Goal: Task Accomplishment & Management: Use online tool/utility

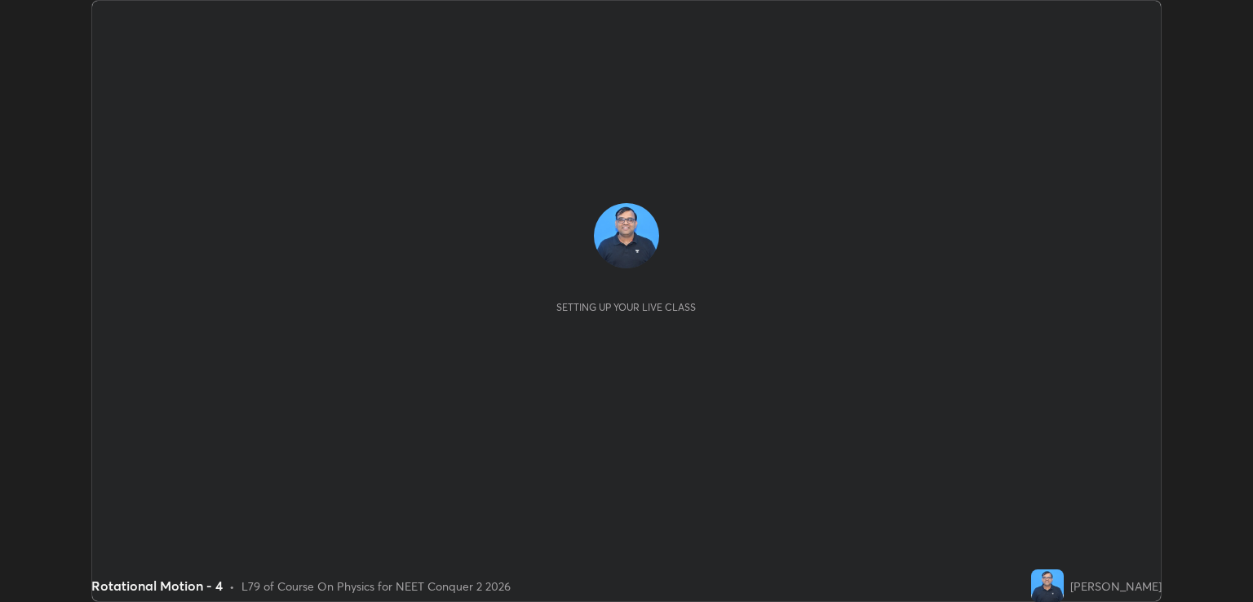
scroll to position [602, 1253]
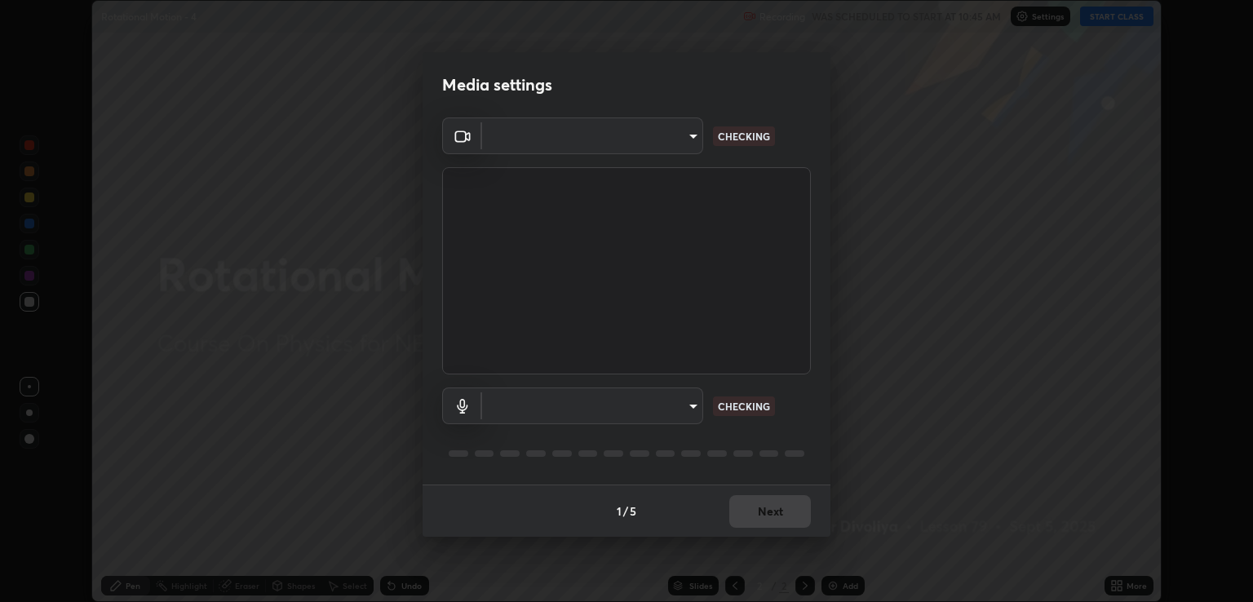
click at [693, 407] on body "Erase all Rotational Motion - 4 Recording WAS SCHEDULED TO START AT 10:45 AM Se…" at bounding box center [626, 301] width 1253 height 602
type input "ecbdbd44a66272db987f9f12271ef5319a85e28cdf2a8e5dd884bc8ad31297da"
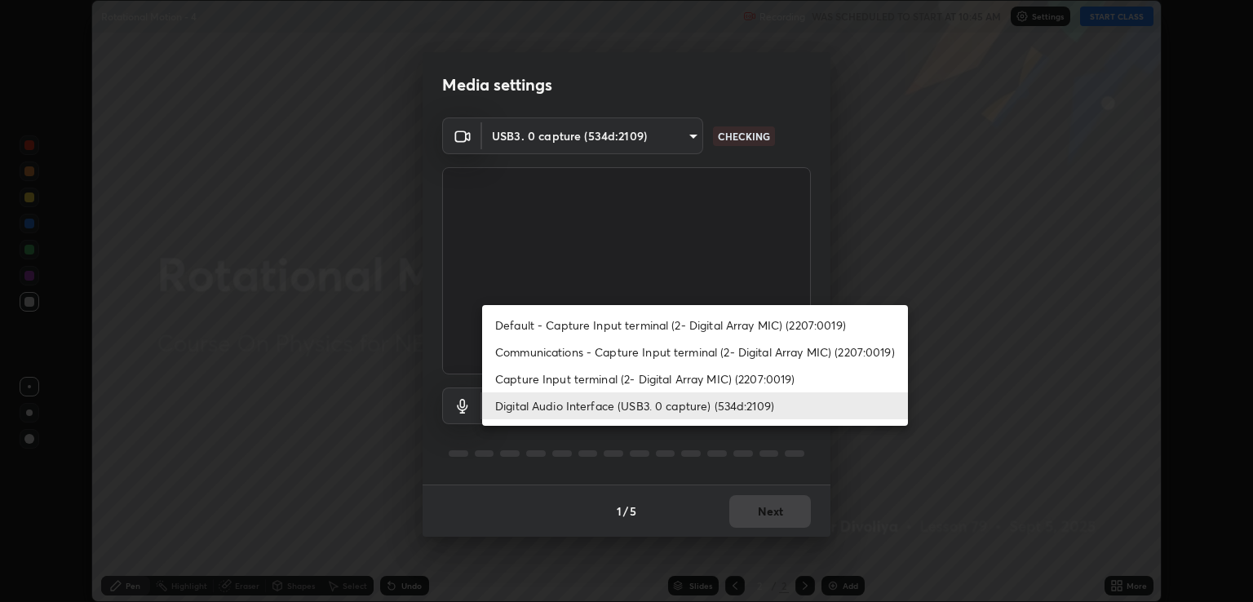
click at [632, 382] on li "Capture Input terminal (2- Digital Array MIC) (2207:0019)" at bounding box center [695, 379] width 426 height 27
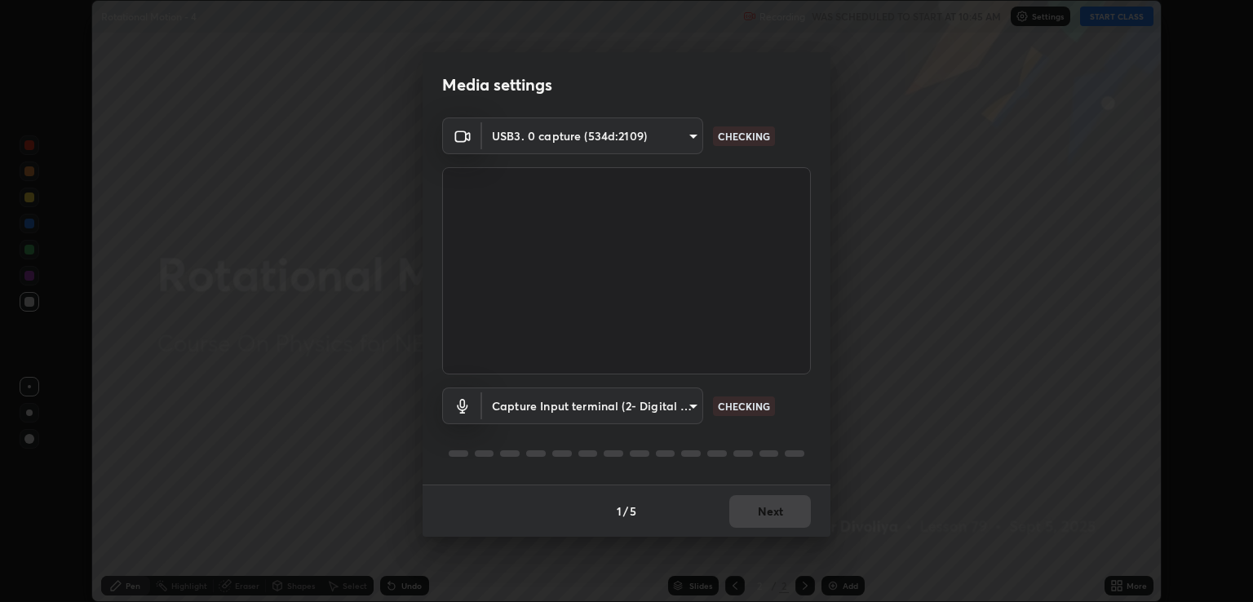
click at [654, 408] on li "Digital Audio Interface (USB3. 0 capture) (534d:2109)" at bounding box center [641, 406] width 319 height 16
type input "641fb1797ef8f9550b7f0158b383ff89036df526a4b0c4fe678c68e459c52791"
click at [659, 397] on body "Erase all Rotational Motion - 4 Recording WAS SCHEDULED TO START AT 10:45 AM Se…" at bounding box center [626, 301] width 1253 height 602
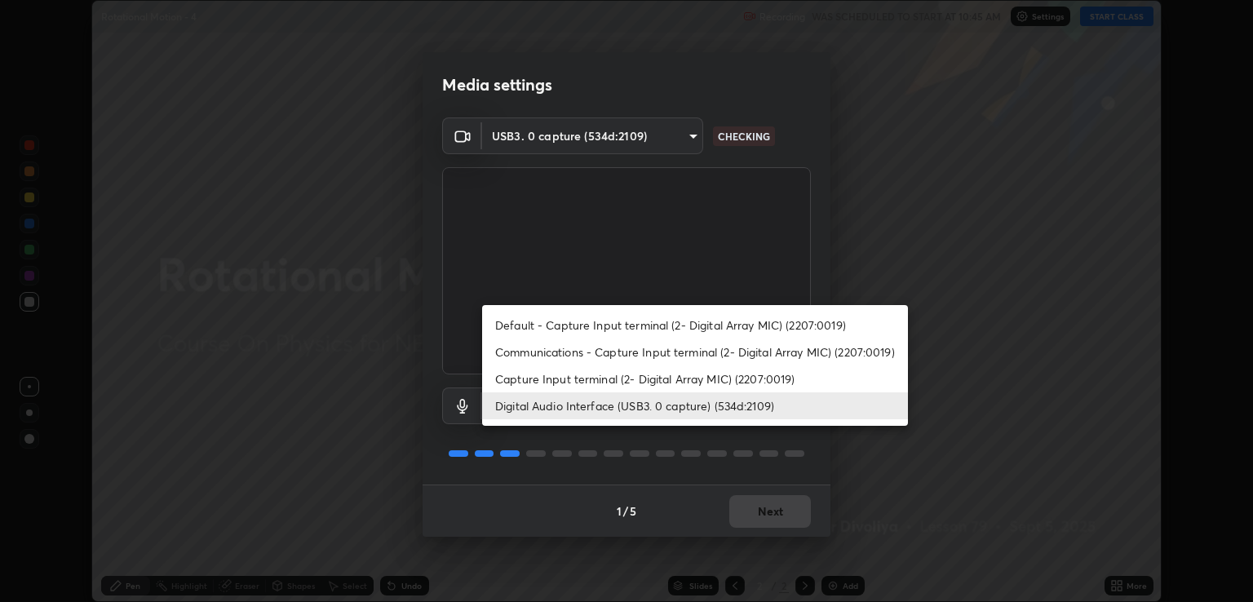
click at [656, 402] on li "Digital Audio Interface (USB3. 0 capture) (534d:2109)" at bounding box center [695, 406] width 426 height 27
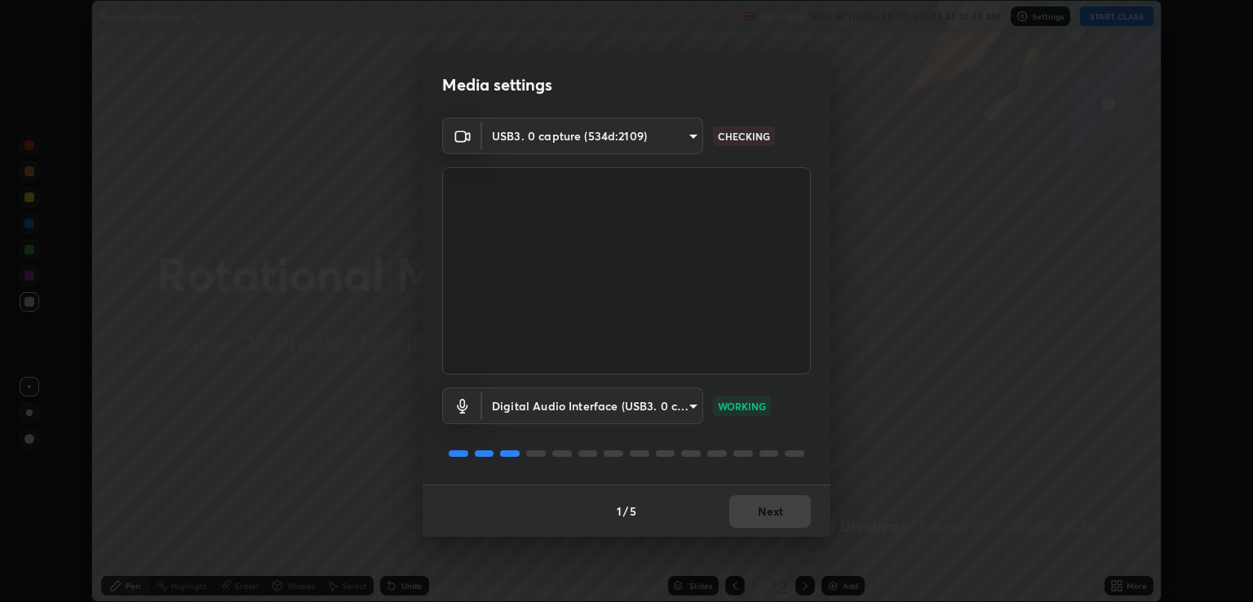
click at [775, 502] on div "1 / 5 Next" at bounding box center [627, 511] width 408 height 52
click at [791, 501] on div "1 / 5 Next" at bounding box center [627, 511] width 408 height 52
click at [785, 509] on div "1 / 5 Next" at bounding box center [627, 511] width 408 height 52
click at [788, 509] on div "1 / 5 Next" at bounding box center [627, 511] width 408 height 52
click at [788, 509] on button "Next" at bounding box center [771, 511] width 82 height 33
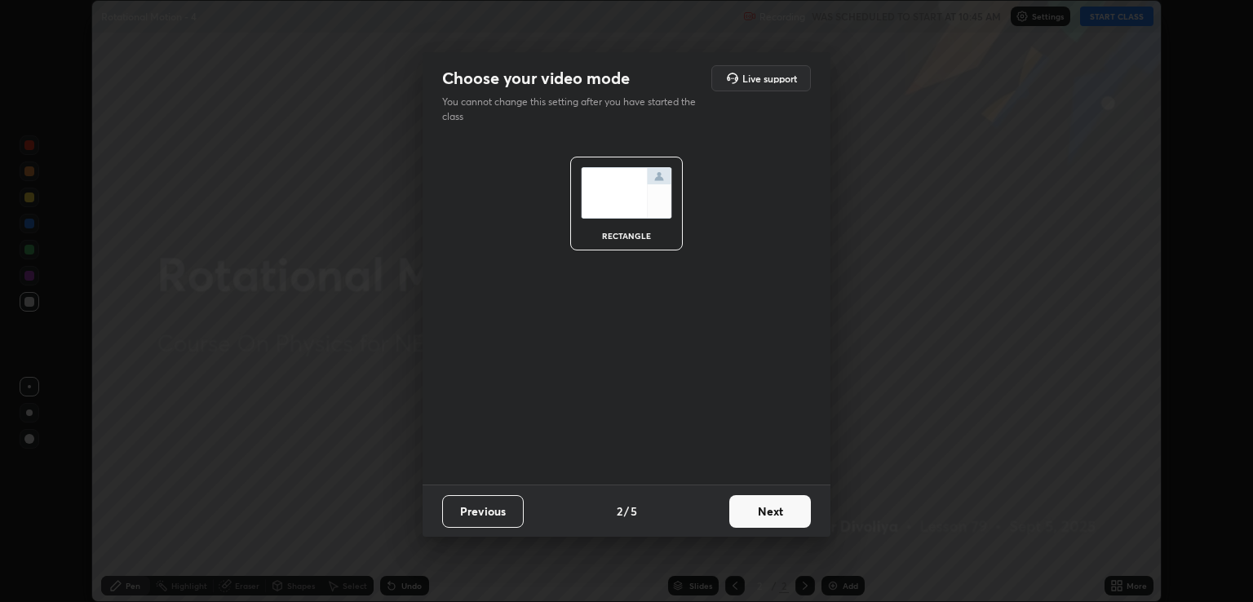
click at [783, 513] on button "Next" at bounding box center [771, 511] width 82 height 33
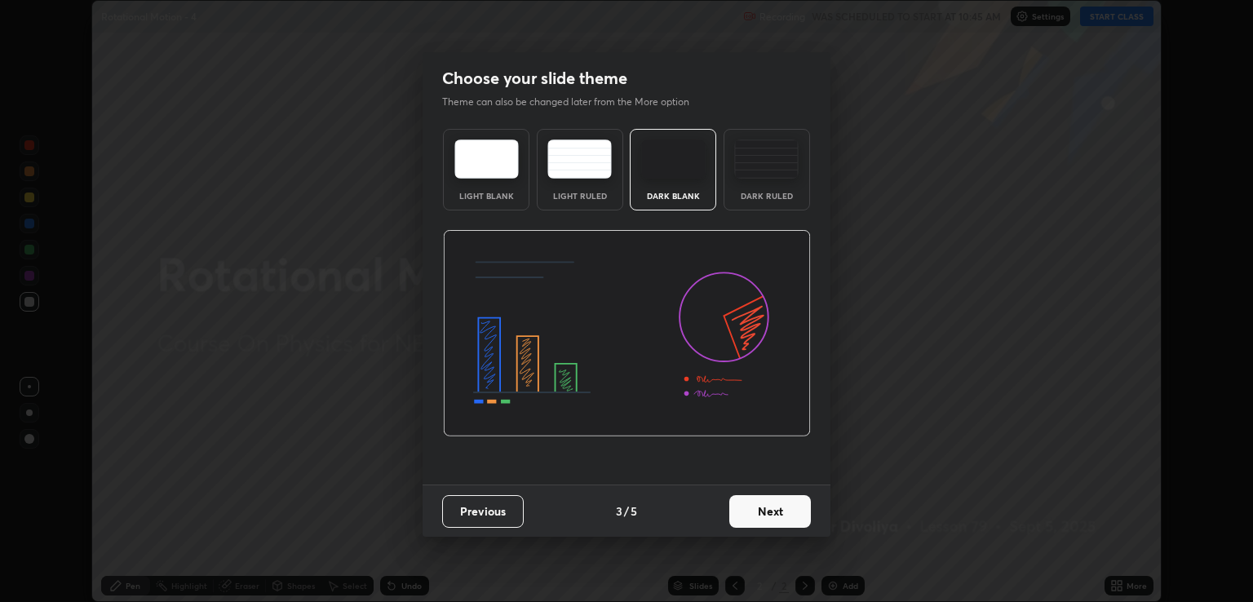
click at [793, 513] on button "Next" at bounding box center [771, 511] width 82 height 33
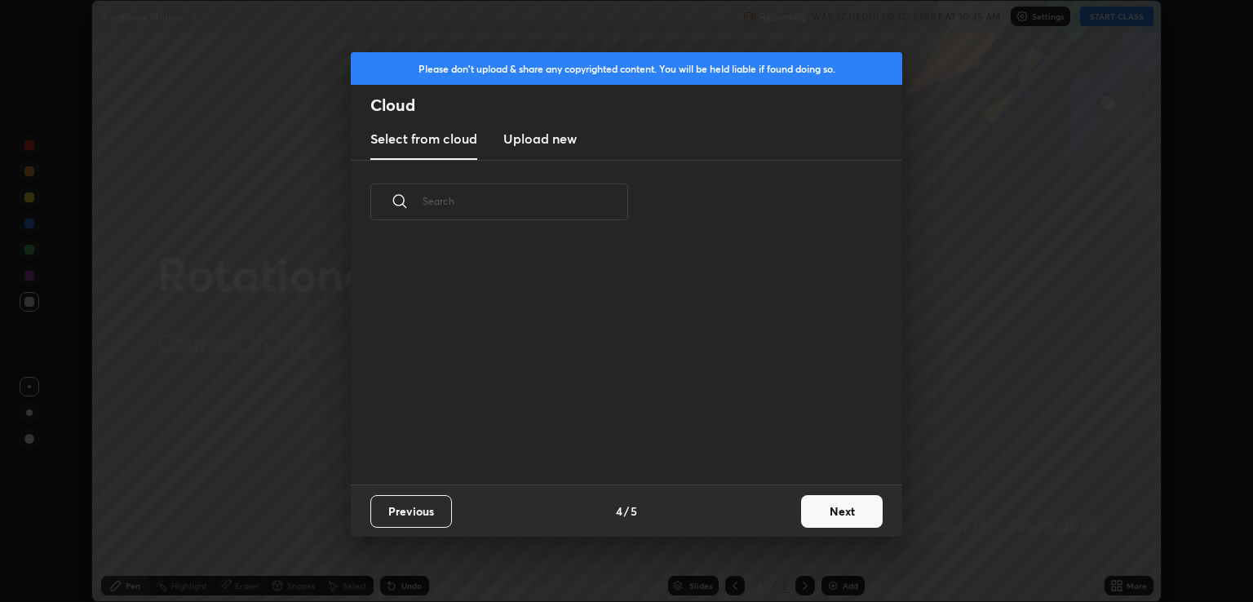
click at [810, 508] on button "Next" at bounding box center [842, 511] width 82 height 33
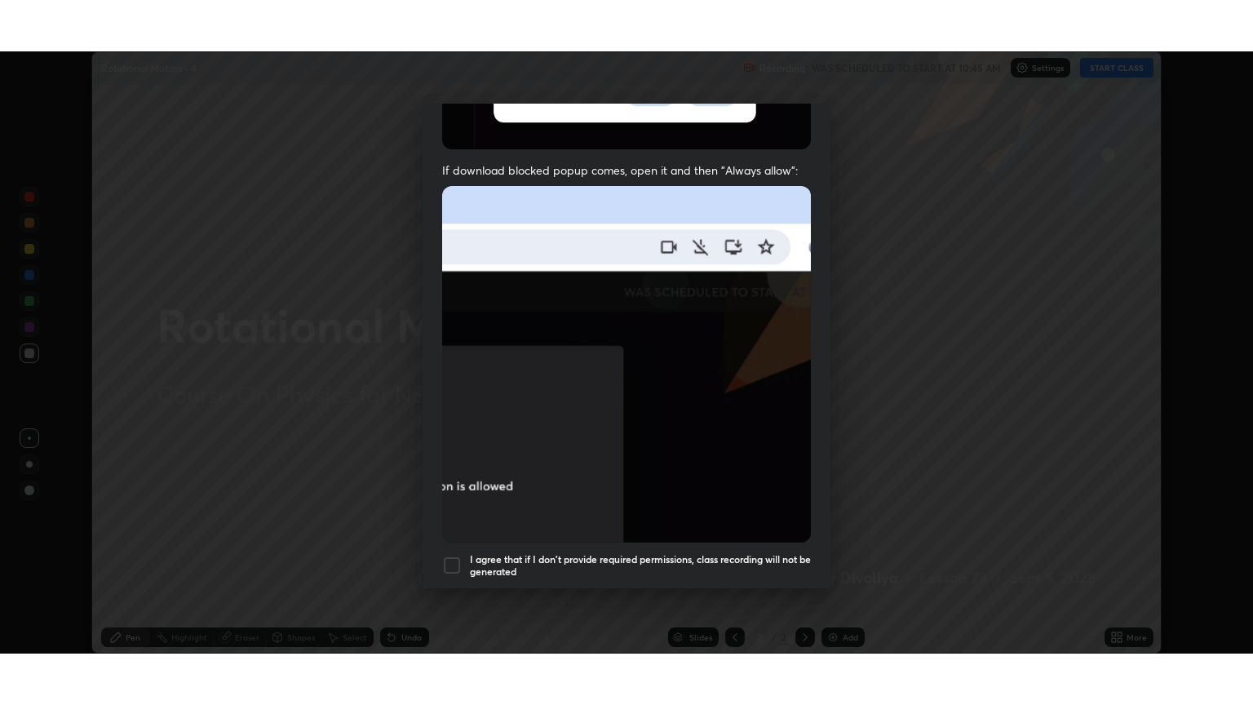
scroll to position [331, 0]
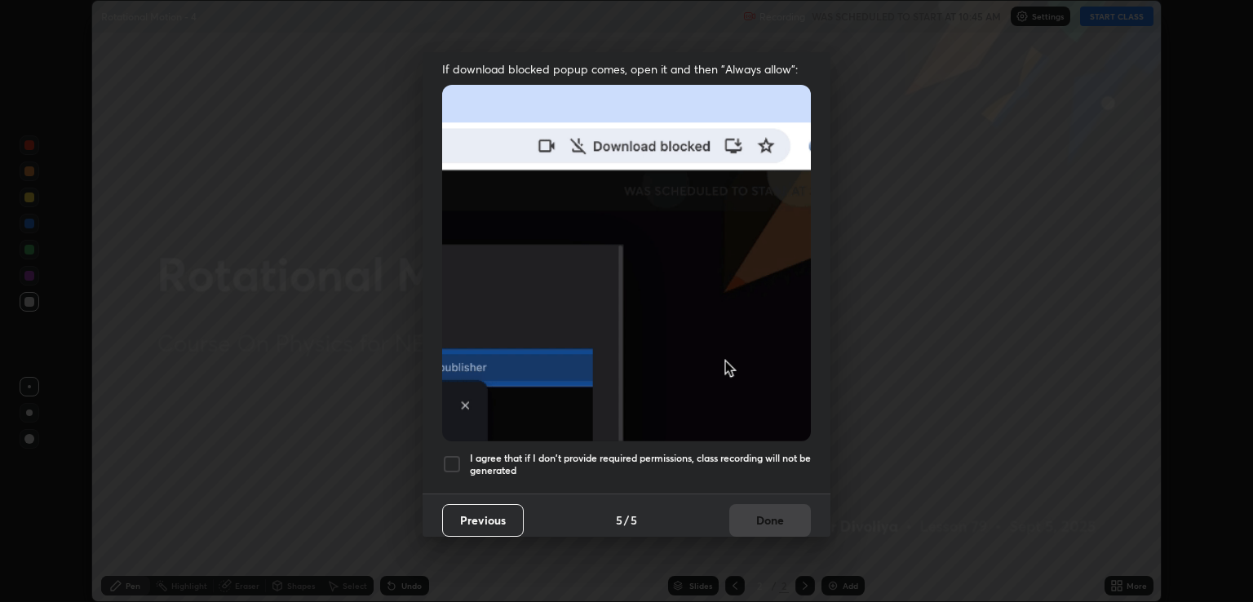
click at [708, 452] on h5 "I agree that if I don't provide required permissions, class recording will not …" at bounding box center [640, 464] width 341 height 25
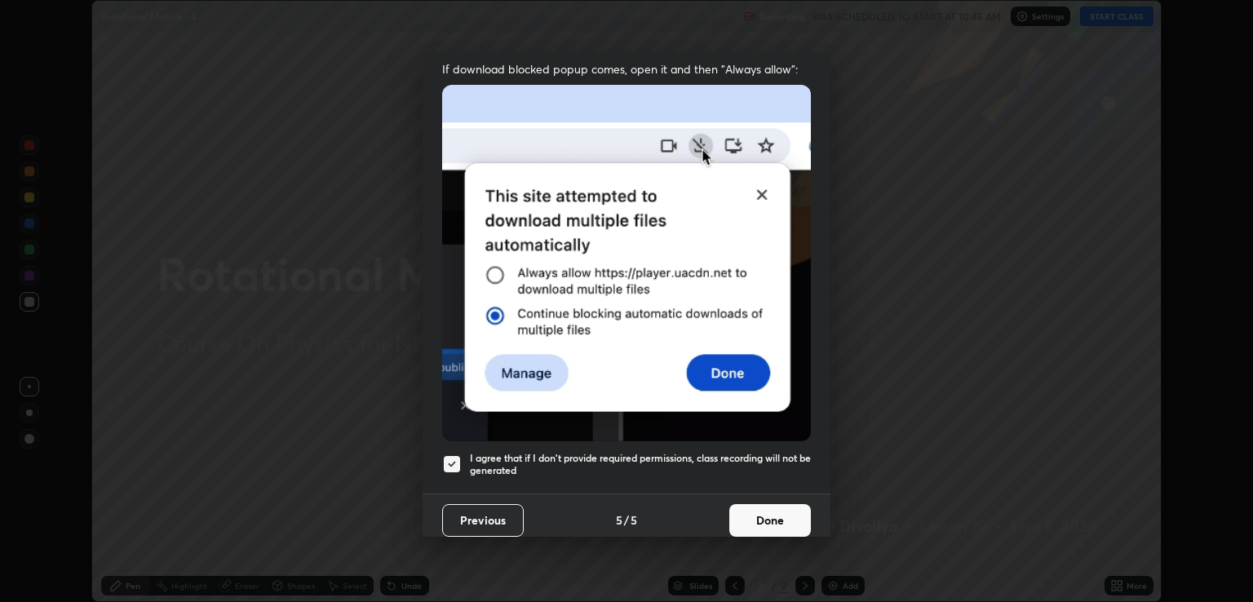
click at [756, 512] on button "Done" at bounding box center [771, 520] width 82 height 33
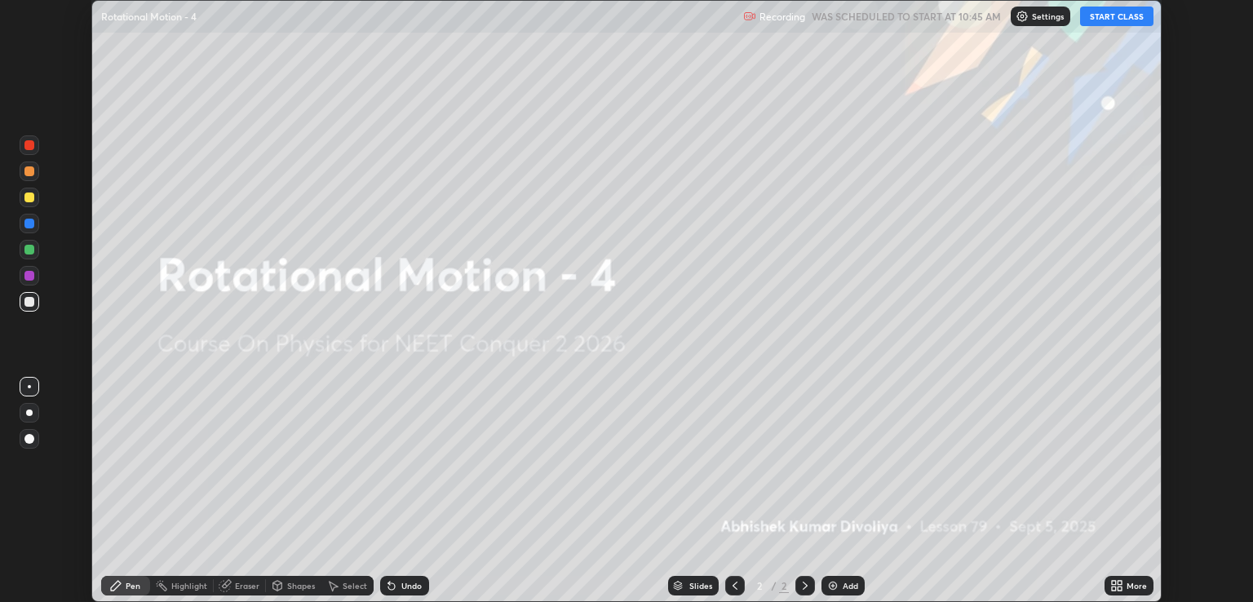
click at [1120, 16] on button "START CLASS" at bounding box center [1116, 17] width 73 height 20
click at [1116, 582] on icon at bounding box center [1114, 583] width 4 height 4
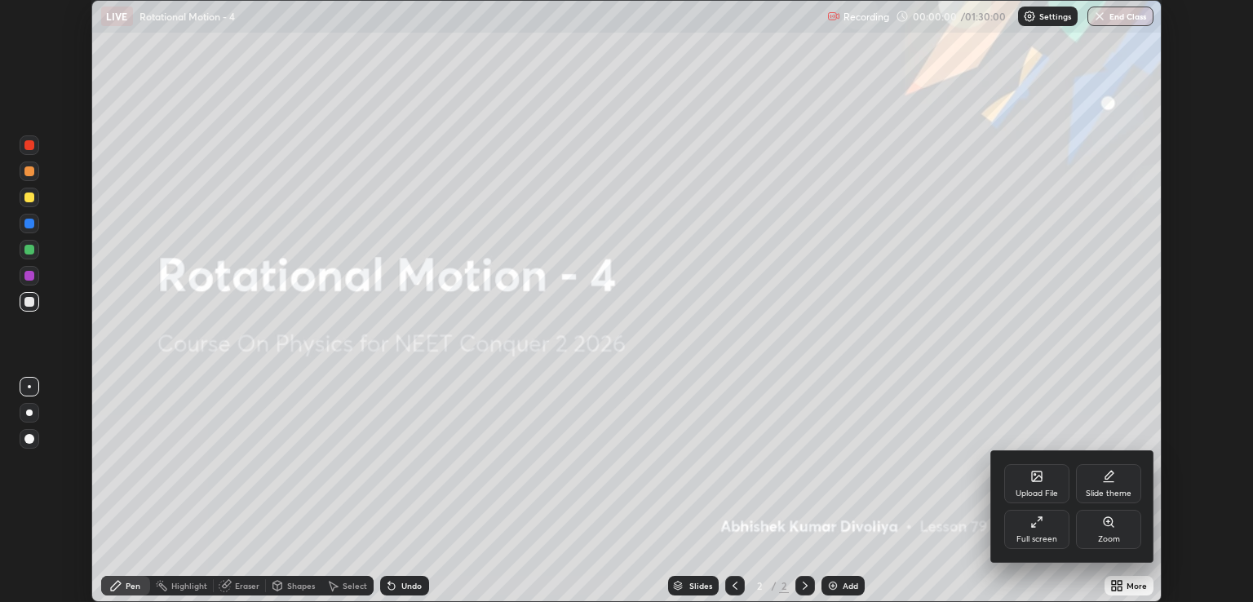
click at [1045, 529] on div "Full screen" at bounding box center [1037, 529] width 65 height 39
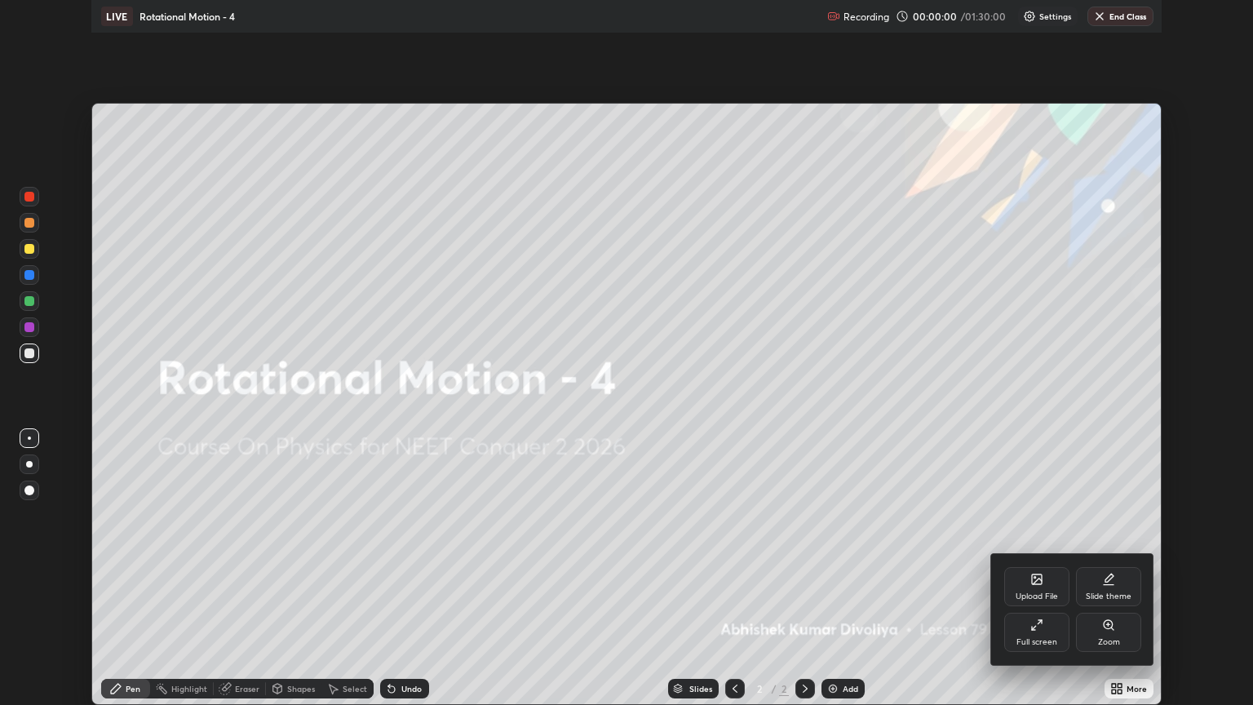
scroll to position [705, 1253]
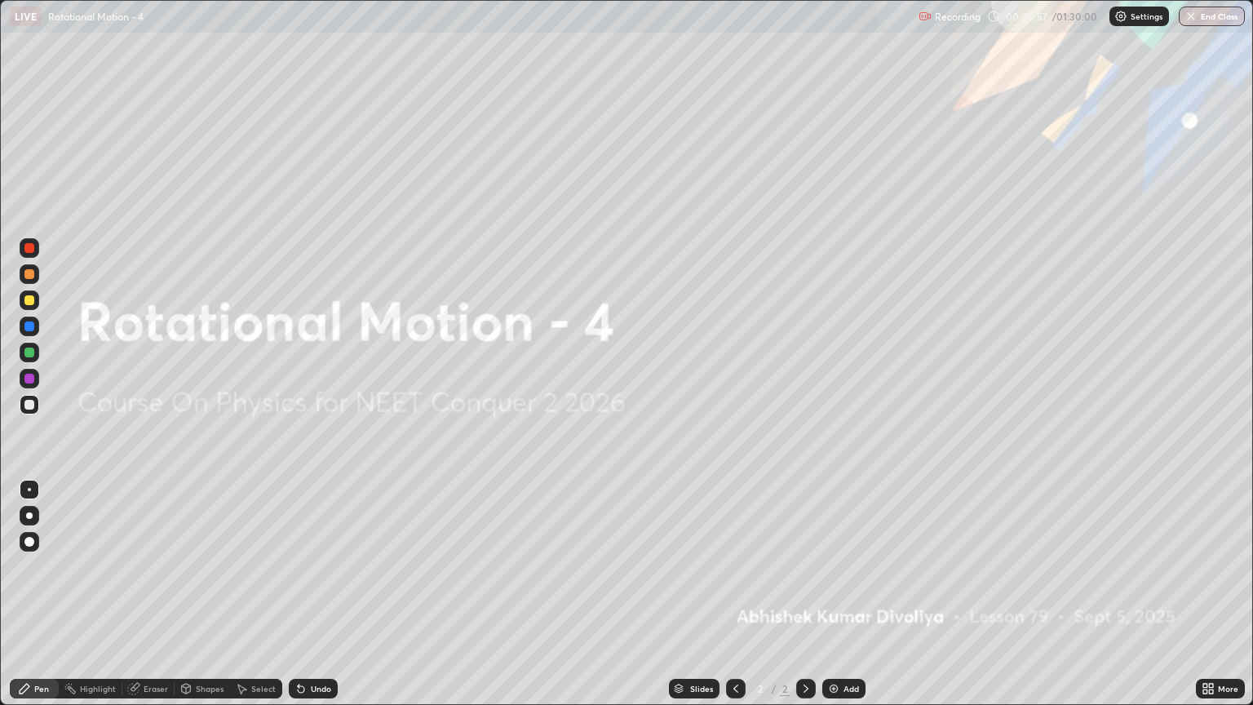
click at [845, 601] on div "Add" at bounding box center [844, 689] width 43 height 20
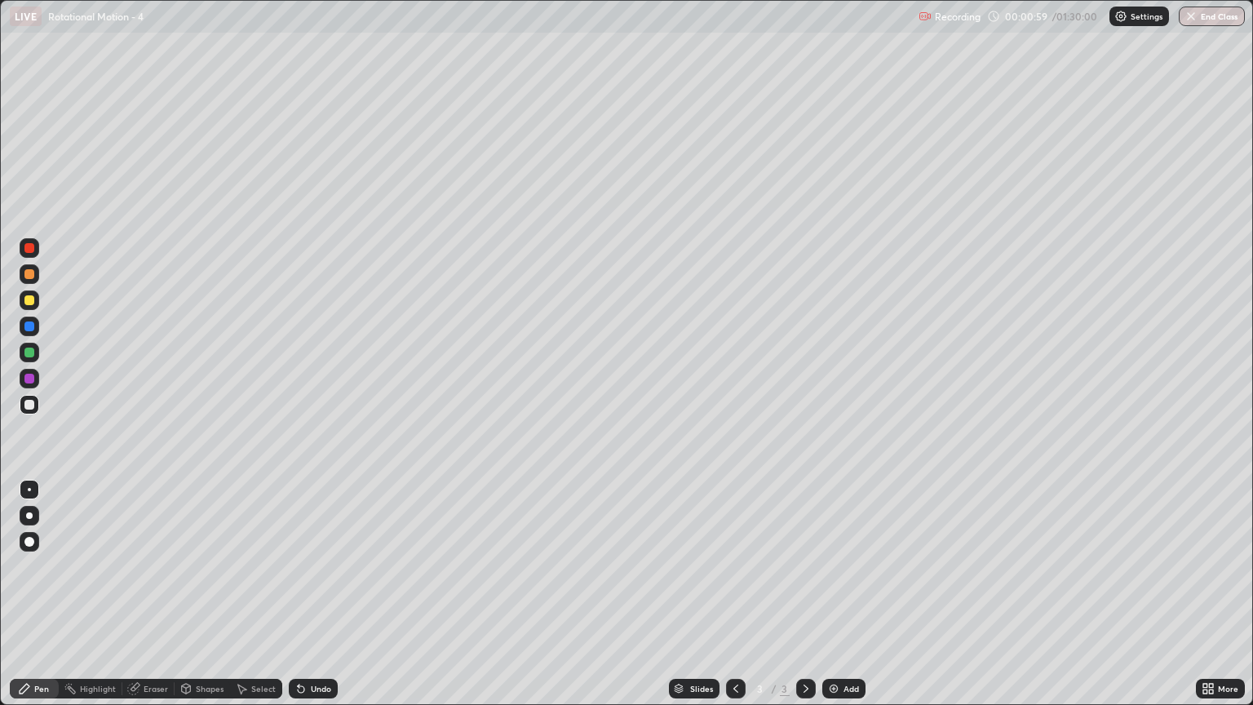
click at [29, 300] on div at bounding box center [29, 300] width 10 height 10
click at [30, 542] on div at bounding box center [29, 542] width 10 height 10
click at [200, 601] on div "Shapes" at bounding box center [202, 689] width 55 height 20
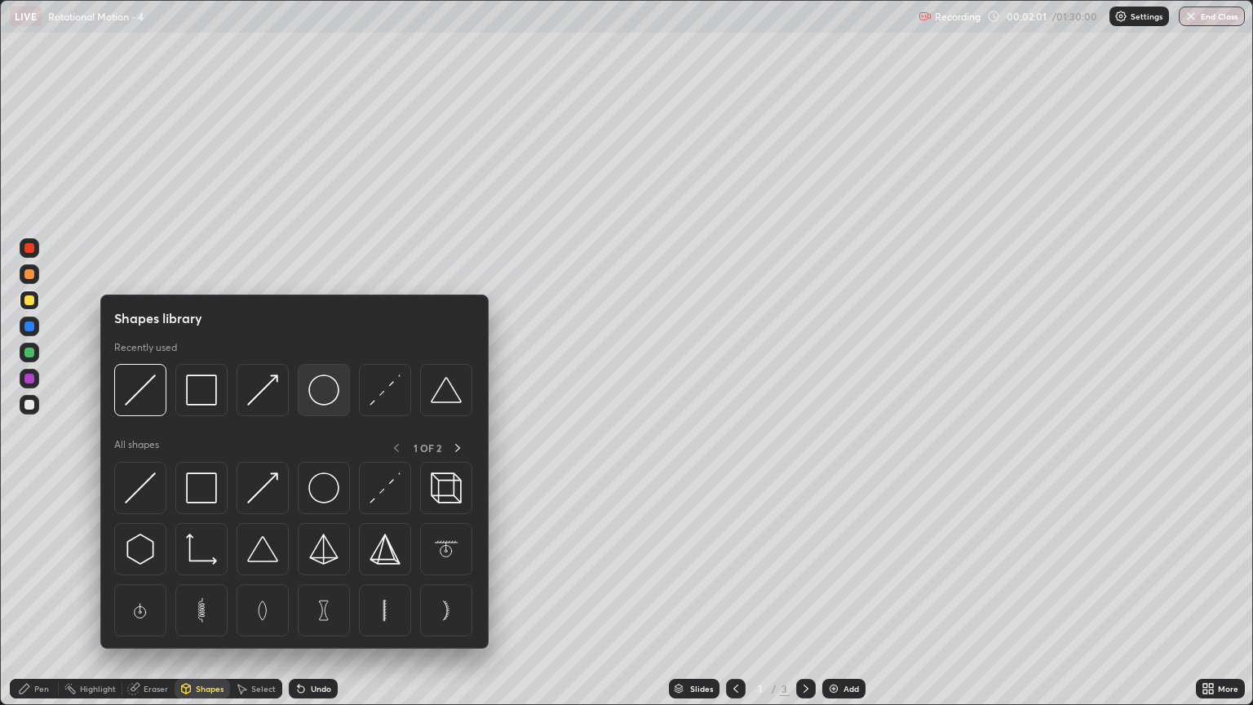
click at [327, 397] on img at bounding box center [323, 390] width 31 height 31
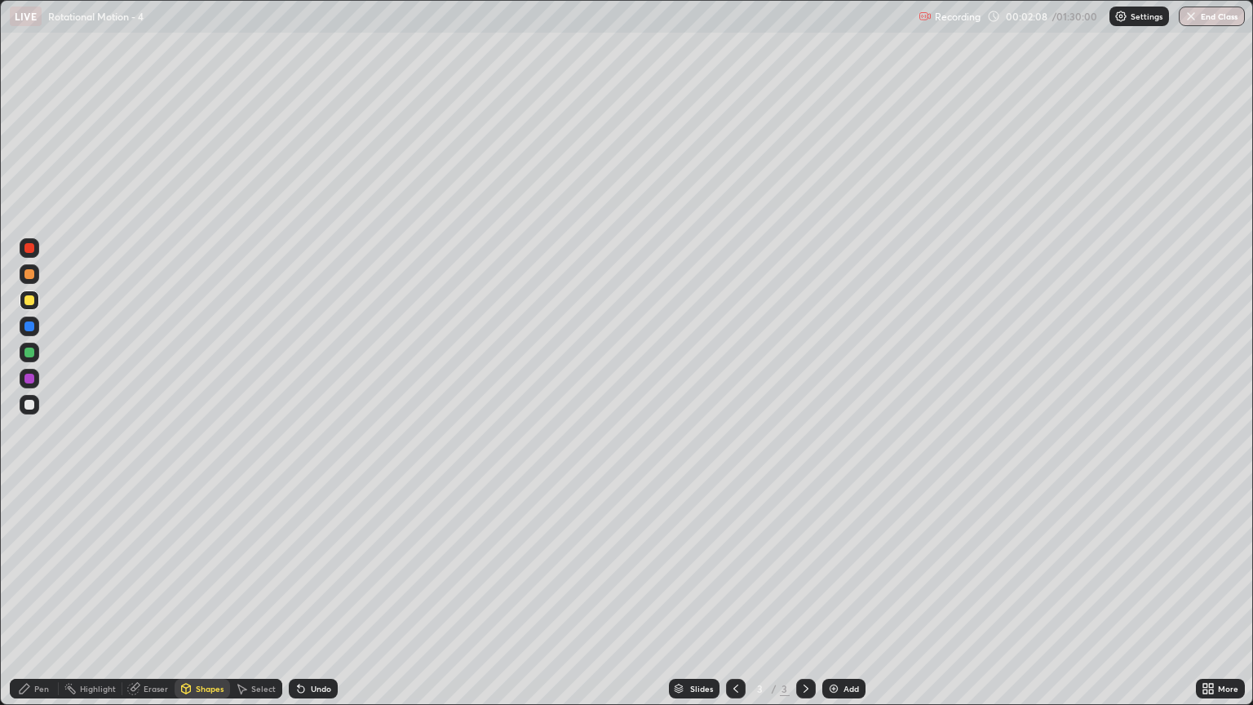
click at [318, 601] on div "Undo" at bounding box center [321, 689] width 20 height 8
click at [37, 601] on div "Pen" at bounding box center [34, 689] width 49 height 20
click at [319, 601] on div "Undo" at bounding box center [321, 689] width 20 height 8
click at [323, 601] on div "Undo" at bounding box center [321, 689] width 20 height 8
click at [29, 353] on div at bounding box center [29, 353] width 10 height 10
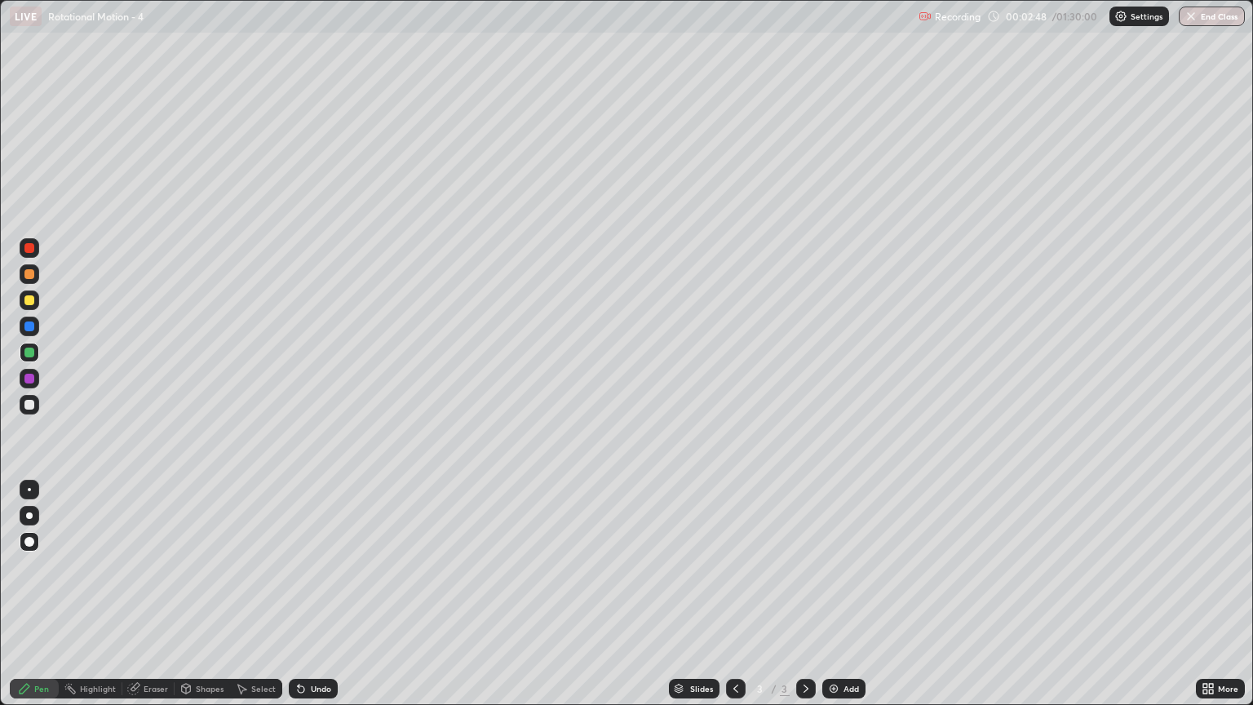
click at [211, 601] on div "Shapes" at bounding box center [210, 689] width 28 height 8
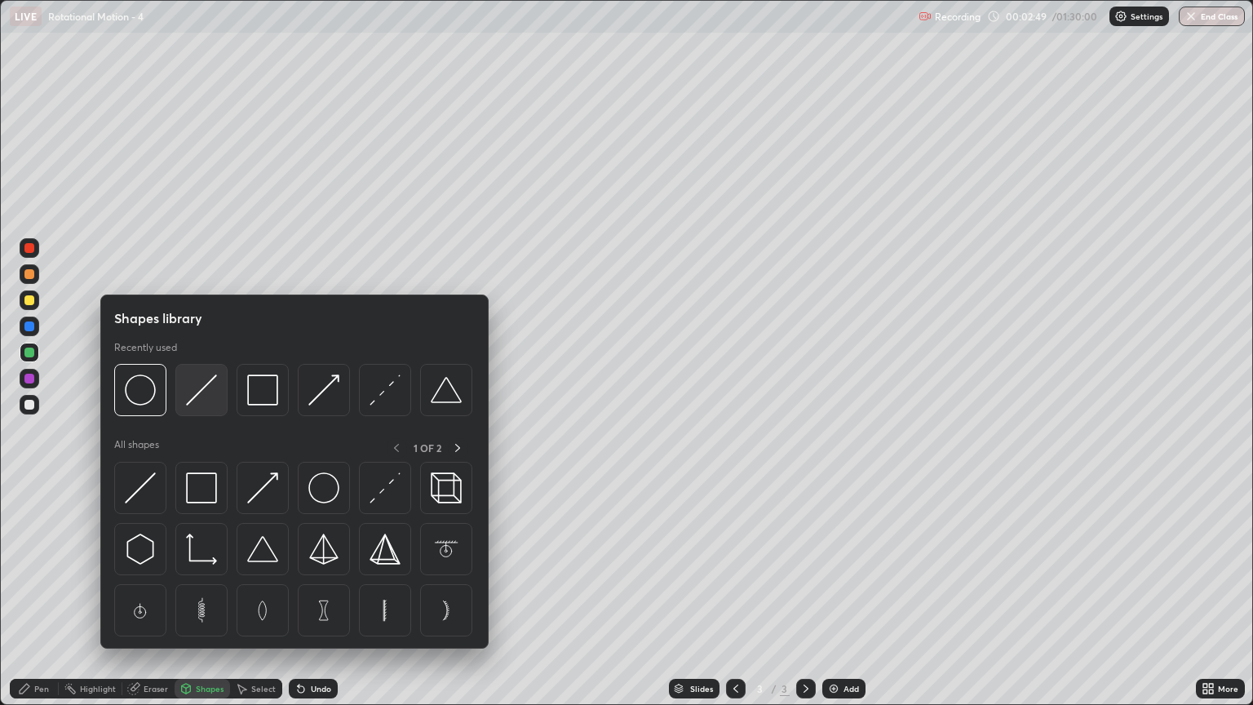
click at [211, 399] on img at bounding box center [201, 390] width 31 height 31
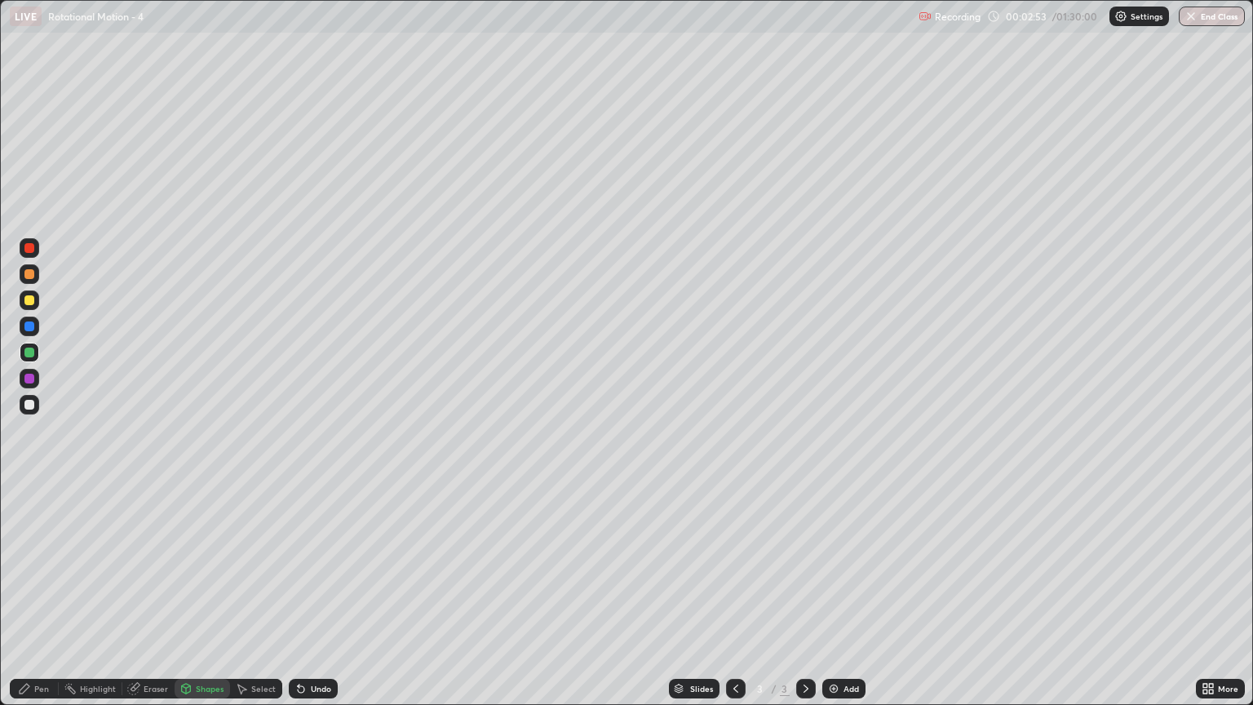
click at [47, 601] on div "Pen" at bounding box center [41, 689] width 15 height 8
click at [152, 601] on div "Eraser" at bounding box center [156, 689] width 24 height 8
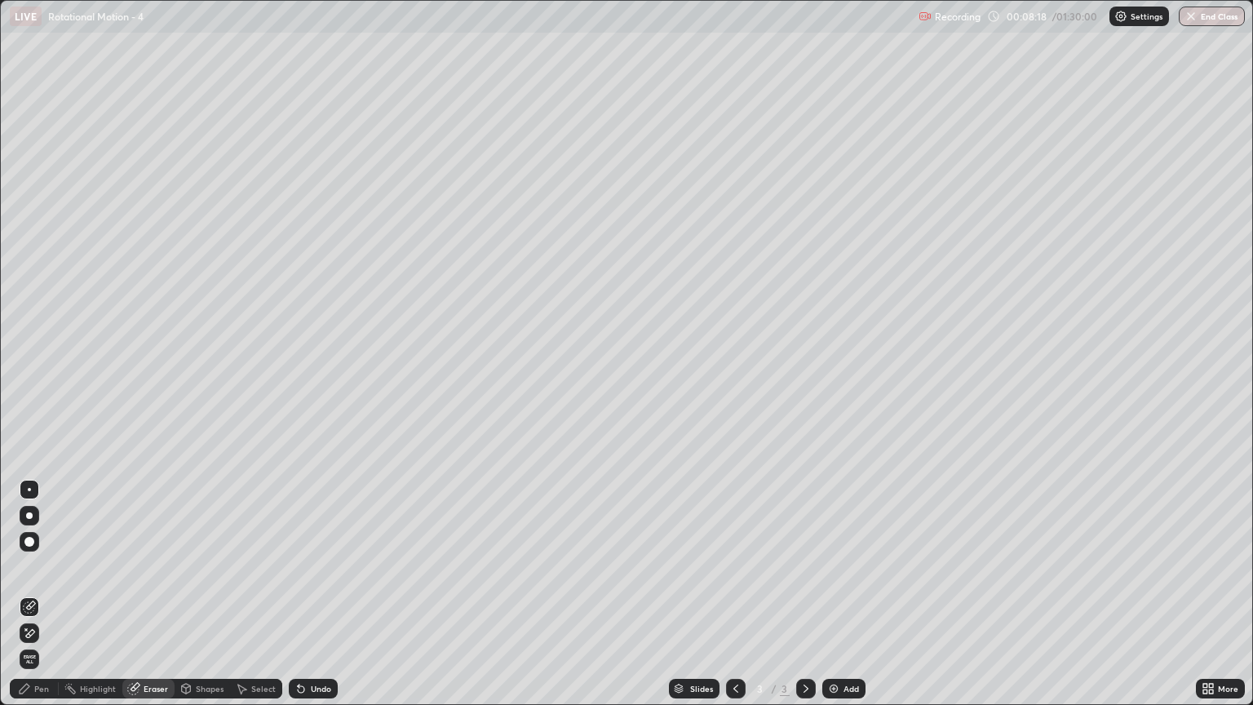
click at [42, 601] on div "Pen" at bounding box center [41, 689] width 15 height 8
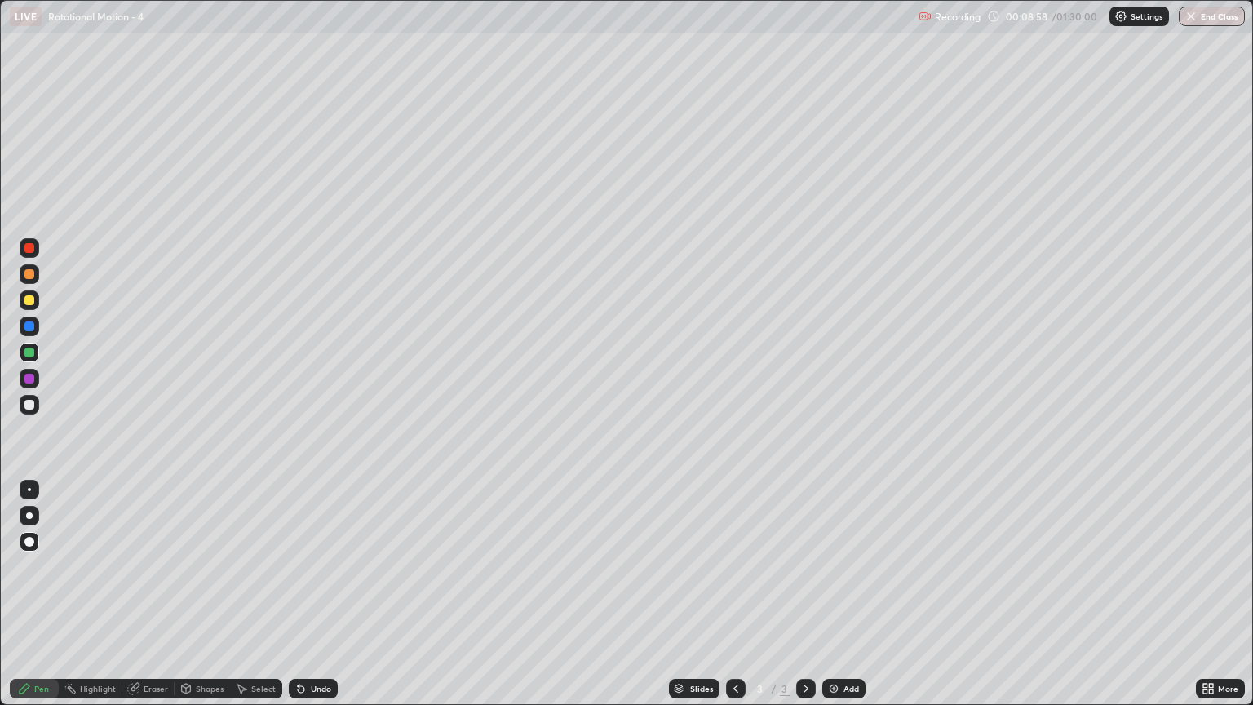
click at [29, 275] on div at bounding box center [29, 274] width 10 height 10
click at [36, 403] on div at bounding box center [30, 405] width 20 height 20
click at [33, 356] on div at bounding box center [29, 353] width 10 height 10
click at [202, 601] on div "Shapes" at bounding box center [210, 689] width 28 height 8
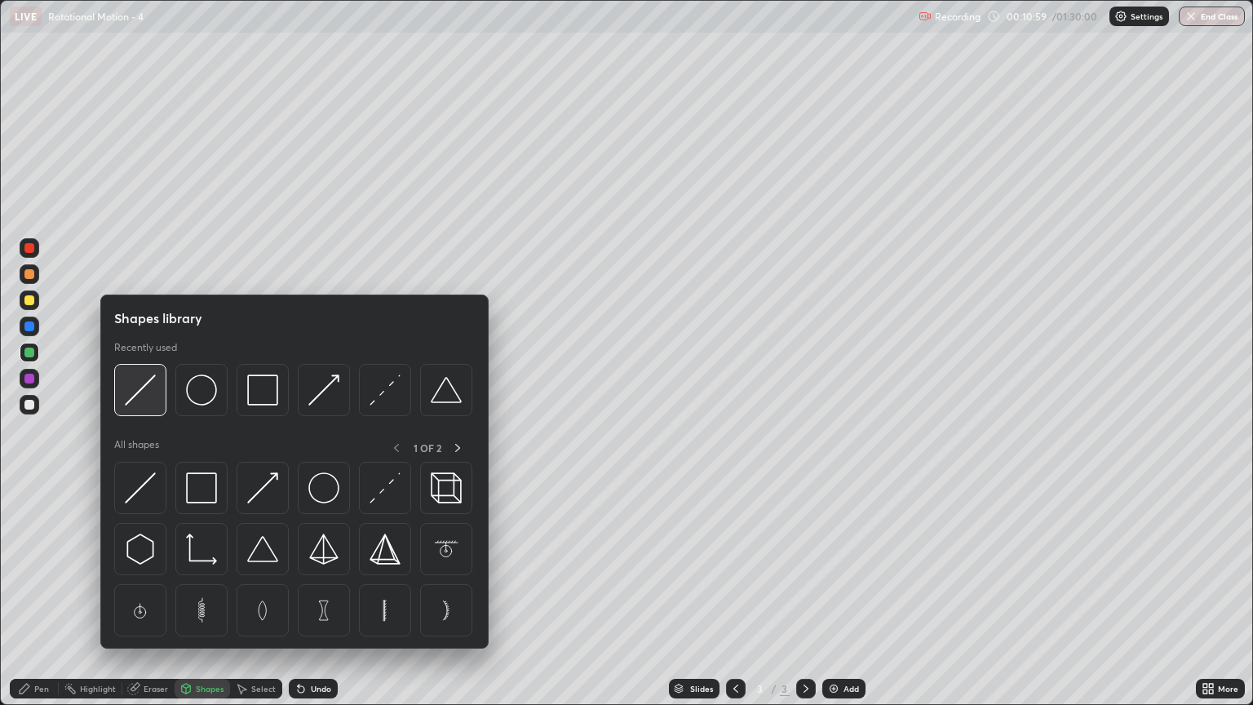
click at [145, 401] on img at bounding box center [140, 390] width 31 height 31
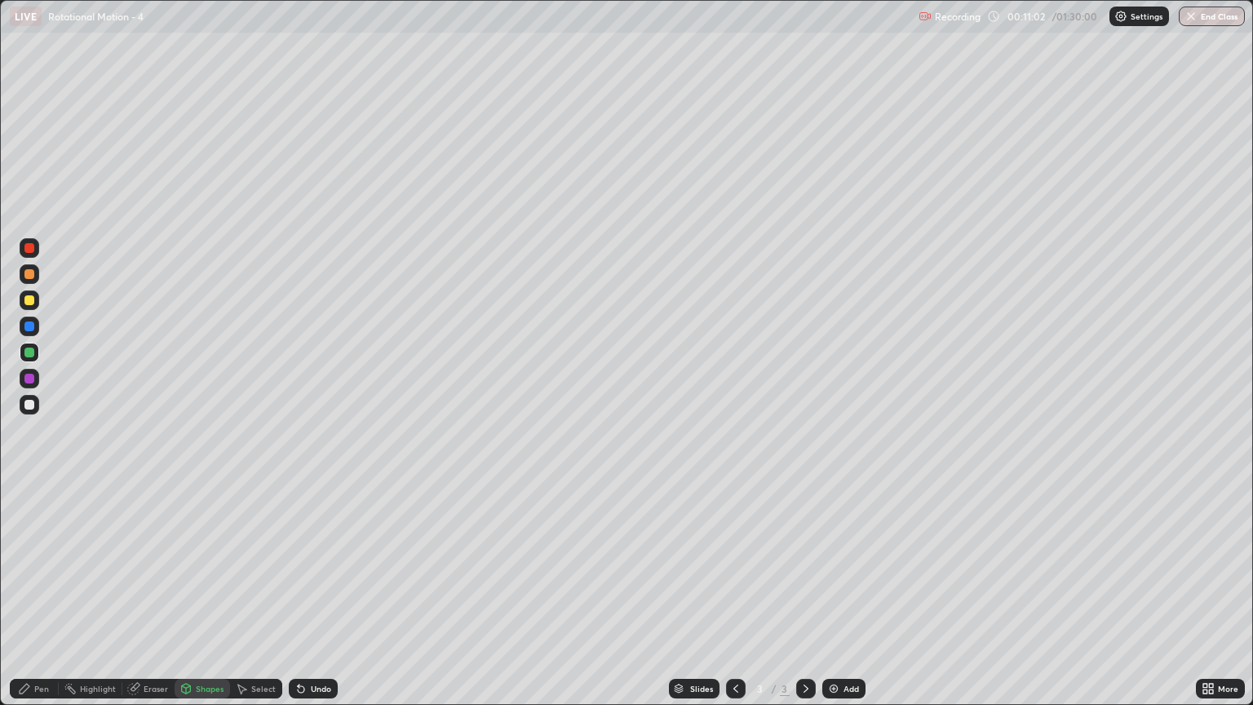
click at [47, 601] on div "Pen" at bounding box center [41, 689] width 15 height 8
click at [26, 410] on div at bounding box center [30, 405] width 20 height 20
click at [29, 276] on div at bounding box center [29, 274] width 10 height 10
click at [841, 601] on div "Add" at bounding box center [844, 689] width 43 height 20
click at [207, 601] on div "Shapes" at bounding box center [210, 689] width 28 height 8
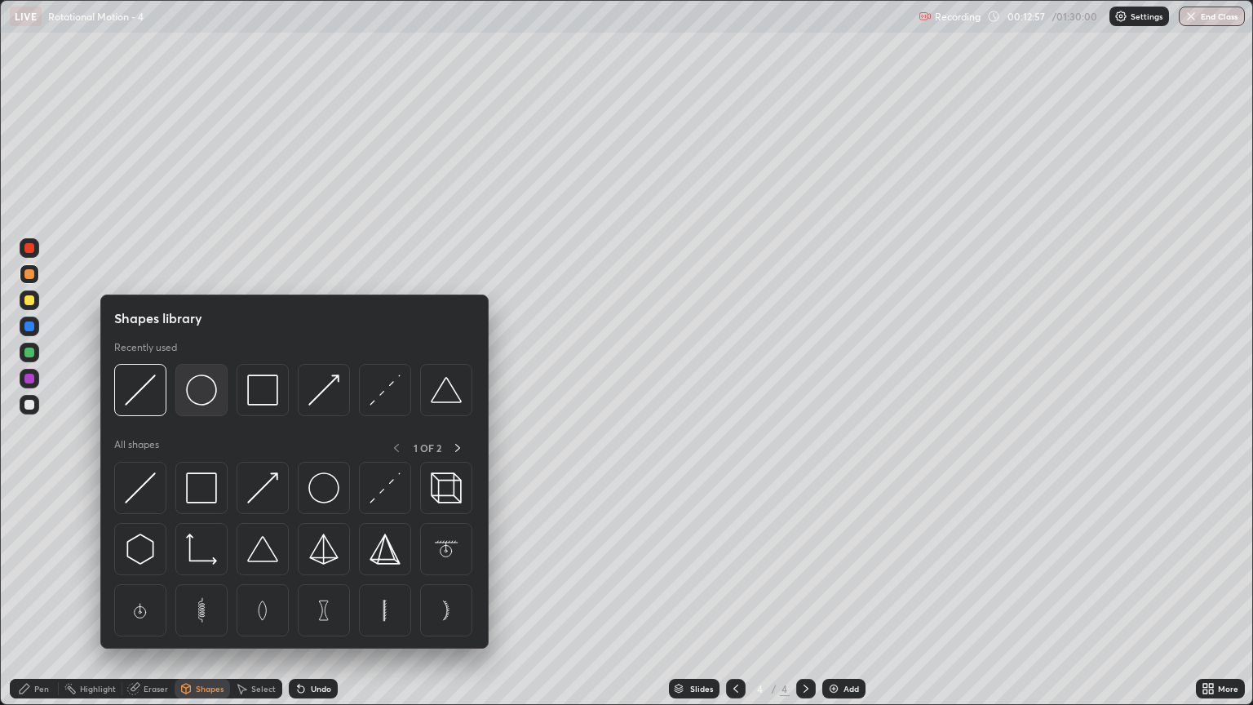
click at [211, 398] on img at bounding box center [201, 390] width 31 height 31
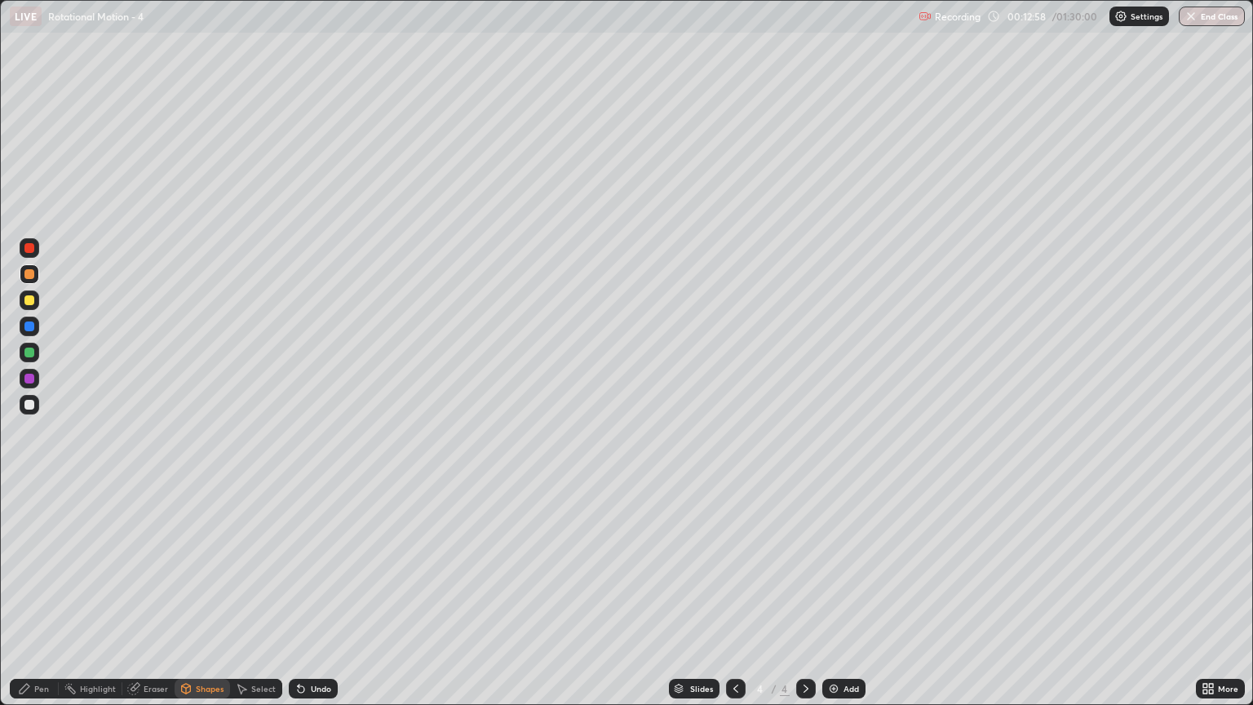
click at [33, 300] on div at bounding box center [29, 300] width 10 height 10
click at [206, 601] on div "Shapes" at bounding box center [210, 689] width 28 height 8
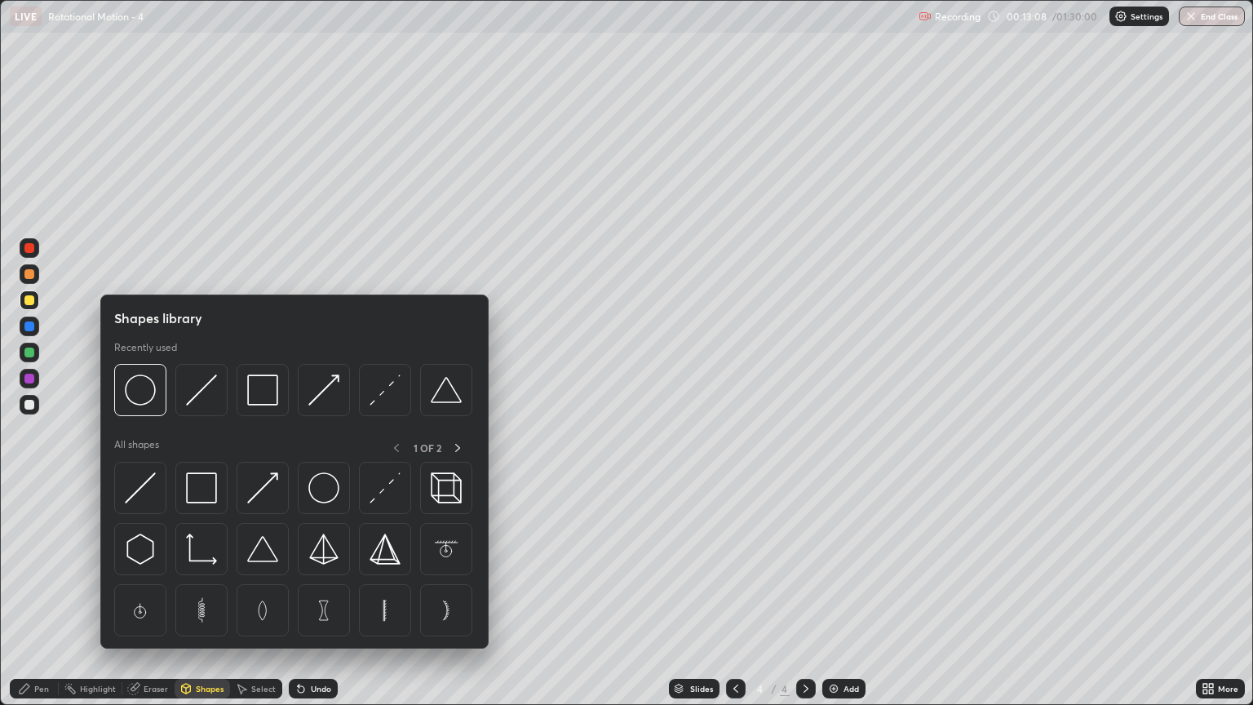
click at [208, 399] on img at bounding box center [201, 390] width 31 height 31
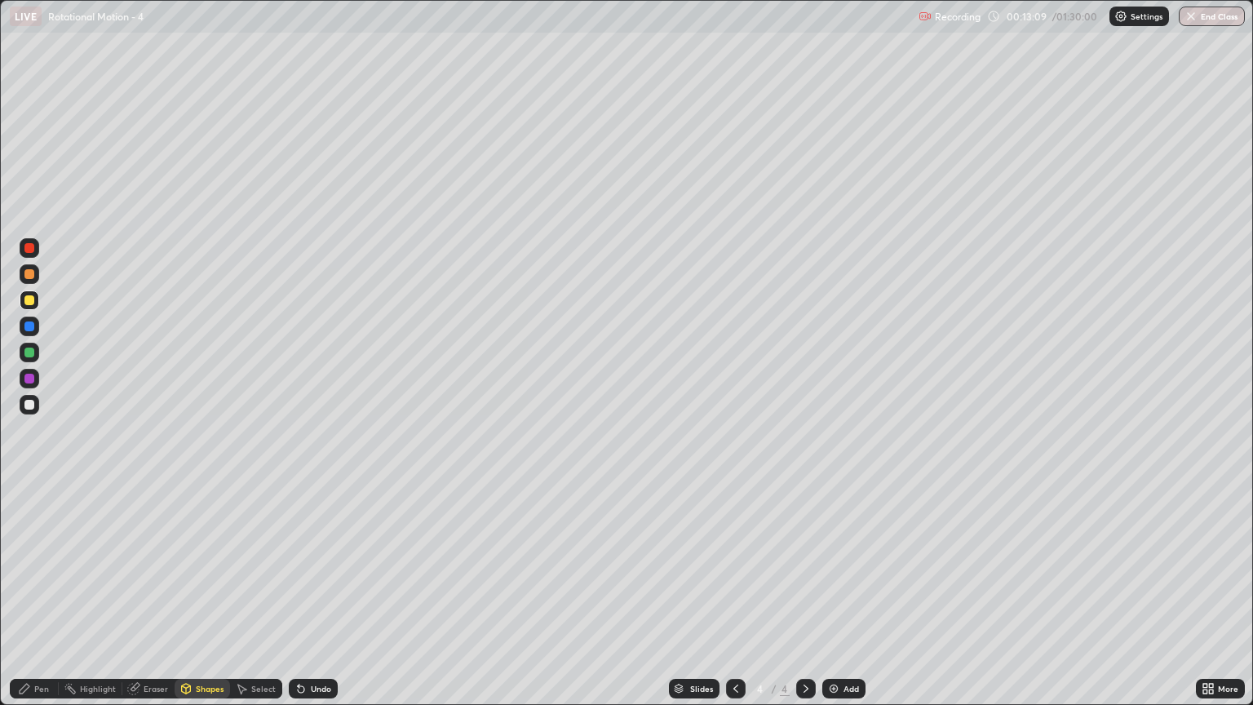
click at [33, 350] on div at bounding box center [29, 353] width 10 height 10
click at [46, 601] on div "Pen" at bounding box center [41, 689] width 15 height 8
click at [32, 406] on div at bounding box center [29, 405] width 10 height 10
click at [31, 277] on div at bounding box center [29, 274] width 10 height 10
click at [210, 601] on div "Shapes" at bounding box center [210, 689] width 28 height 8
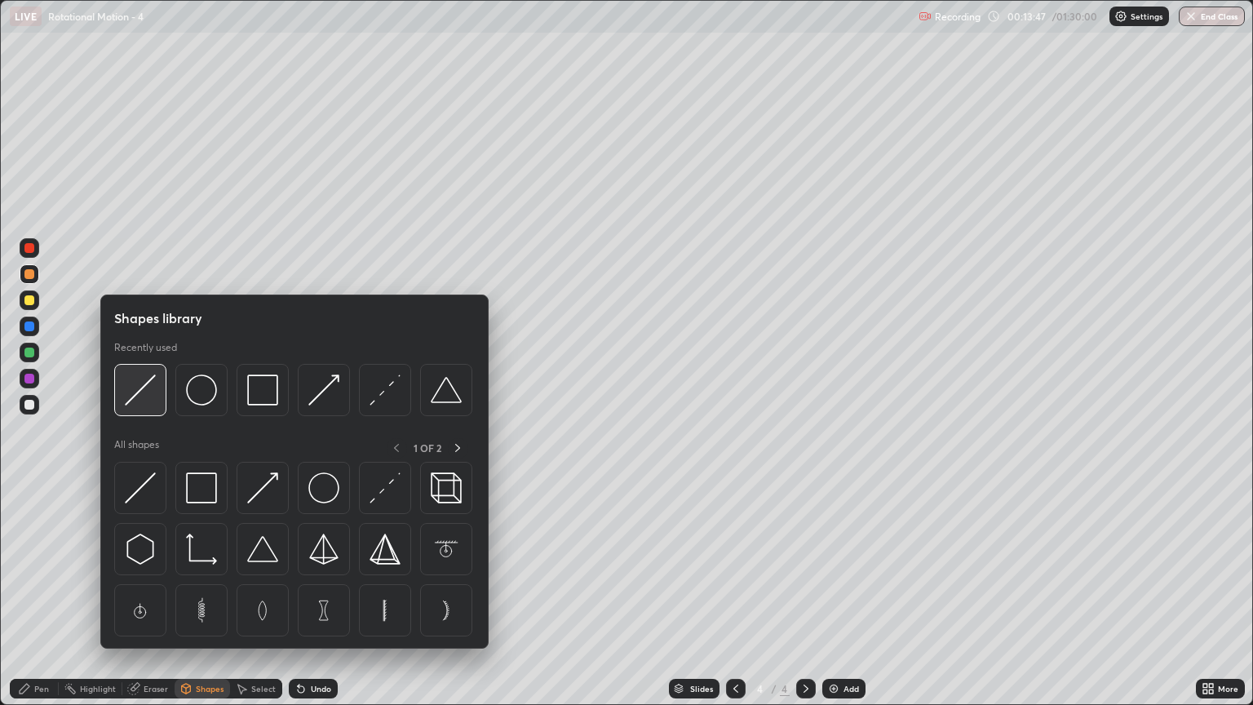
click at [153, 410] on div at bounding box center [140, 390] width 52 height 52
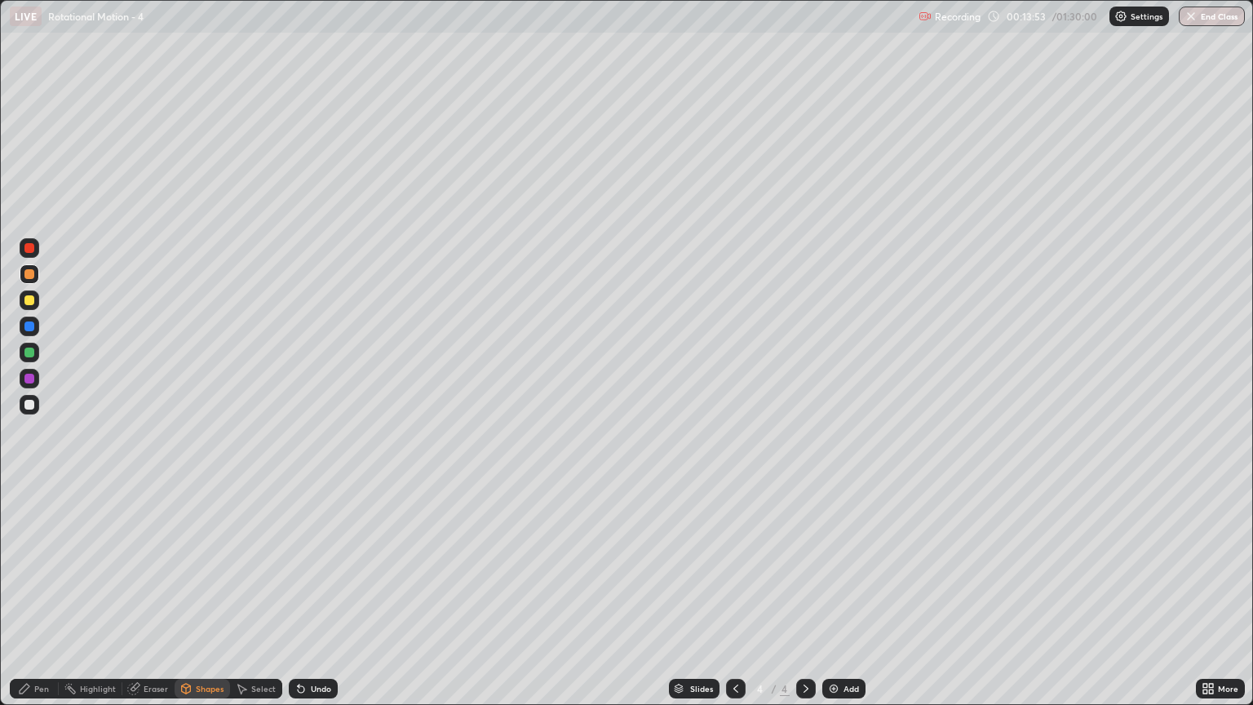
click at [42, 601] on div "Pen" at bounding box center [41, 689] width 15 height 8
click at [29, 405] on div at bounding box center [29, 405] width 10 height 10
click at [29, 326] on div at bounding box center [29, 327] width 10 height 10
click at [199, 601] on div "Shapes" at bounding box center [202, 689] width 55 height 20
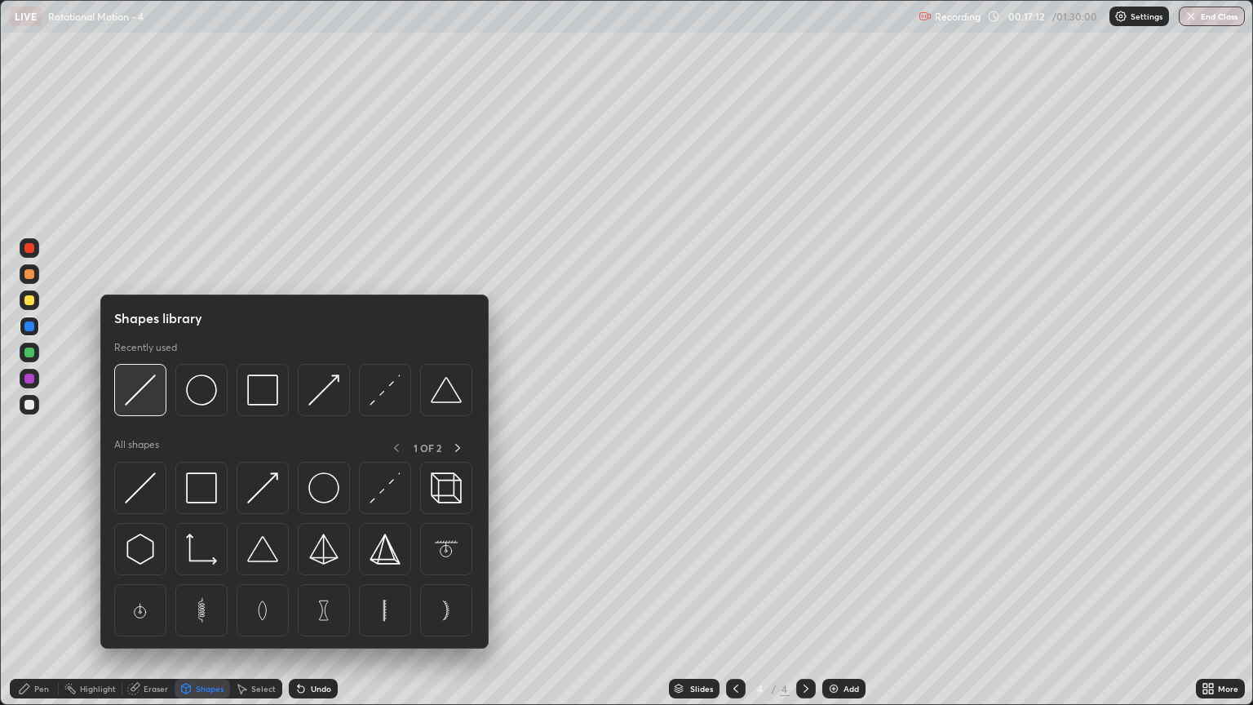
click at [152, 408] on div at bounding box center [140, 390] width 52 height 52
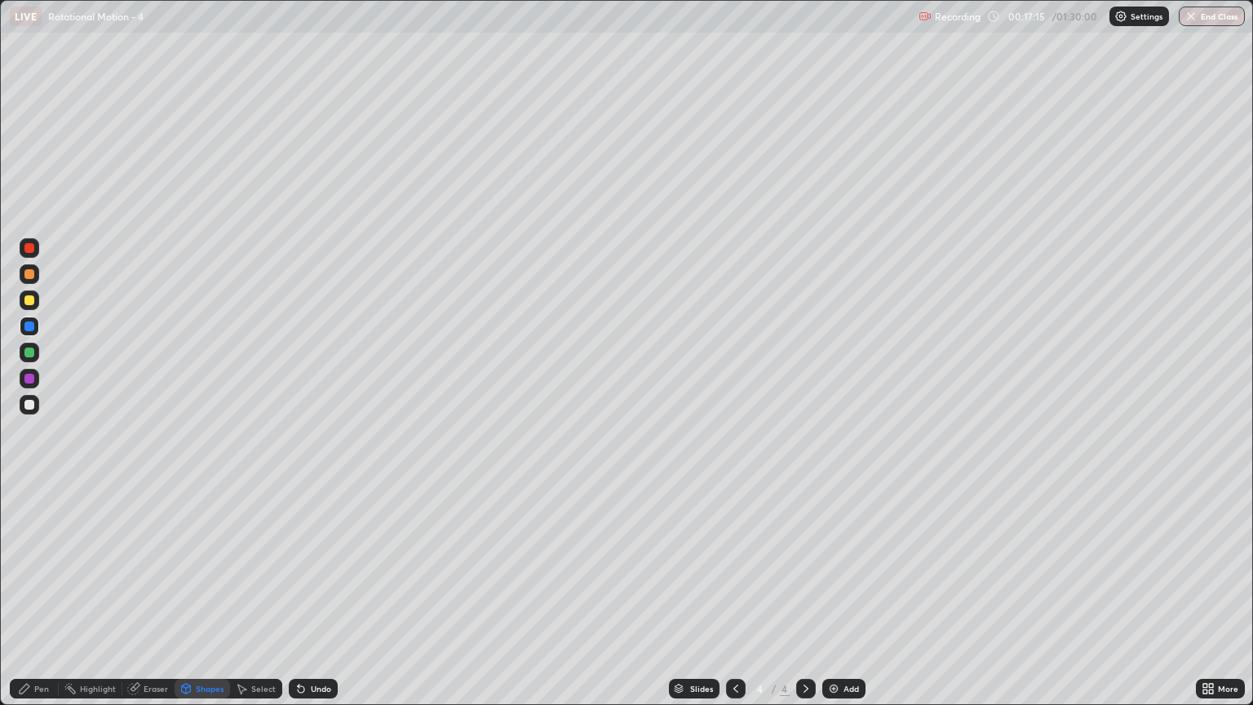
click at [46, 601] on div "Pen" at bounding box center [41, 689] width 15 height 8
click at [835, 601] on div "Add" at bounding box center [844, 689] width 43 height 20
click at [29, 301] on div at bounding box center [29, 300] width 10 height 10
click at [323, 601] on div "Undo" at bounding box center [321, 689] width 20 height 8
click at [315, 601] on div "Undo" at bounding box center [313, 689] width 49 height 20
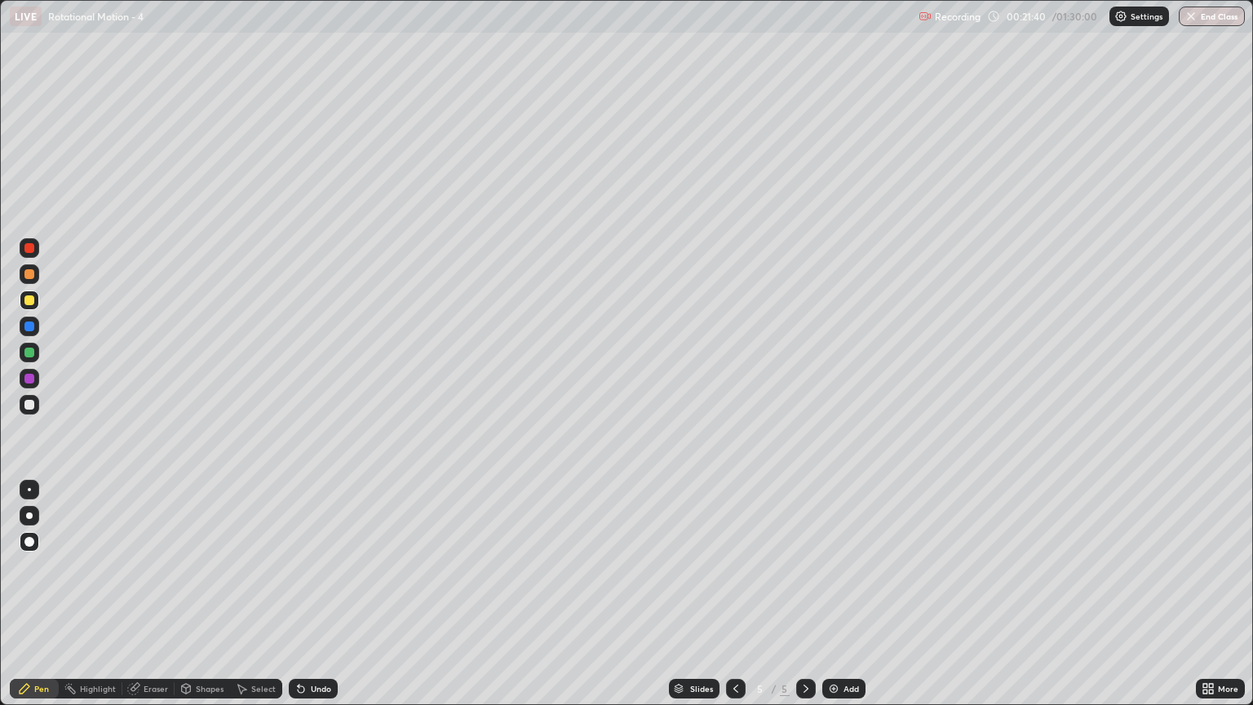
click at [315, 601] on div "Undo" at bounding box center [321, 689] width 20 height 8
click at [325, 601] on div "Undo" at bounding box center [321, 689] width 20 height 8
click at [311, 601] on div "Undo" at bounding box center [321, 689] width 20 height 8
click at [317, 601] on div "Undo" at bounding box center [321, 689] width 20 height 8
click at [206, 601] on div "Shapes" at bounding box center [210, 689] width 28 height 8
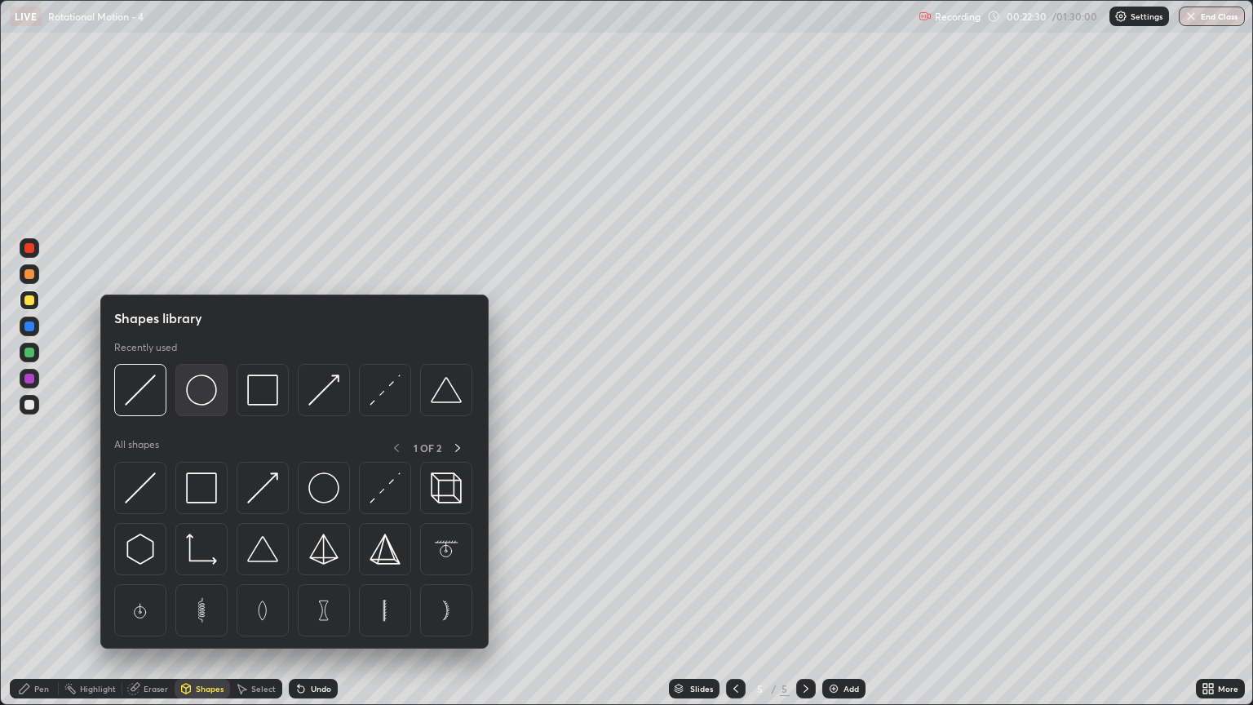
click at [196, 410] on div at bounding box center [201, 390] width 52 height 52
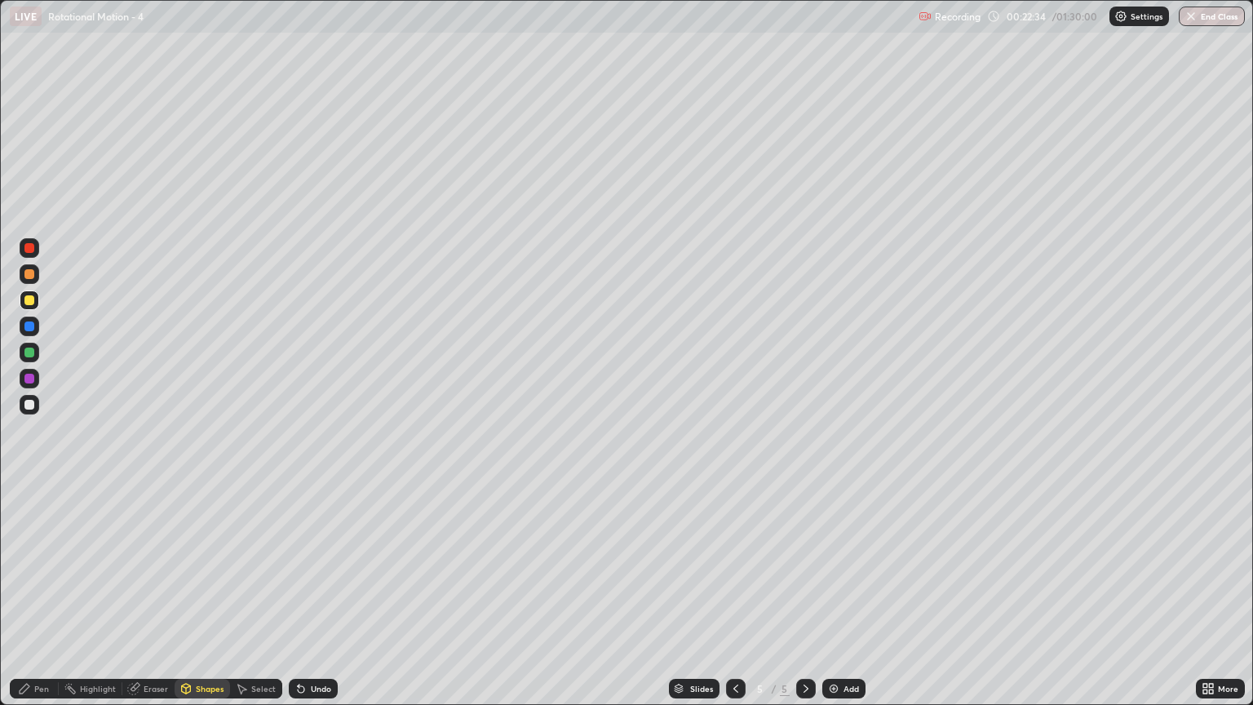
click at [208, 601] on div "Shapes" at bounding box center [210, 689] width 28 height 8
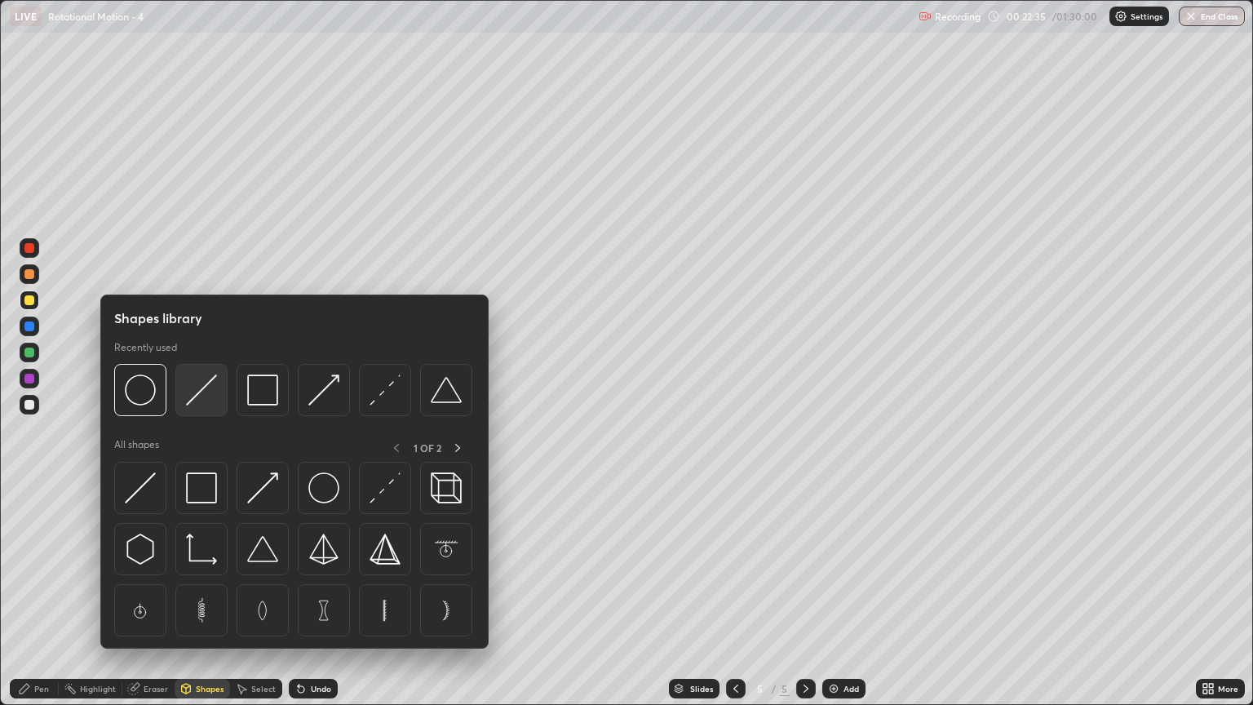
click at [199, 399] on img at bounding box center [201, 390] width 31 height 31
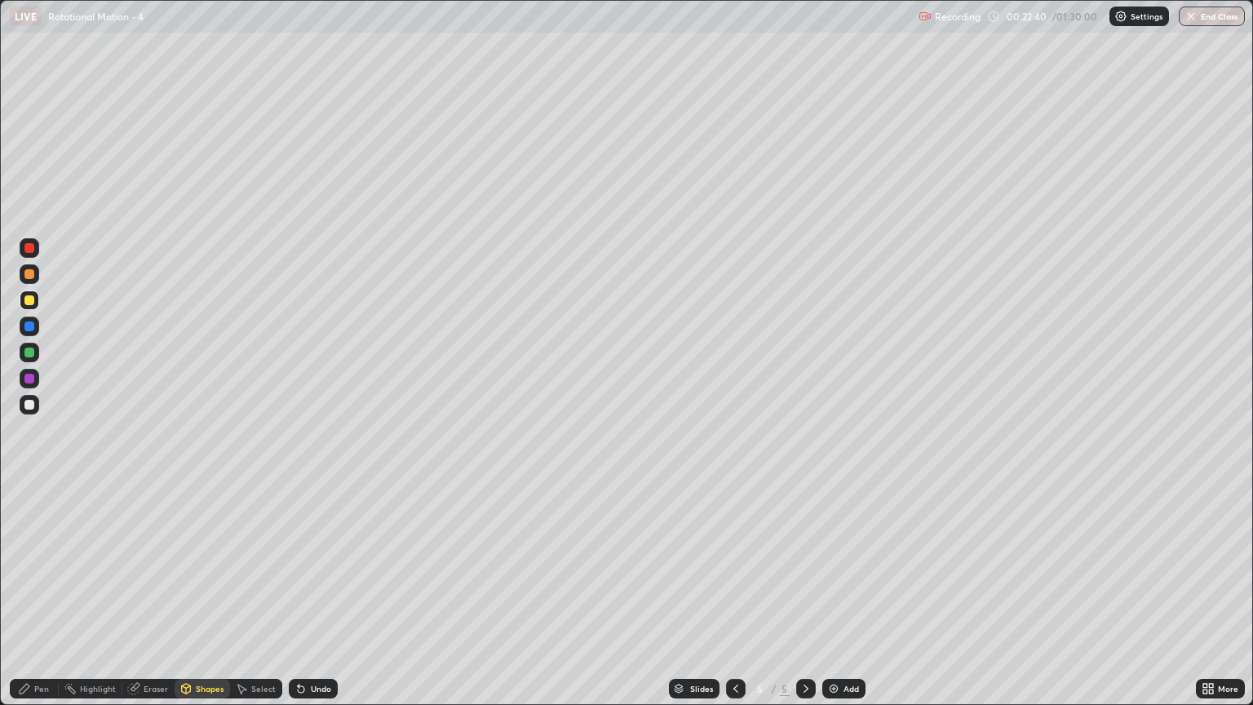
click at [44, 601] on div "Pen" at bounding box center [41, 689] width 15 height 8
click at [30, 353] on div at bounding box center [29, 353] width 10 height 10
click at [203, 601] on div "Shapes" at bounding box center [210, 689] width 28 height 8
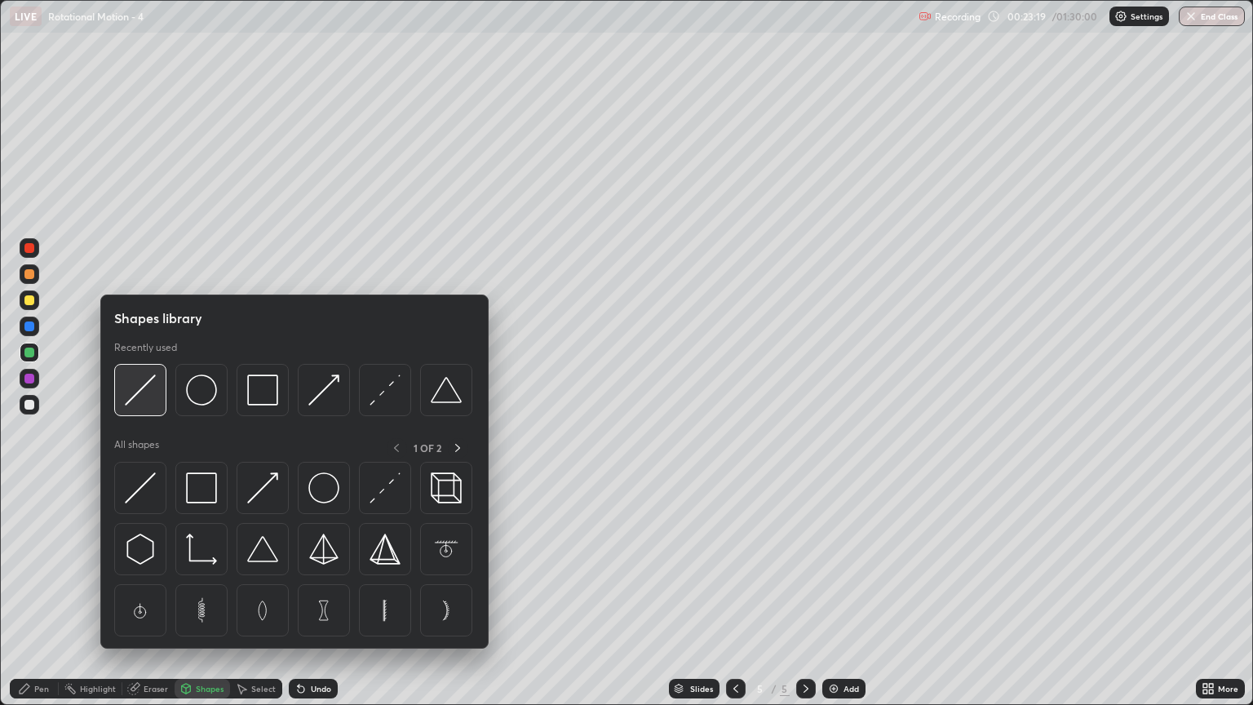
click at [154, 410] on div at bounding box center [140, 390] width 52 height 52
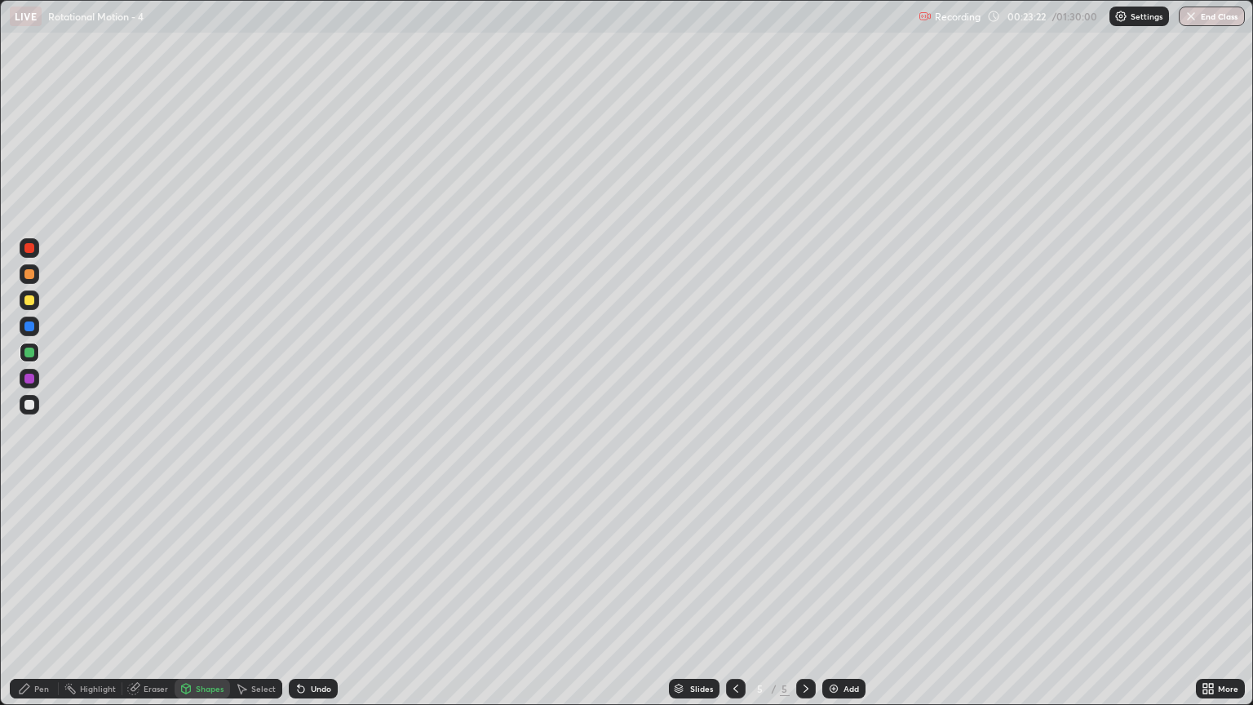
click at [45, 601] on div "Pen" at bounding box center [34, 689] width 49 height 20
click at [30, 414] on div at bounding box center [30, 405] width 20 height 20
click at [32, 300] on div at bounding box center [29, 300] width 10 height 10
click at [828, 601] on img at bounding box center [833, 688] width 13 height 13
click at [214, 601] on div "Shapes" at bounding box center [210, 689] width 28 height 8
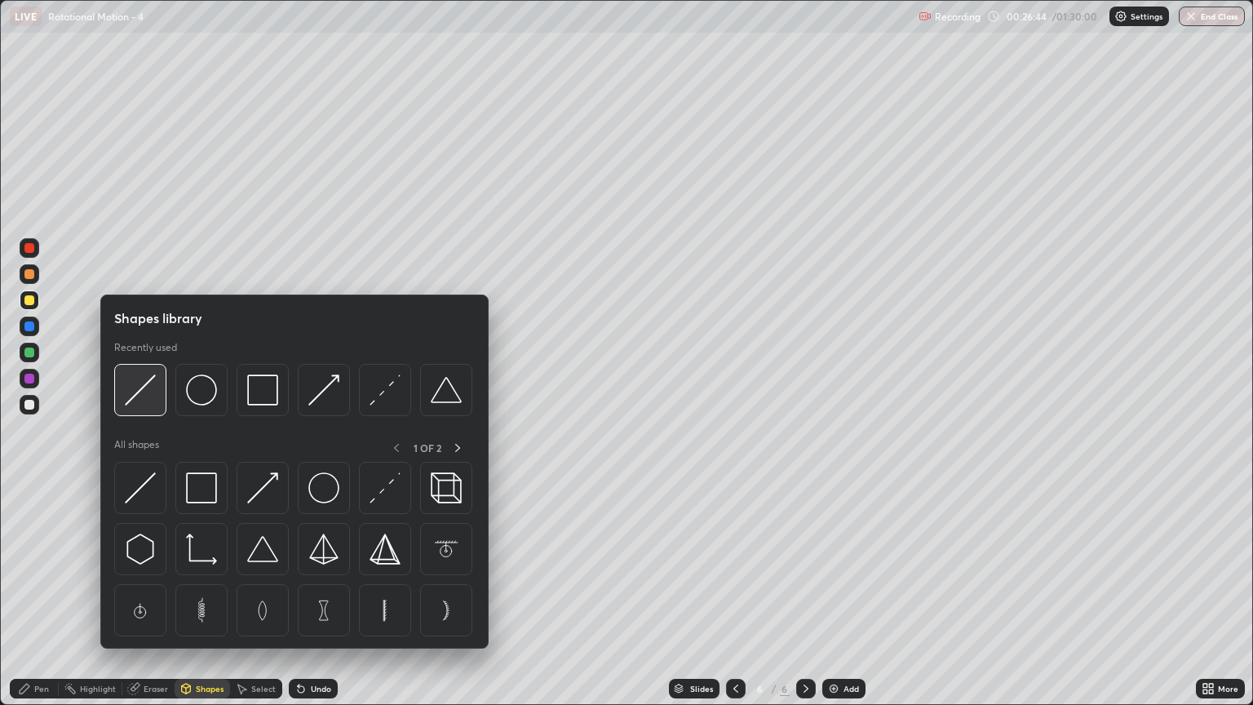
click at [153, 403] on img at bounding box center [140, 390] width 31 height 31
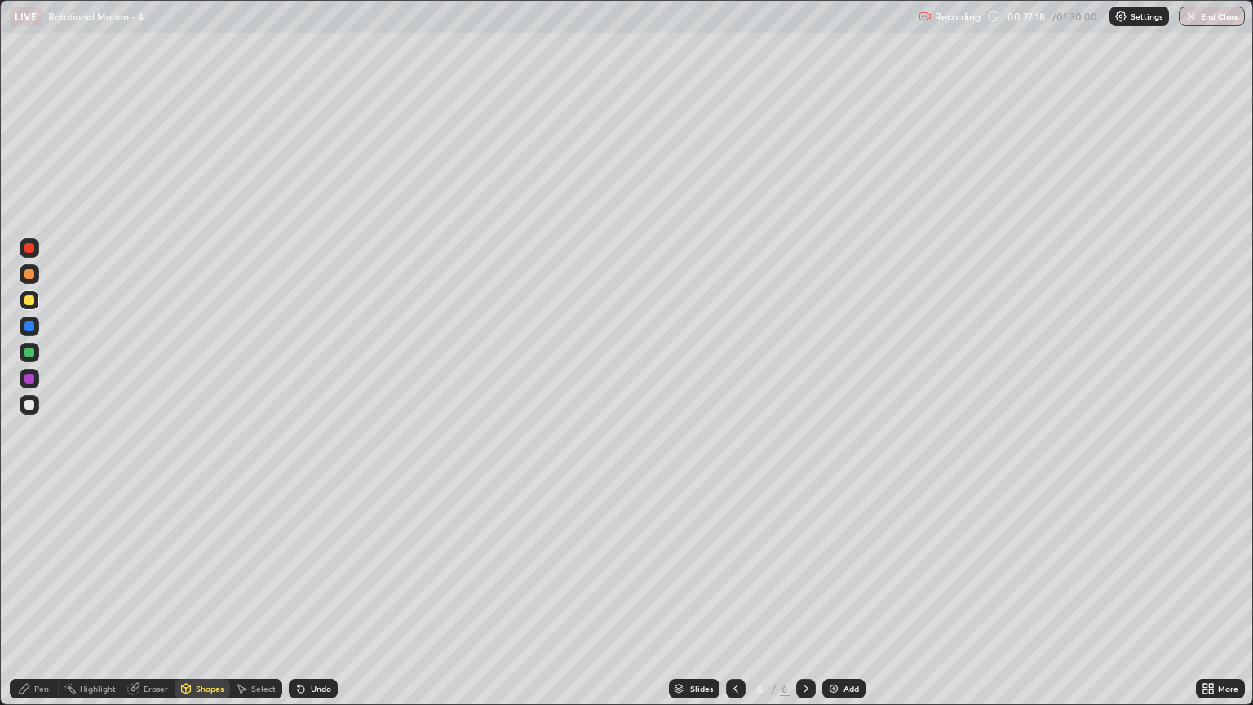
click at [29, 402] on div at bounding box center [29, 405] width 10 height 10
click at [51, 601] on div "Pen" at bounding box center [34, 689] width 49 height 20
click at [29, 277] on div at bounding box center [29, 274] width 10 height 10
click at [202, 601] on div "Shapes" at bounding box center [210, 689] width 28 height 8
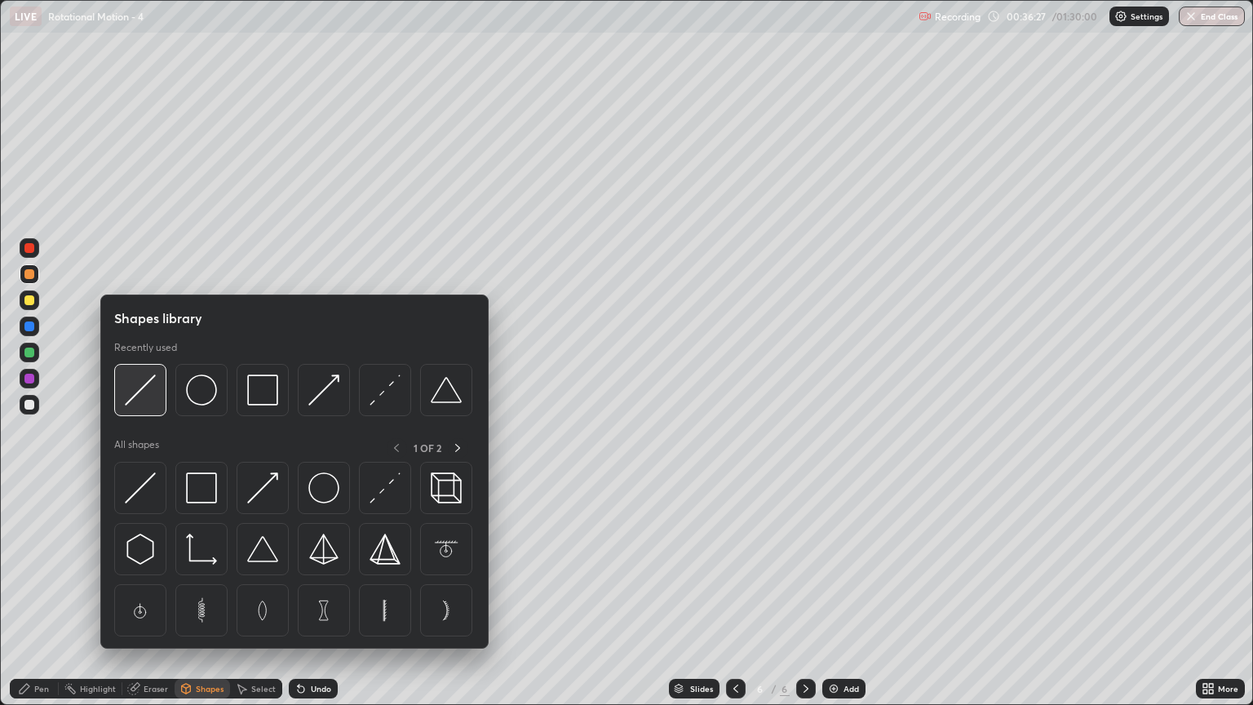
click at [153, 398] on img at bounding box center [140, 390] width 31 height 31
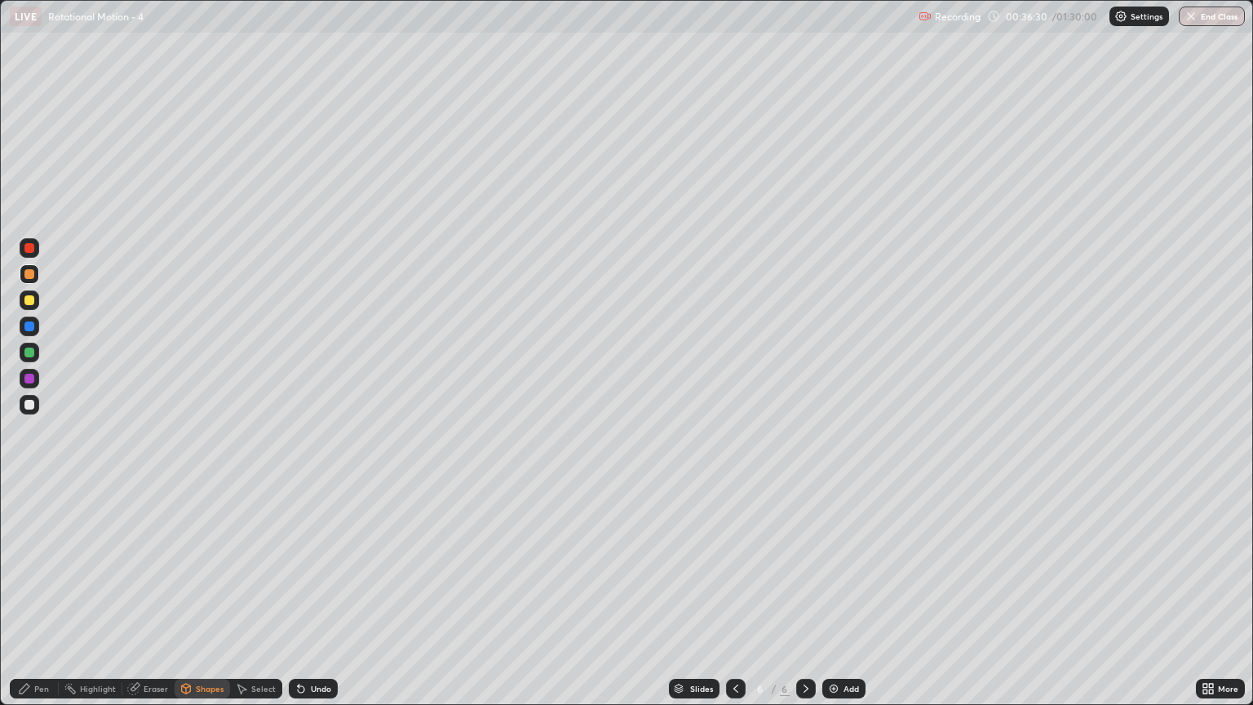
click at [46, 601] on div "Pen" at bounding box center [41, 689] width 15 height 8
click at [836, 601] on img at bounding box center [833, 688] width 13 height 13
click at [33, 308] on div at bounding box center [30, 301] width 20 height 20
click at [30, 355] on div at bounding box center [29, 353] width 10 height 10
click at [203, 601] on div "Shapes" at bounding box center [210, 689] width 28 height 8
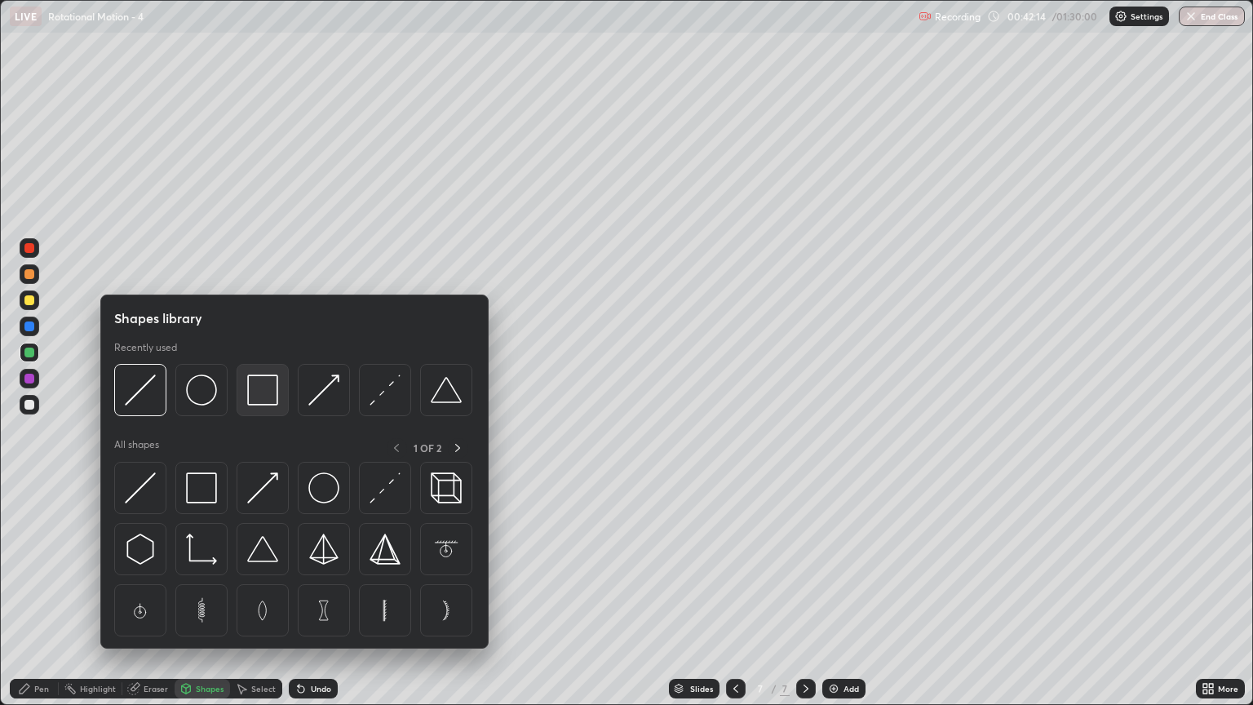
click at [261, 396] on img at bounding box center [262, 390] width 31 height 31
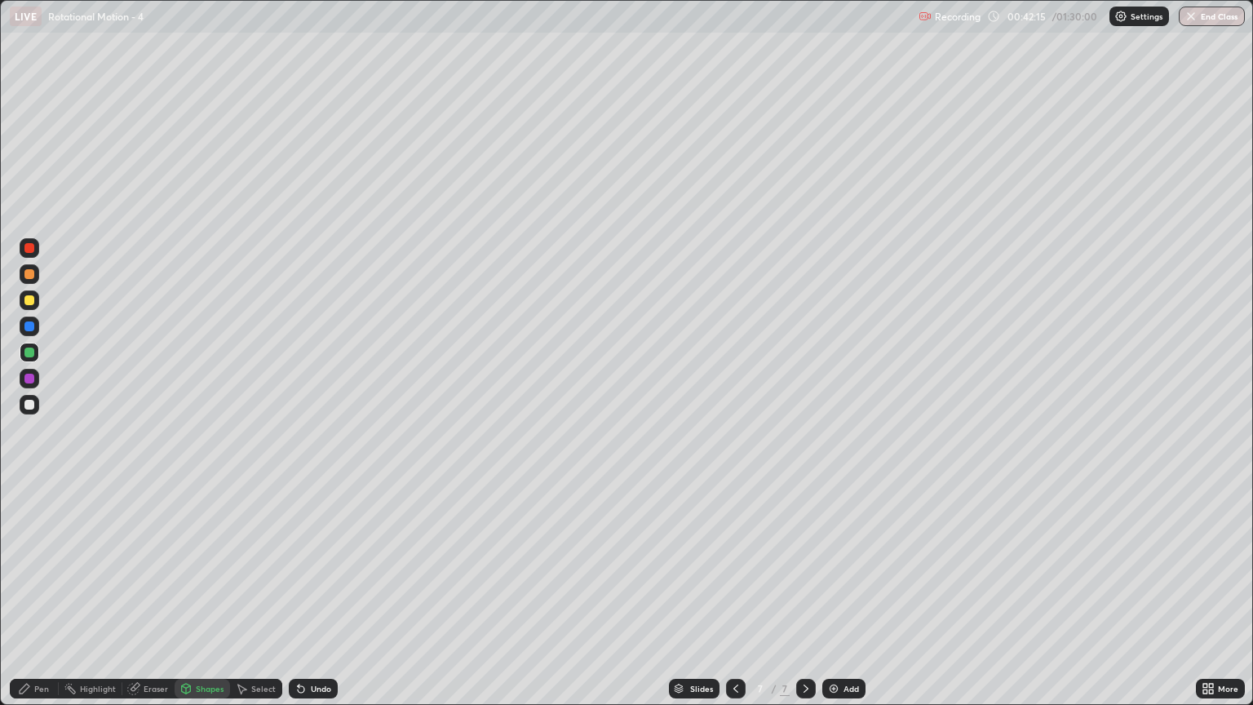
click at [32, 407] on div at bounding box center [29, 405] width 10 height 10
click at [44, 601] on div "Pen" at bounding box center [41, 689] width 15 height 8
click at [207, 601] on div "Shapes" at bounding box center [210, 689] width 28 height 8
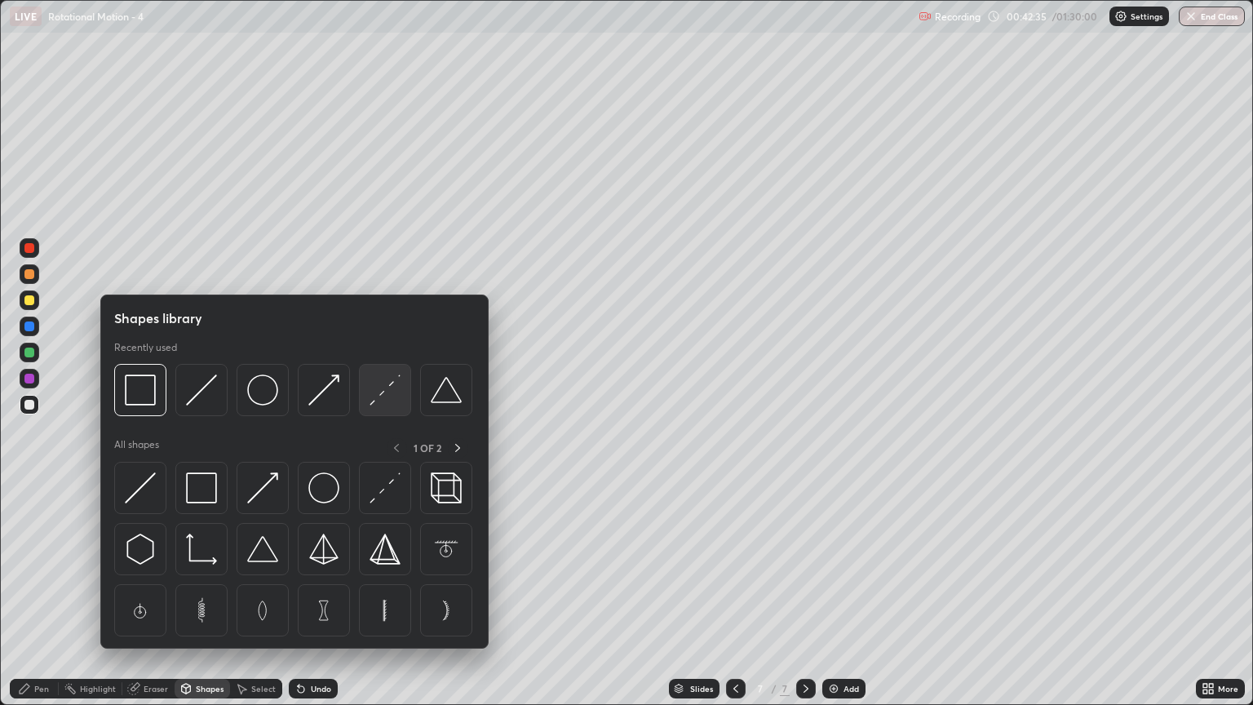
click at [388, 398] on img at bounding box center [385, 390] width 31 height 31
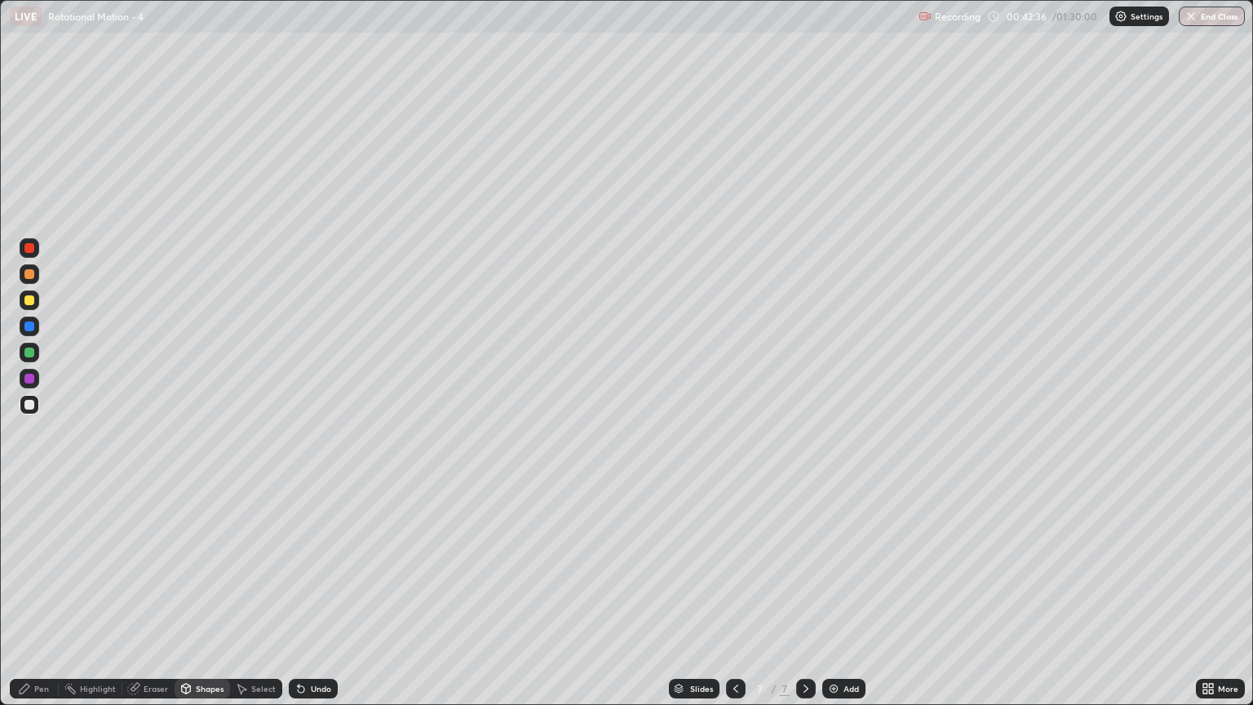
click at [24, 302] on div at bounding box center [29, 300] width 10 height 10
click at [201, 601] on div "Shapes" at bounding box center [202, 689] width 55 height 20
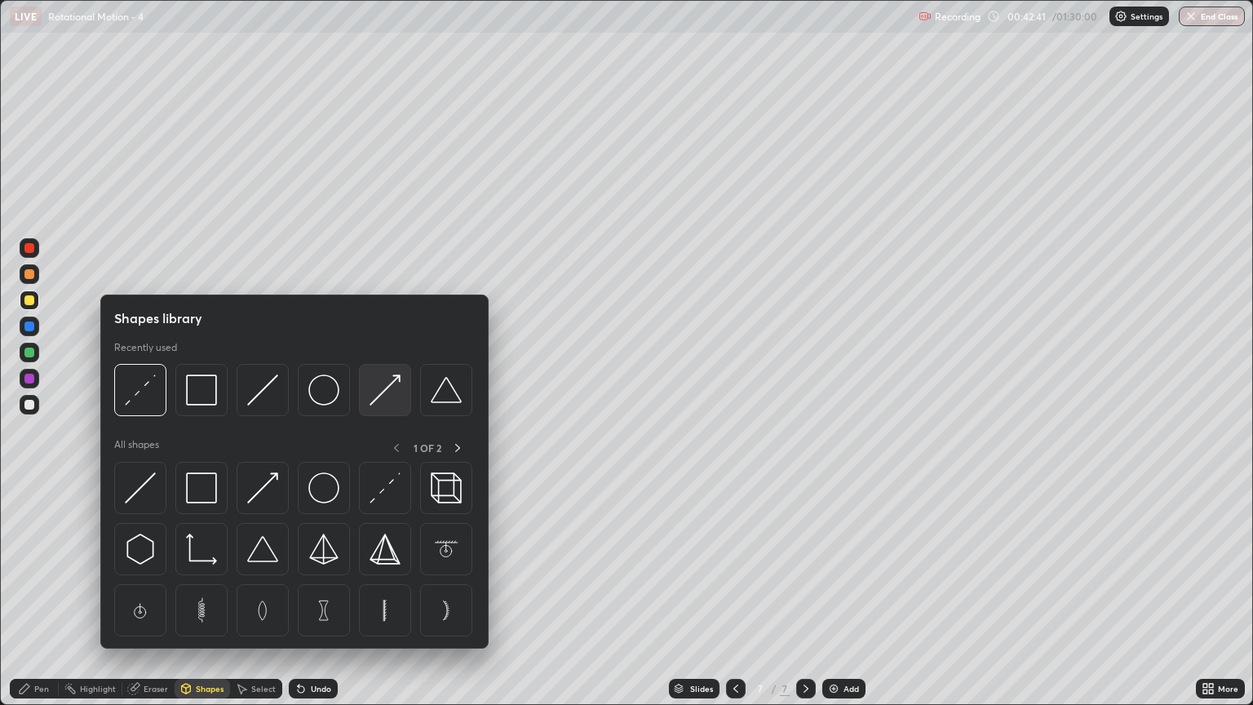
click at [400, 393] on img at bounding box center [385, 390] width 31 height 31
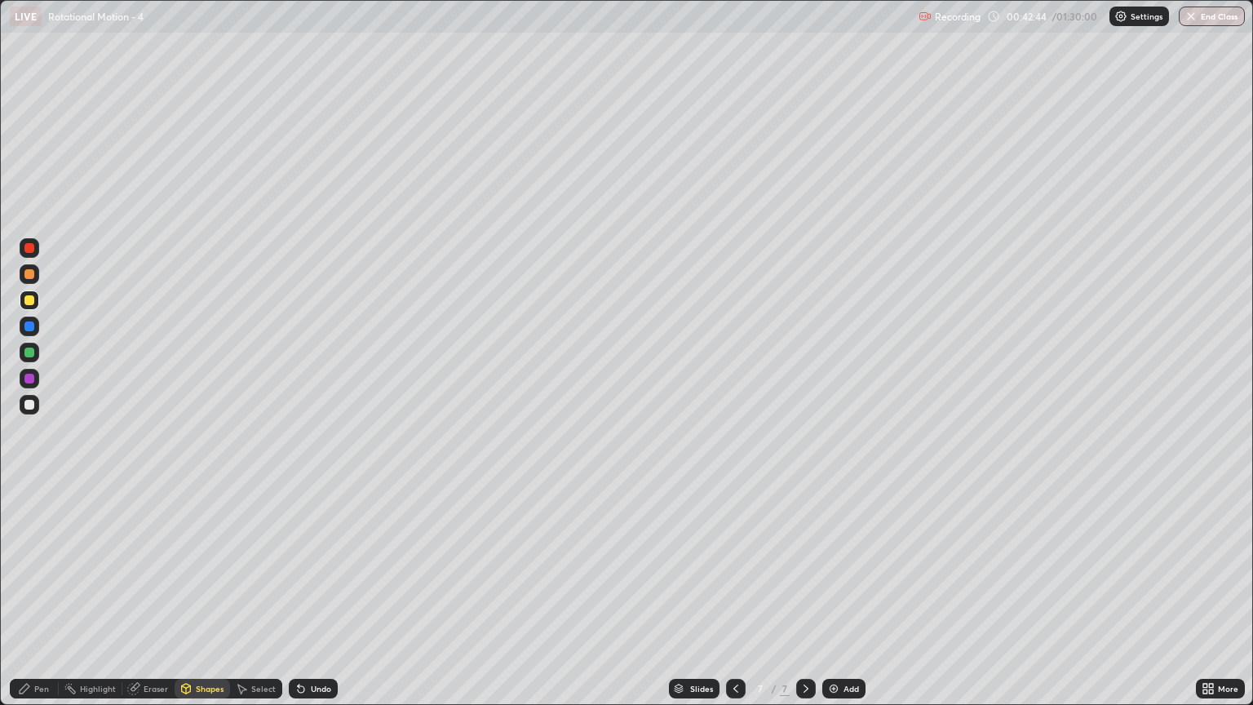
click at [41, 601] on div "Pen" at bounding box center [41, 689] width 15 height 8
click at [203, 601] on div "Shapes" at bounding box center [210, 689] width 28 height 8
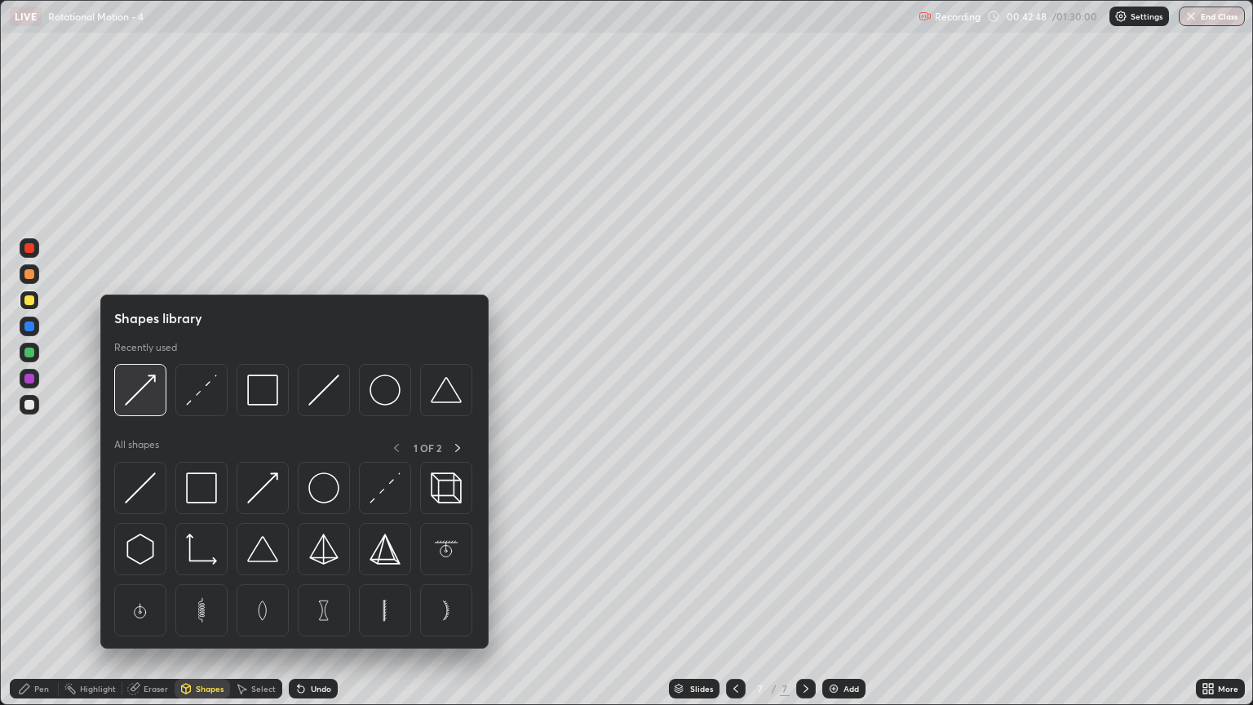
click at [149, 403] on img at bounding box center [140, 390] width 31 height 31
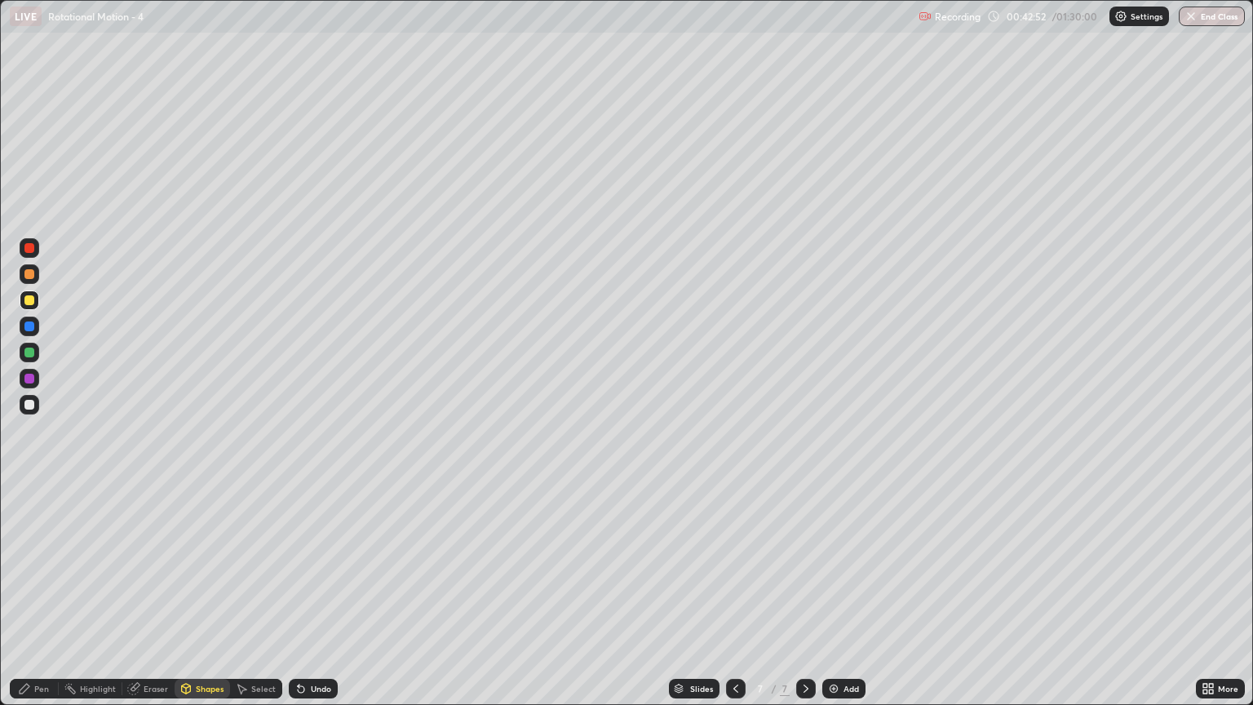
click at [51, 601] on div "Pen" at bounding box center [34, 689] width 49 height 20
click at [31, 274] on div at bounding box center [29, 274] width 10 height 10
click at [211, 601] on div "Shapes" at bounding box center [210, 689] width 28 height 8
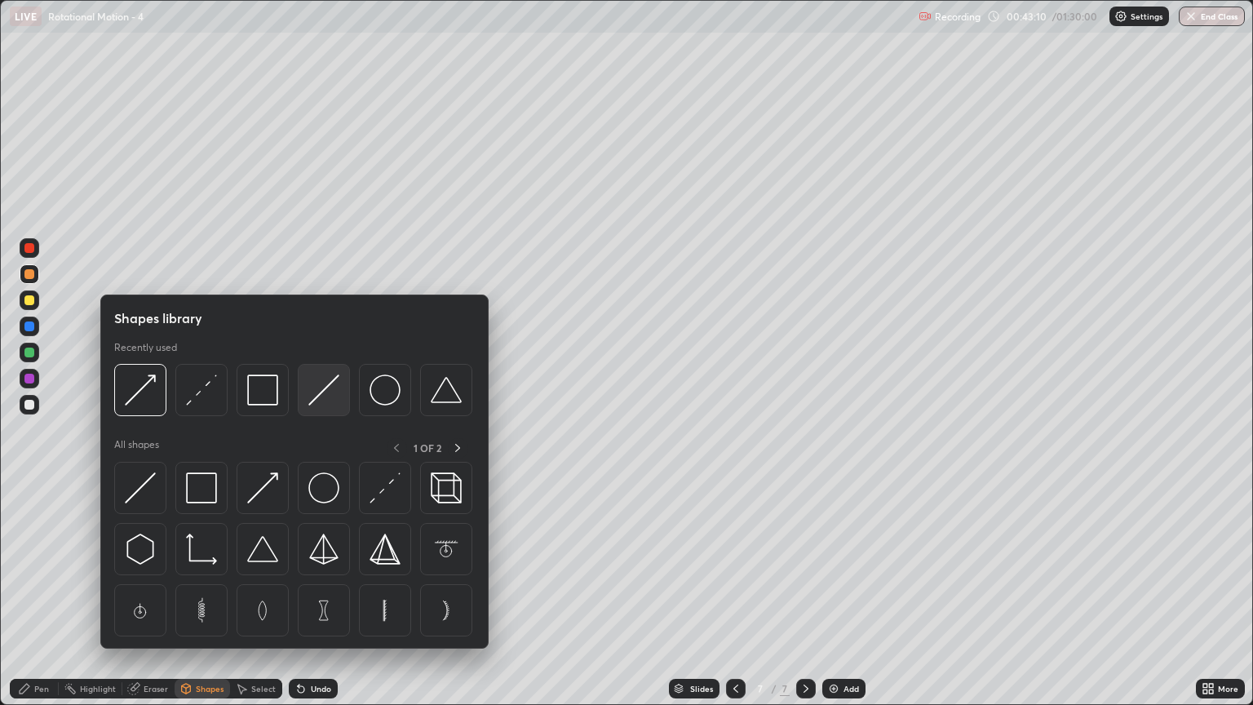
click at [323, 395] on img at bounding box center [323, 390] width 31 height 31
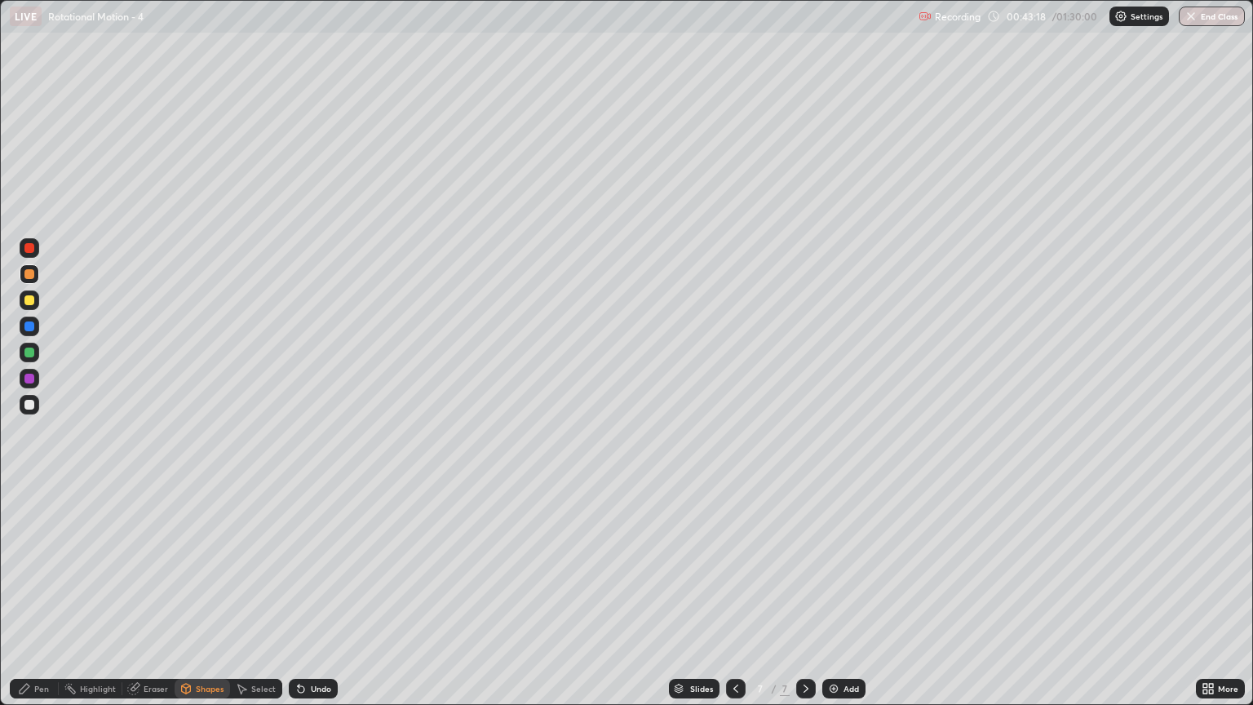
click at [41, 601] on div "Pen" at bounding box center [41, 689] width 15 height 8
click at [32, 353] on div at bounding box center [29, 353] width 10 height 10
click at [203, 601] on div "Shapes" at bounding box center [210, 689] width 28 height 8
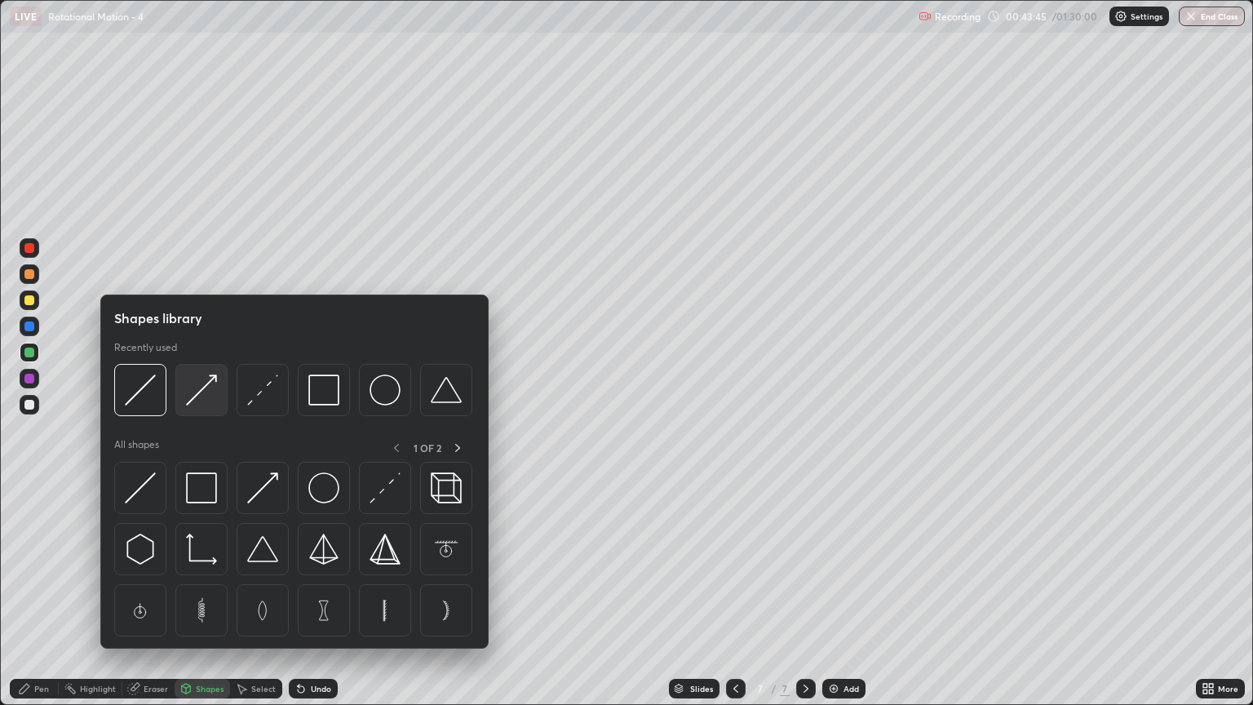
click at [191, 407] on div at bounding box center [201, 390] width 52 height 52
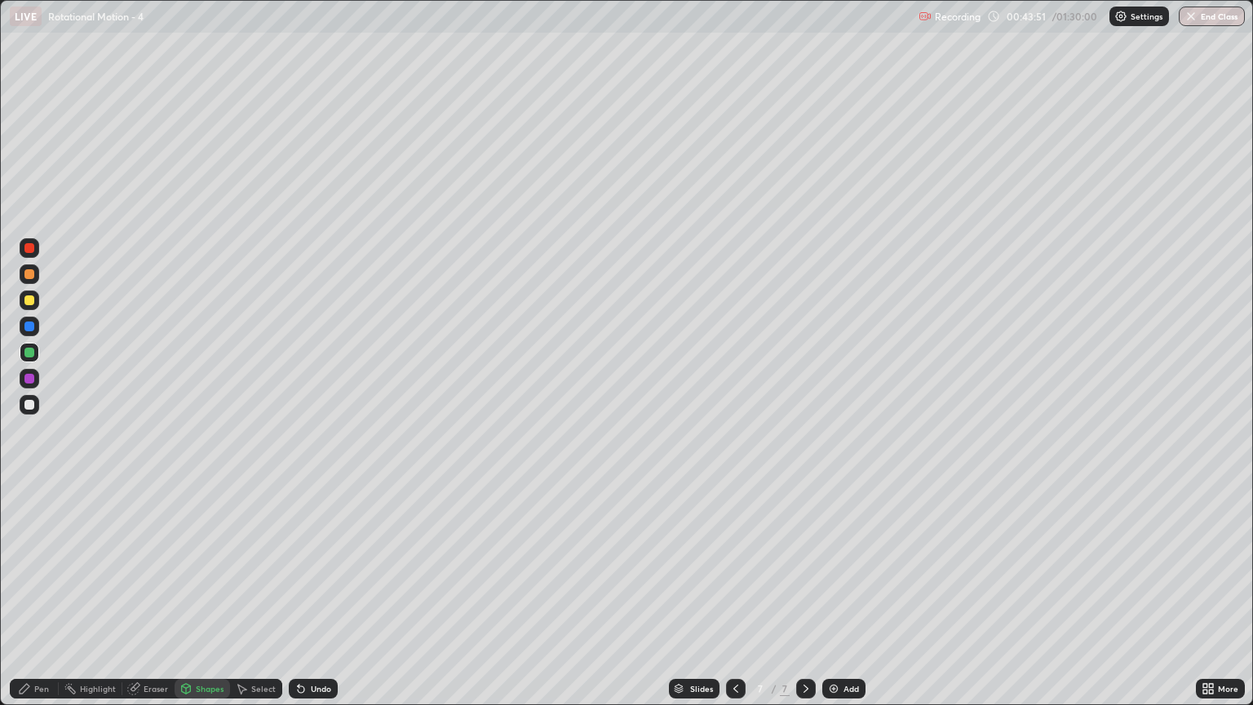
click at [38, 601] on div "Pen" at bounding box center [41, 689] width 15 height 8
click at [29, 274] on div at bounding box center [29, 274] width 10 height 10
click at [209, 601] on div "Shapes" at bounding box center [210, 689] width 28 height 8
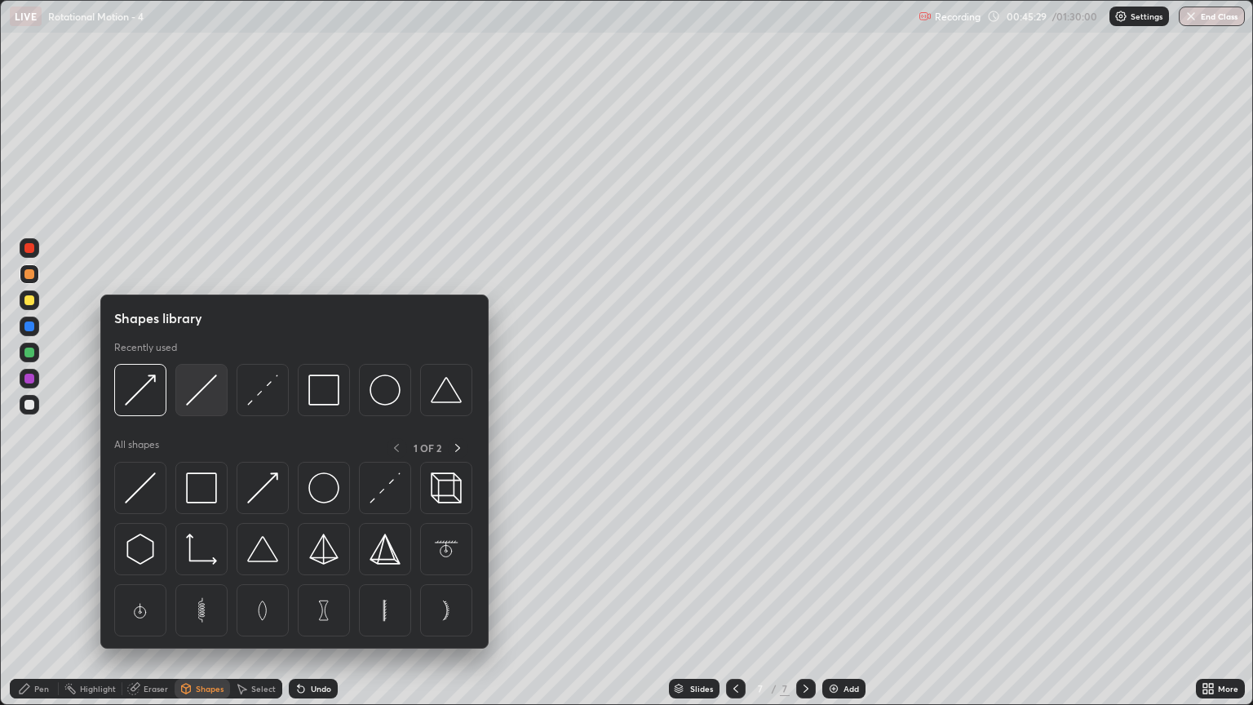
click at [206, 402] on img at bounding box center [201, 390] width 31 height 31
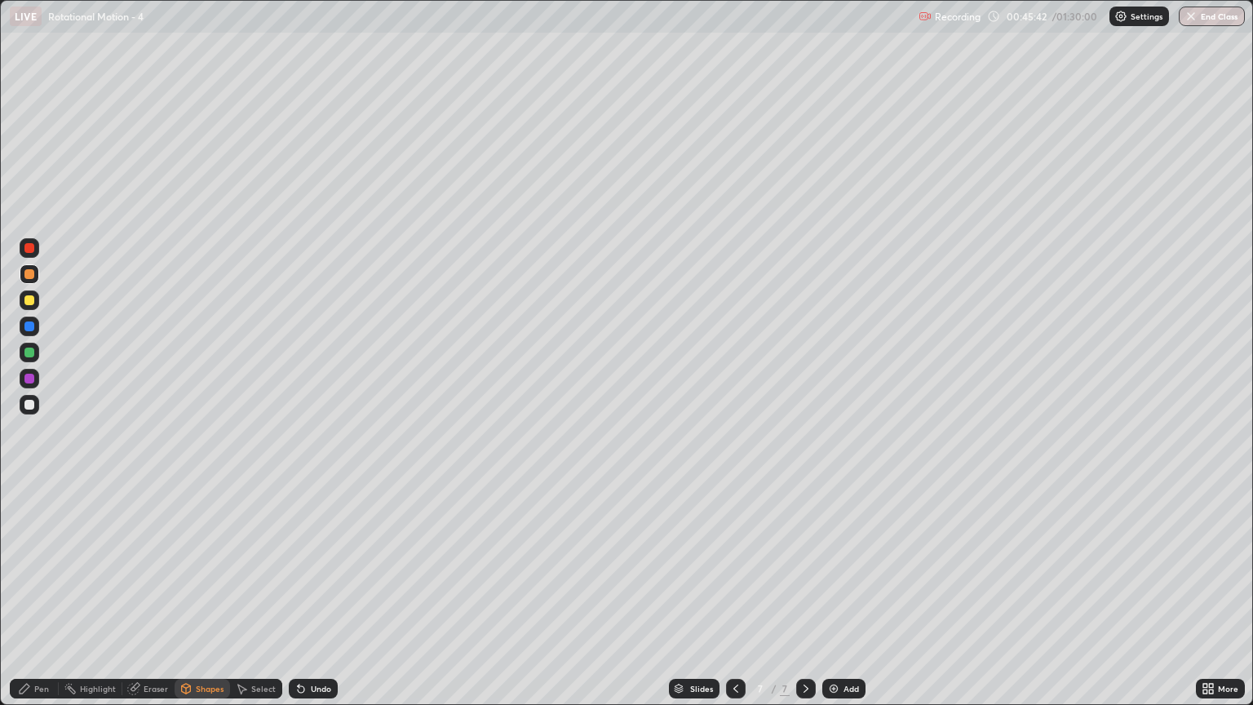
click at [34, 300] on div at bounding box center [30, 301] width 20 height 20
click at [212, 601] on div "Shapes" at bounding box center [210, 689] width 28 height 8
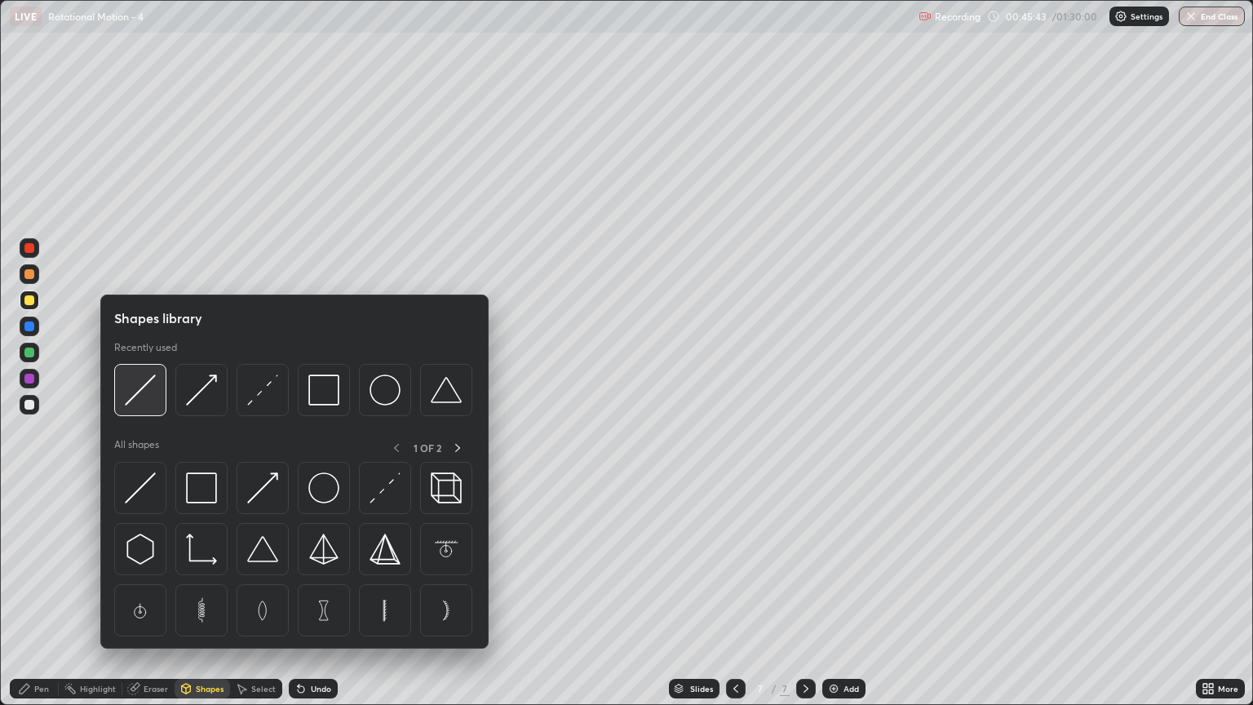
click at [162, 410] on div at bounding box center [140, 390] width 52 height 52
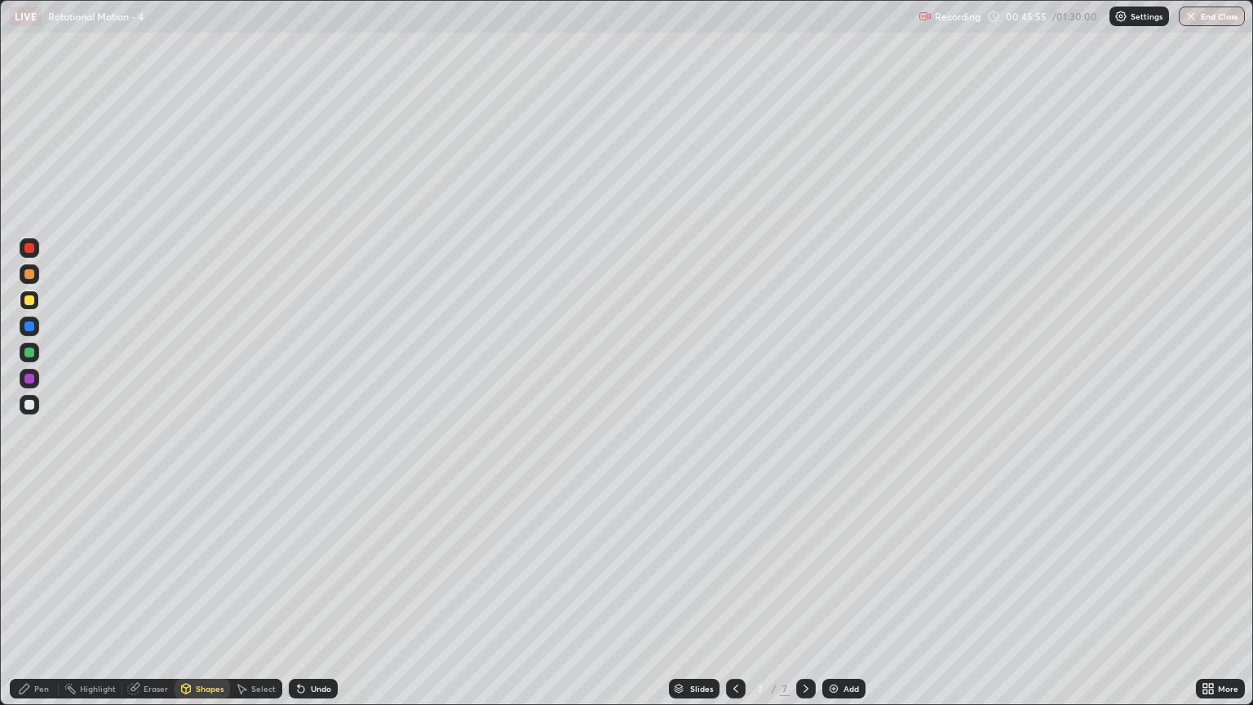
click at [212, 601] on div "Shapes" at bounding box center [202, 689] width 55 height 20
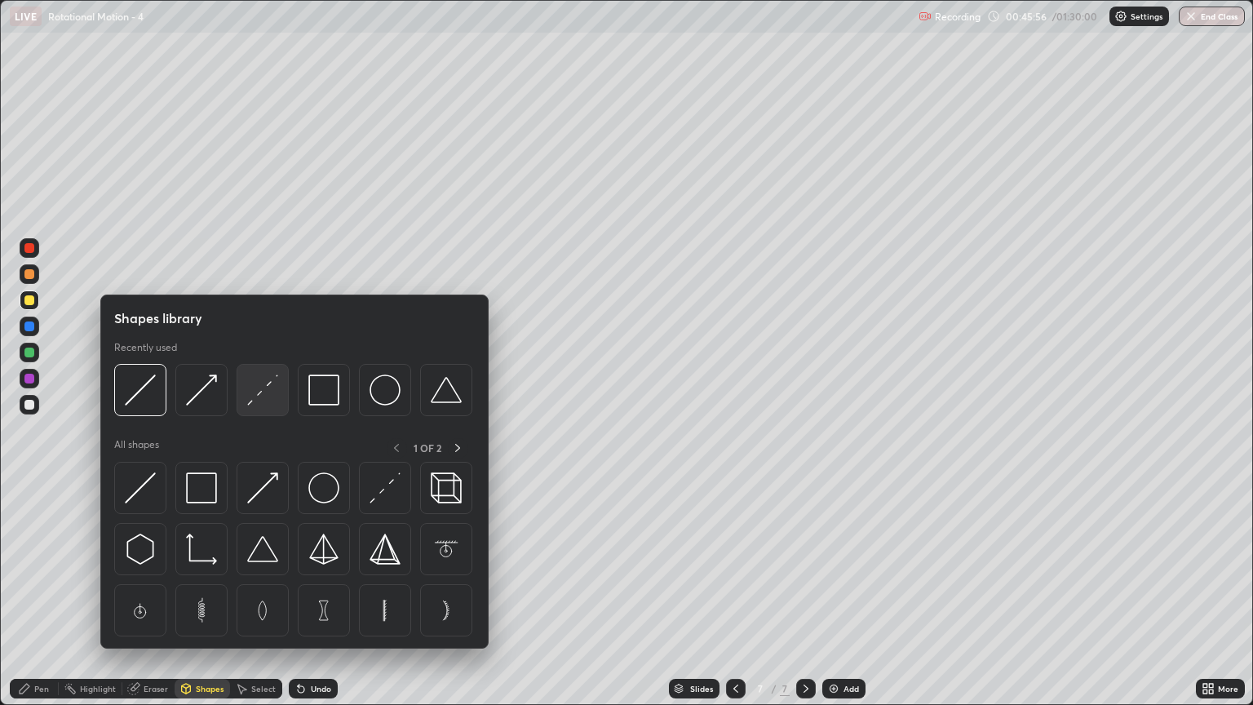
click at [255, 402] on img at bounding box center [262, 390] width 31 height 31
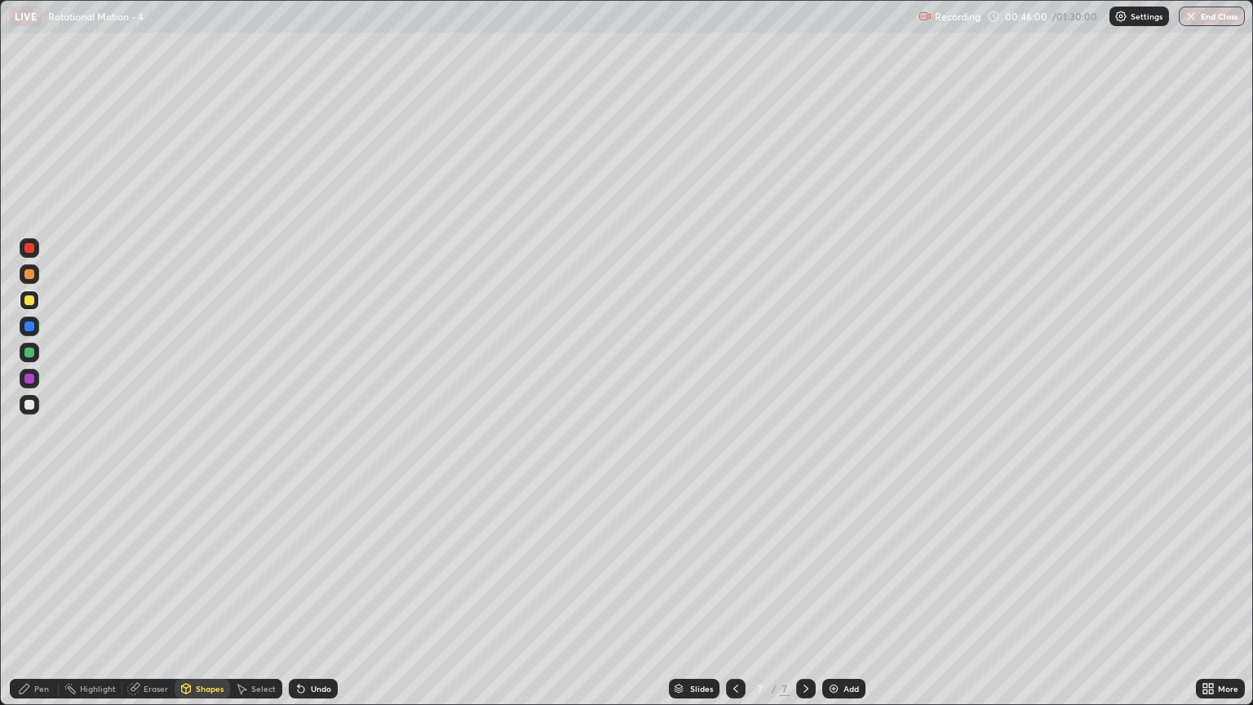
click at [45, 601] on div "Pen" at bounding box center [41, 689] width 15 height 8
click at [27, 407] on div at bounding box center [29, 405] width 10 height 10
click at [30, 326] on div at bounding box center [29, 327] width 10 height 10
click at [206, 601] on div "Shapes" at bounding box center [210, 689] width 28 height 8
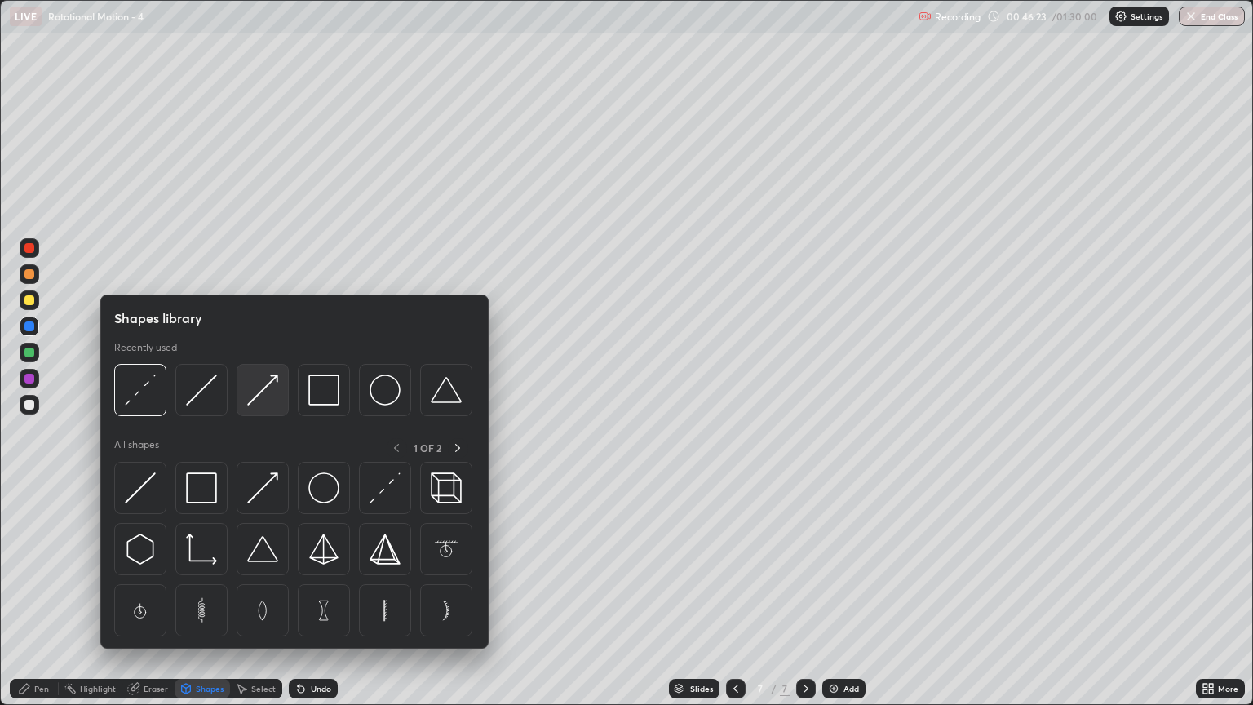
click at [258, 393] on img at bounding box center [262, 390] width 31 height 31
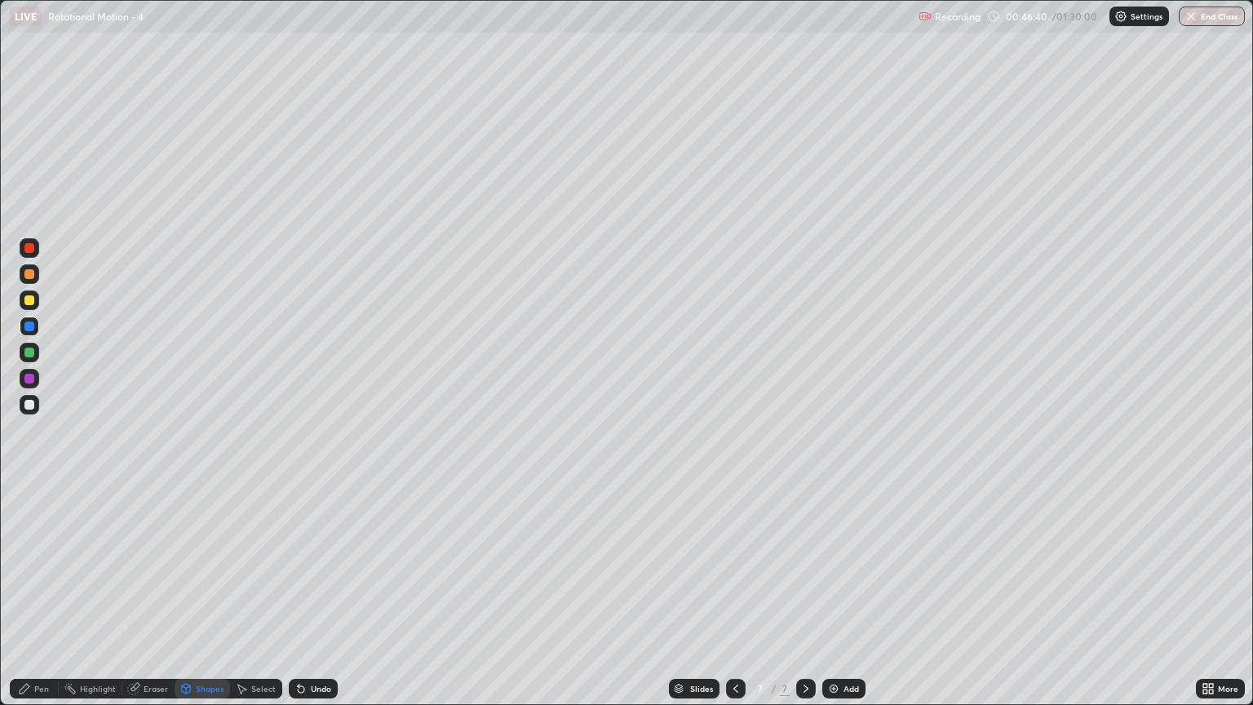
click at [43, 601] on div "Pen" at bounding box center [41, 689] width 15 height 8
click at [208, 601] on div "Shapes" at bounding box center [210, 689] width 28 height 8
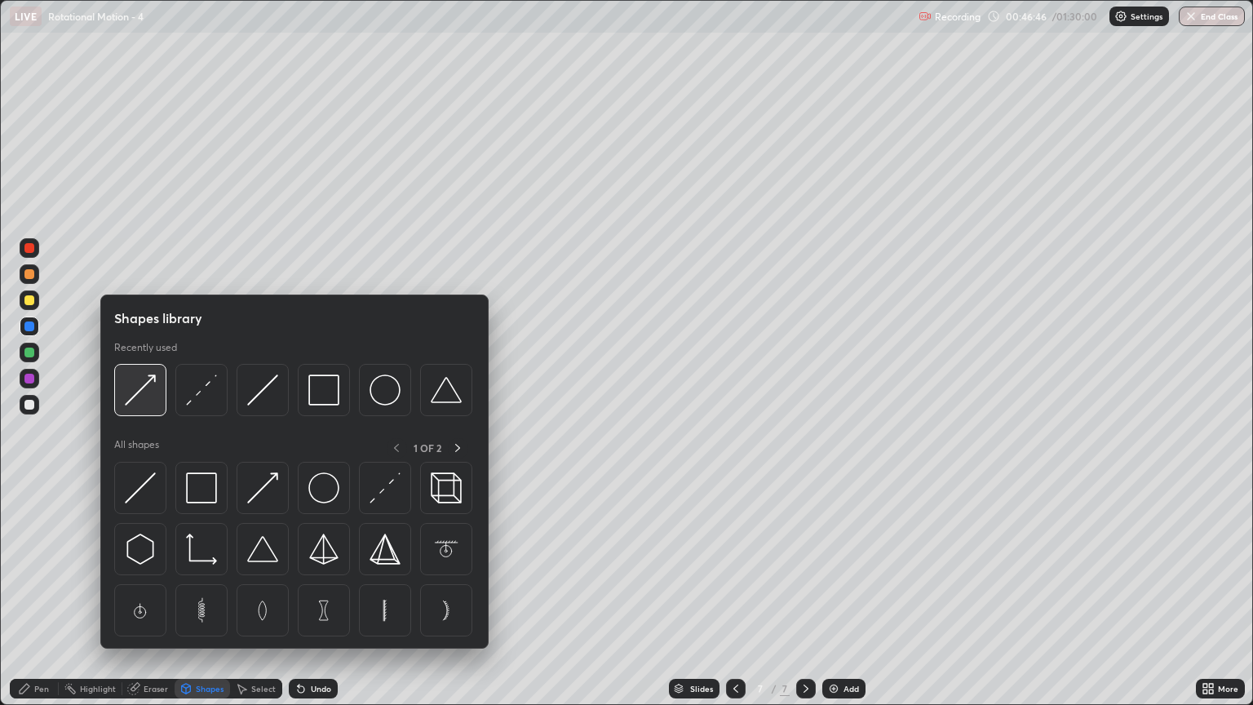
click at [146, 398] on img at bounding box center [140, 390] width 31 height 31
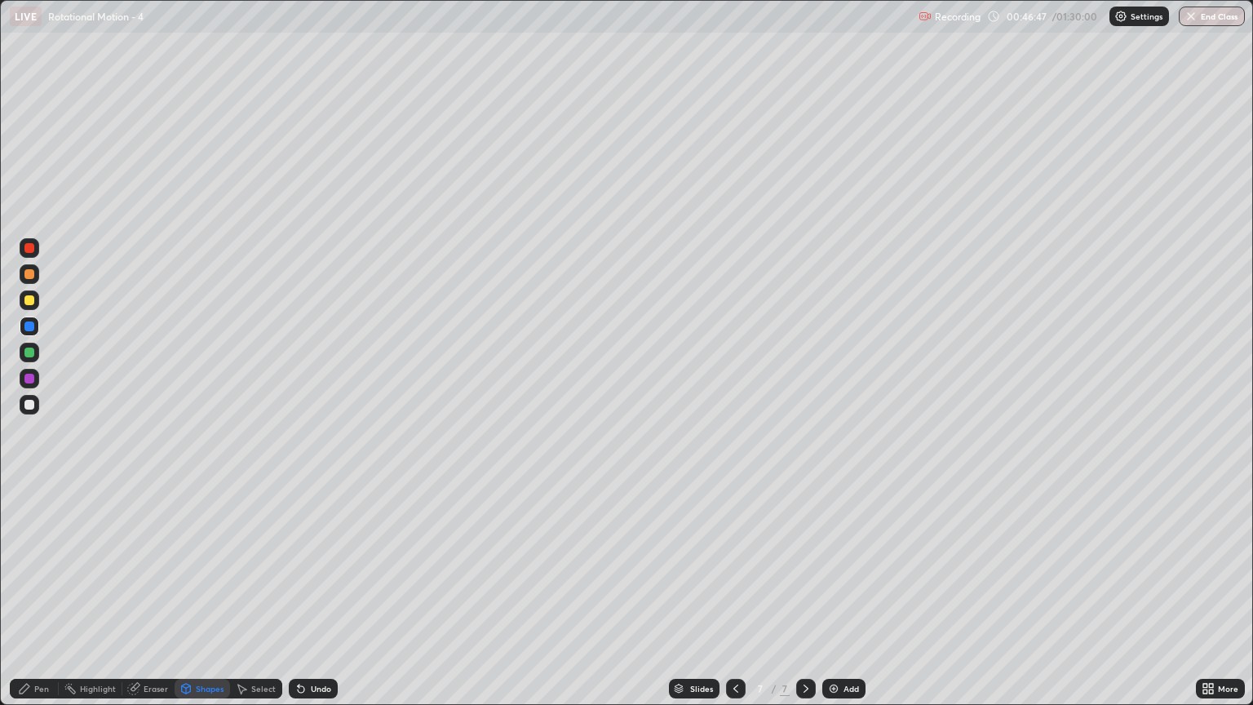
click at [28, 350] on div at bounding box center [29, 353] width 10 height 10
click at [41, 601] on div "Pen" at bounding box center [41, 689] width 15 height 8
click at [207, 601] on div "Shapes" at bounding box center [210, 689] width 28 height 8
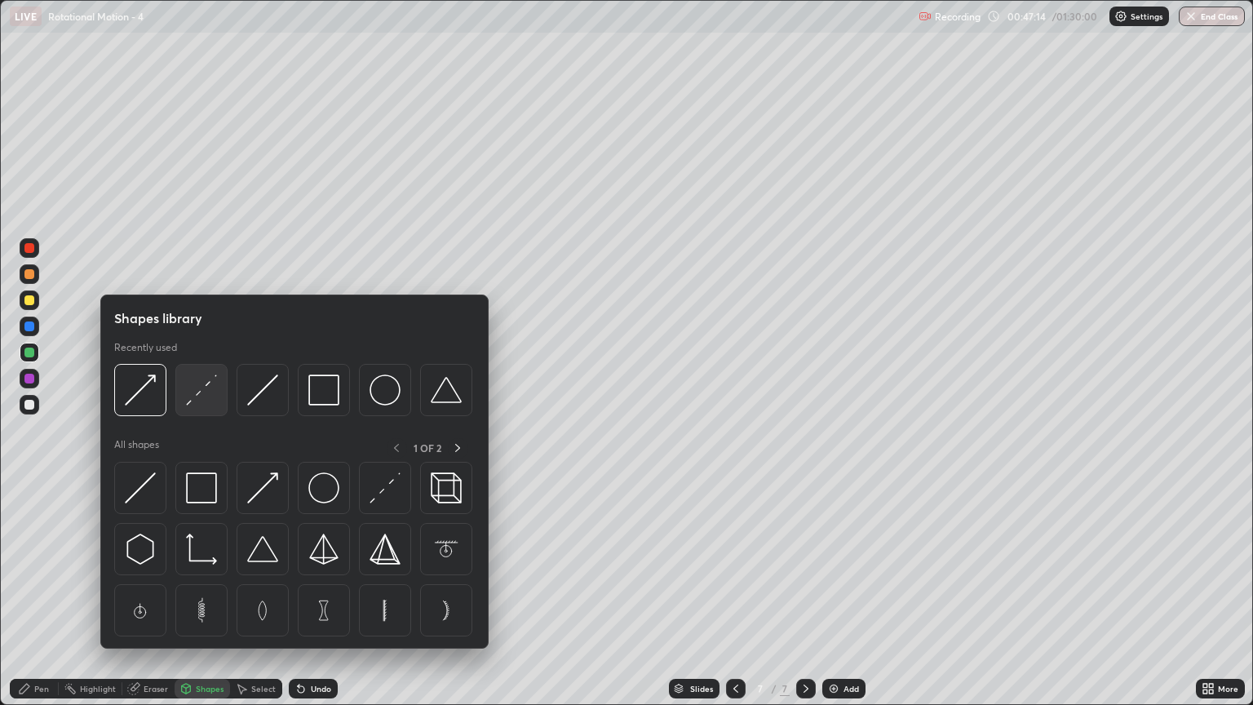
click at [197, 401] on img at bounding box center [201, 390] width 31 height 31
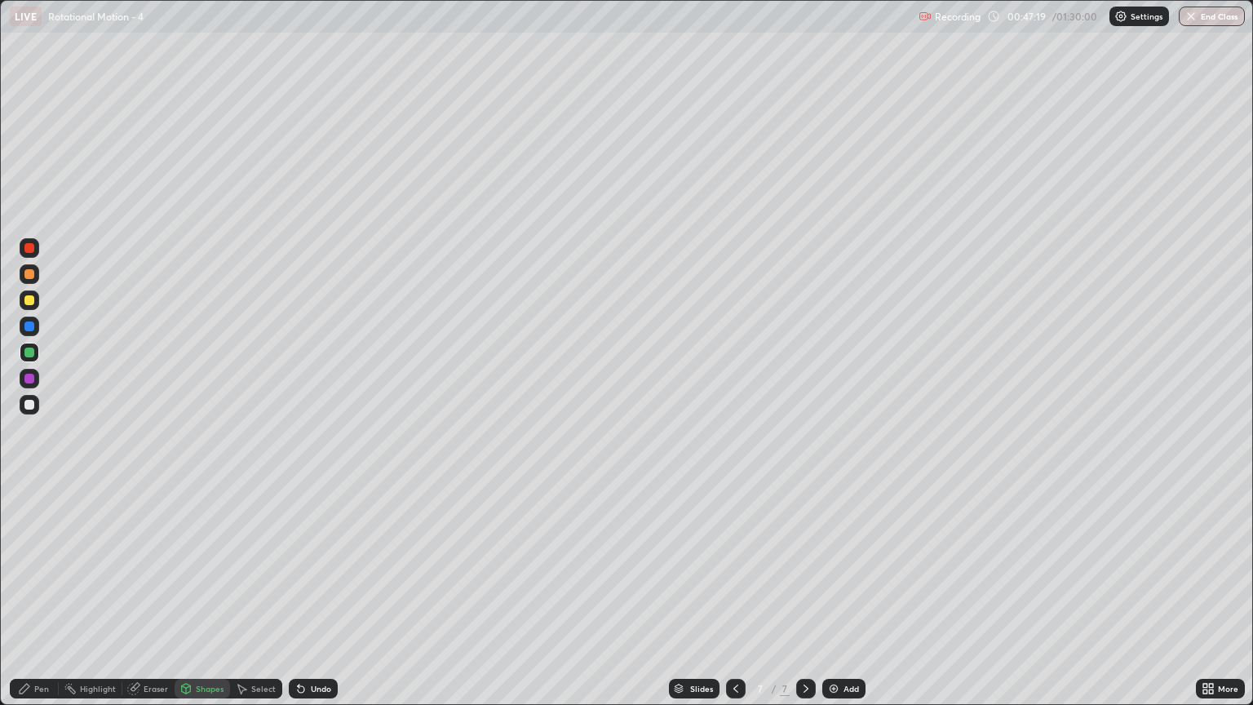
click at [36, 333] on div at bounding box center [30, 327] width 20 height 20
click at [207, 601] on div "Shapes" at bounding box center [210, 689] width 28 height 8
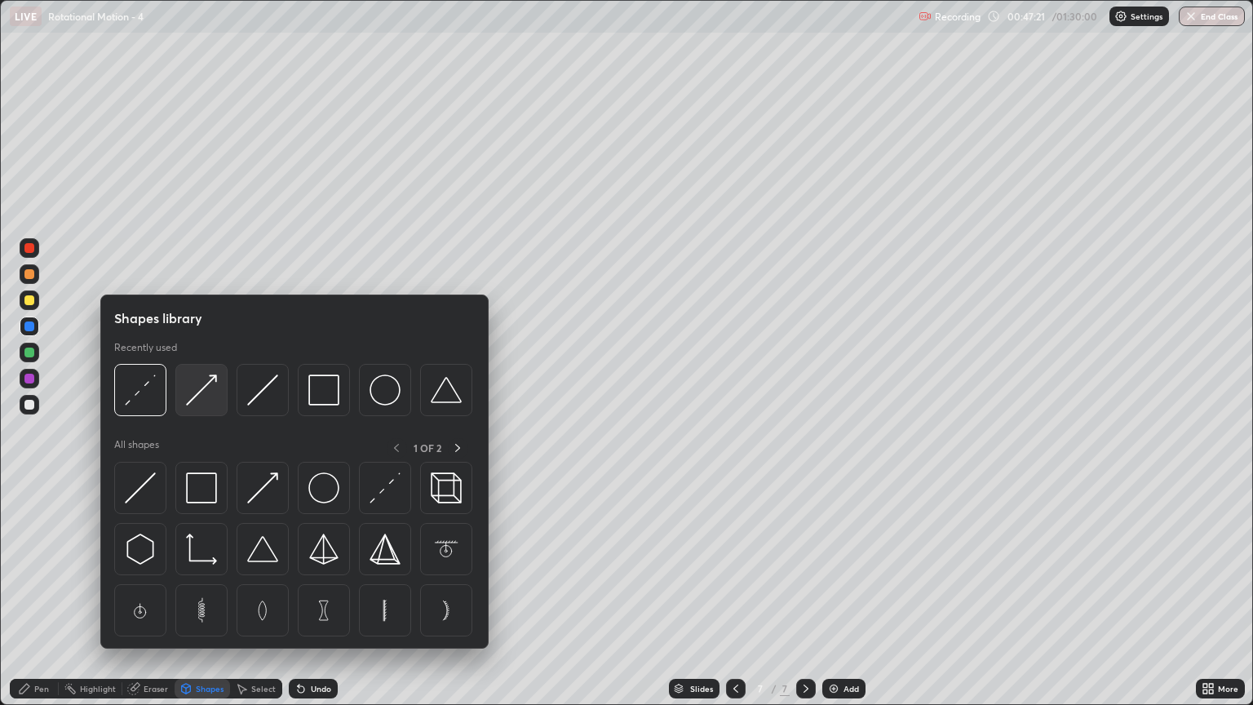
click at [196, 406] on div at bounding box center [201, 390] width 52 height 52
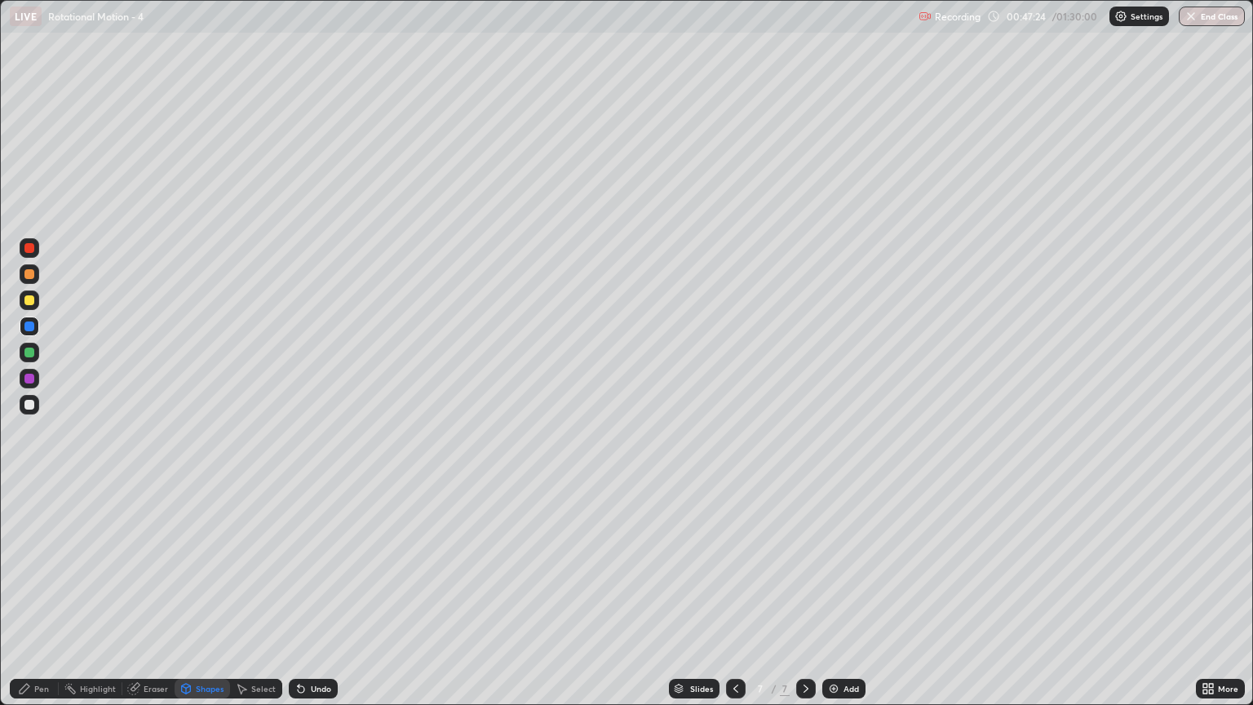
click at [33, 275] on div at bounding box center [29, 274] width 10 height 10
click at [33, 401] on div at bounding box center [29, 405] width 10 height 10
click at [315, 601] on div "Undo" at bounding box center [321, 689] width 20 height 8
click at [37, 601] on div "Pen" at bounding box center [41, 689] width 15 height 8
click at [29, 301] on div at bounding box center [29, 300] width 10 height 10
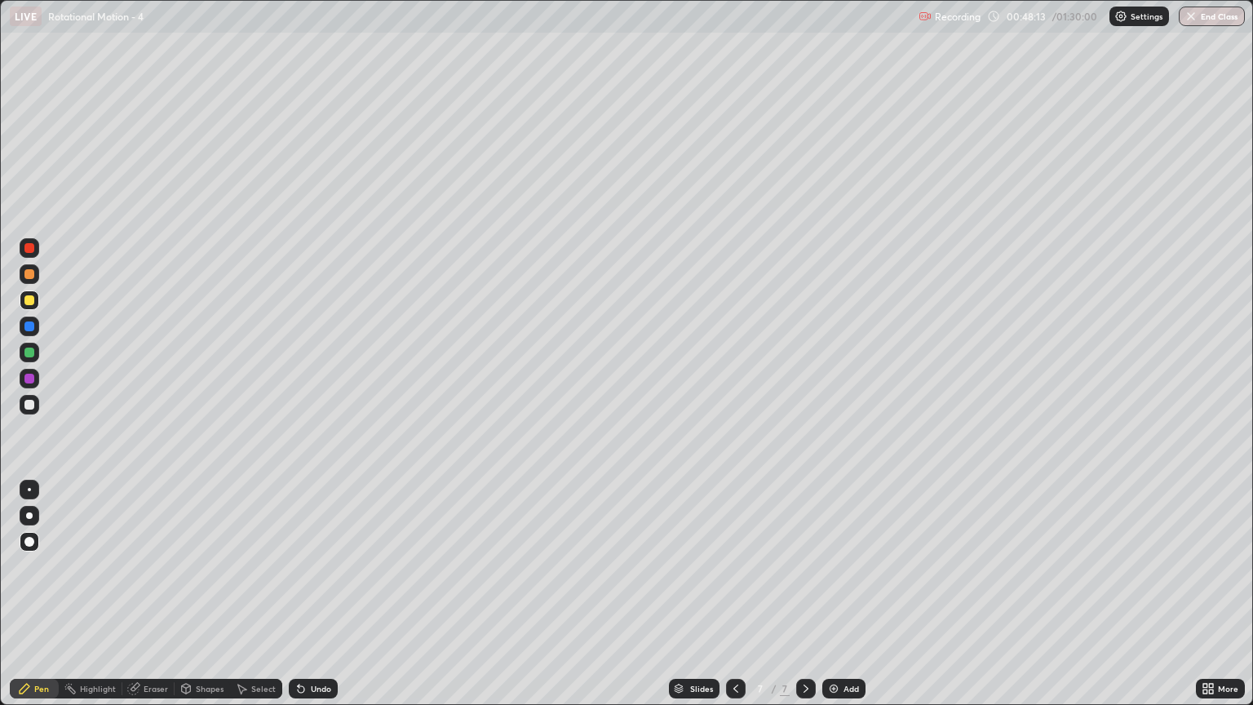
click at [25, 278] on div at bounding box center [29, 274] width 10 height 10
click at [29, 402] on div at bounding box center [29, 405] width 10 height 10
click at [31, 250] on div at bounding box center [29, 248] width 10 height 10
click at [833, 601] on img at bounding box center [833, 688] width 13 height 13
click at [29, 300] on div at bounding box center [29, 300] width 10 height 10
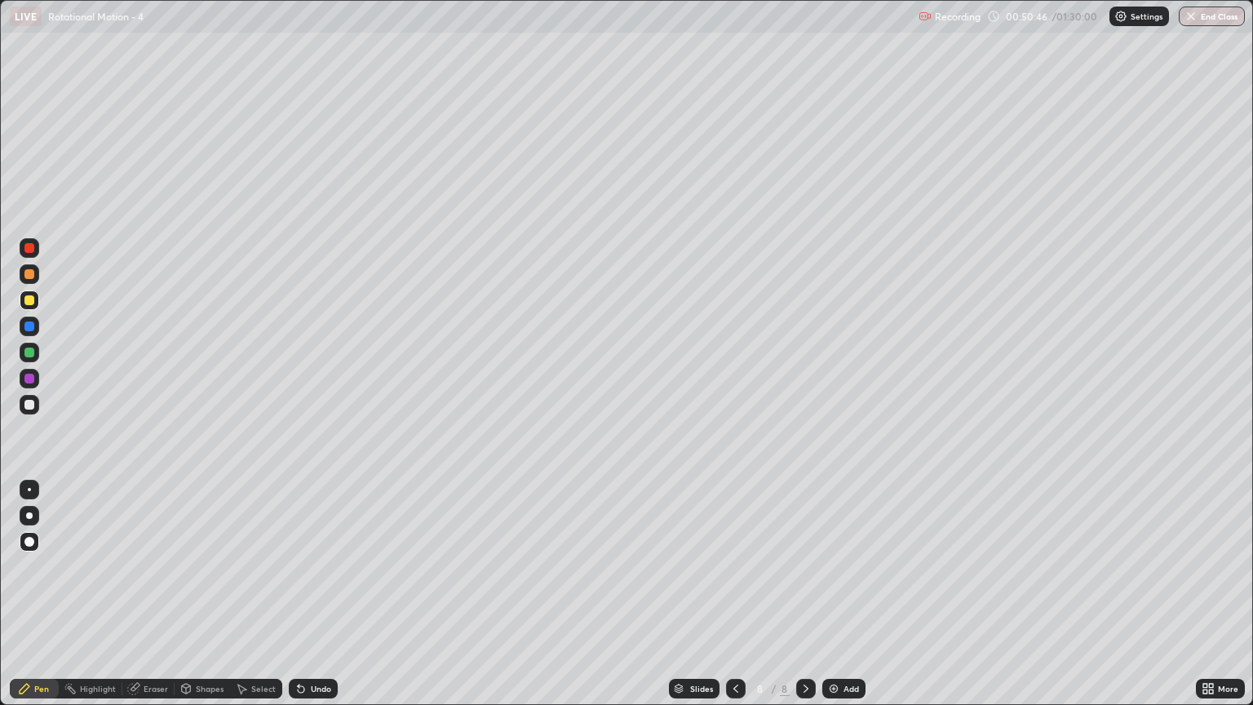
click at [27, 406] on div at bounding box center [29, 405] width 10 height 10
click at [33, 299] on div at bounding box center [29, 300] width 10 height 10
click at [203, 601] on div "Shapes" at bounding box center [210, 689] width 28 height 8
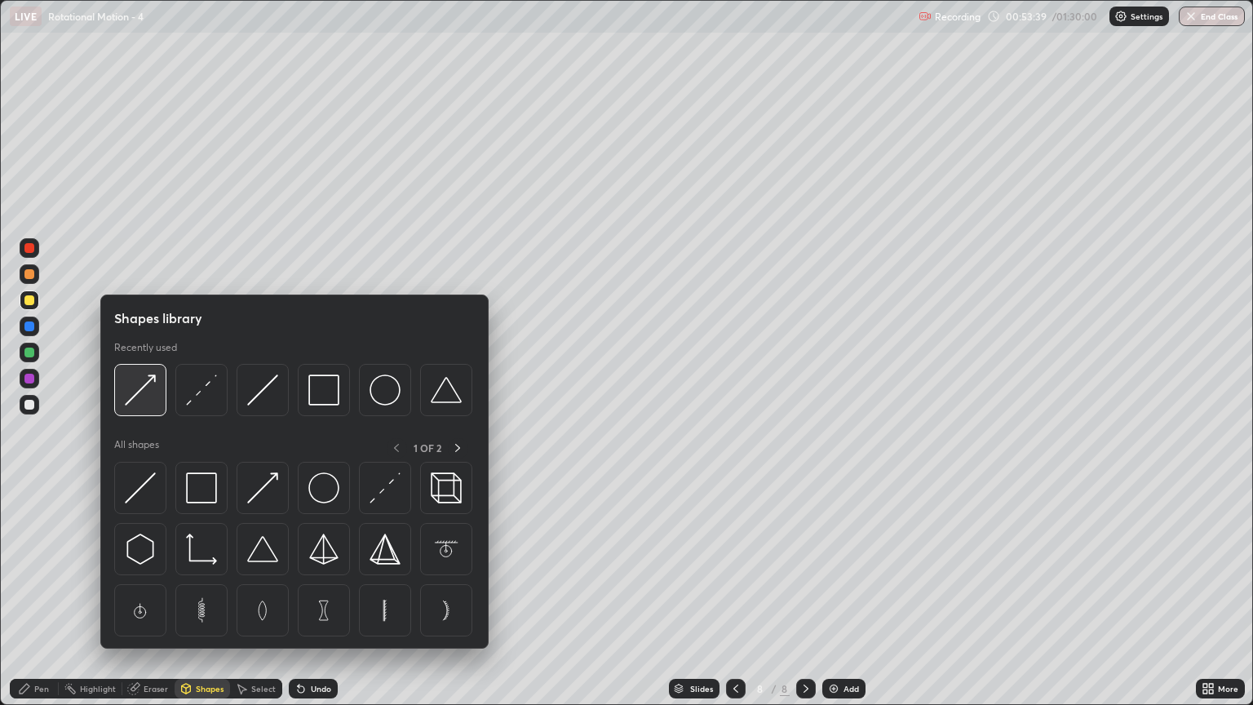
click at [153, 395] on img at bounding box center [140, 390] width 31 height 31
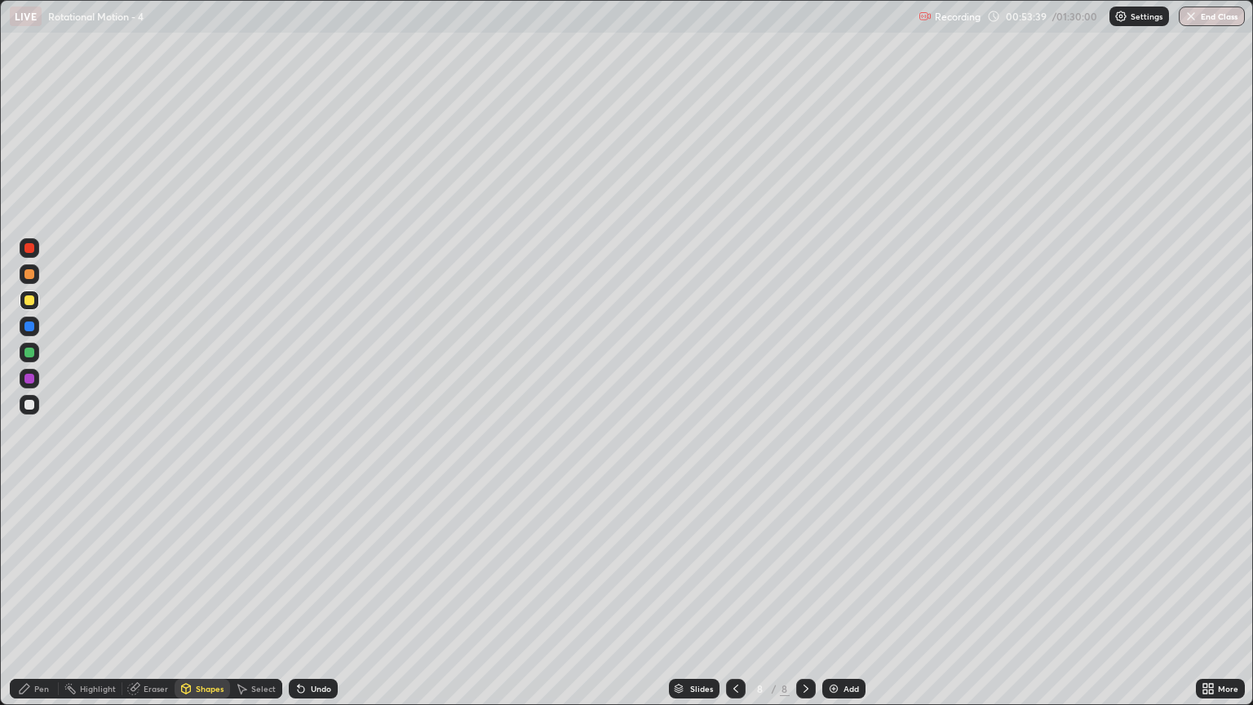
click at [30, 409] on div at bounding box center [29, 405] width 10 height 10
click at [47, 601] on div "Pen" at bounding box center [41, 689] width 15 height 8
click at [30, 274] on div at bounding box center [29, 274] width 10 height 10
click at [207, 601] on div "Shapes" at bounding box center [202, 689] width 55 height 20
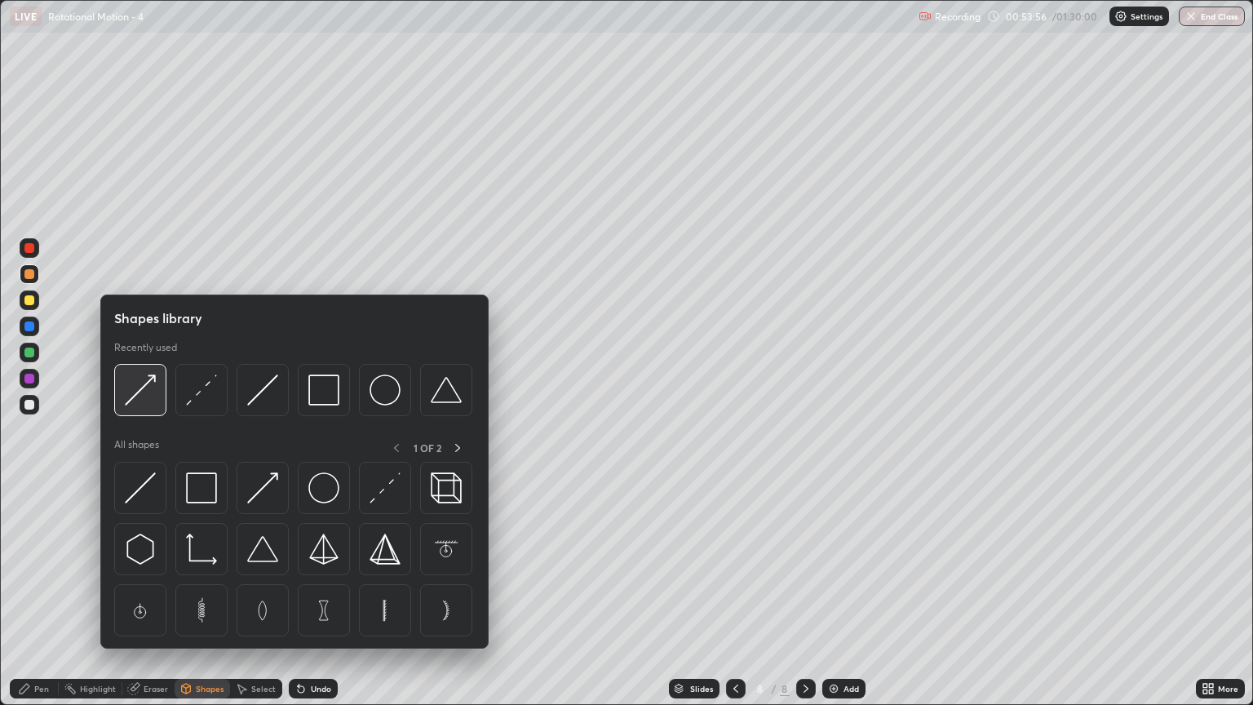
click at [157, 405] on div at bounding box center [140, 390] width 52 height 52
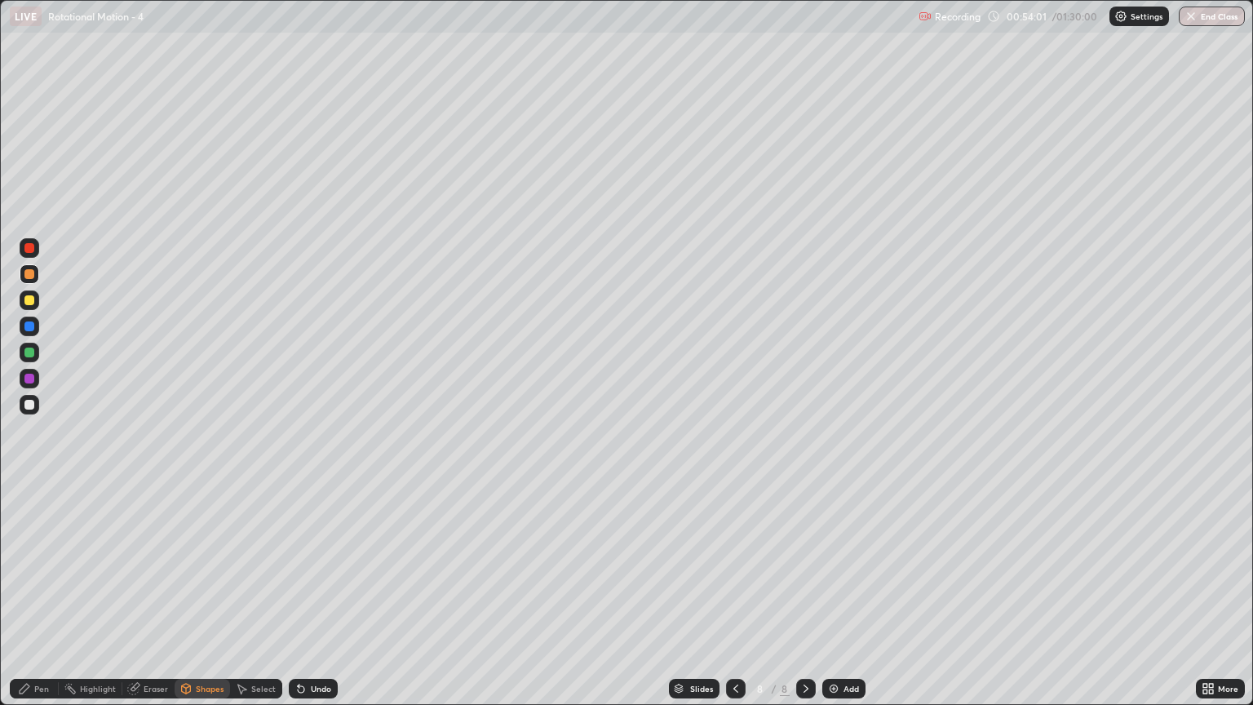
click at [42, 601] on div "Pen" at bounding box center [41, 689] width 15 height 8
click at [196, 601] on div "Shapes" at bounding box center [210, 689] width 28 height 8
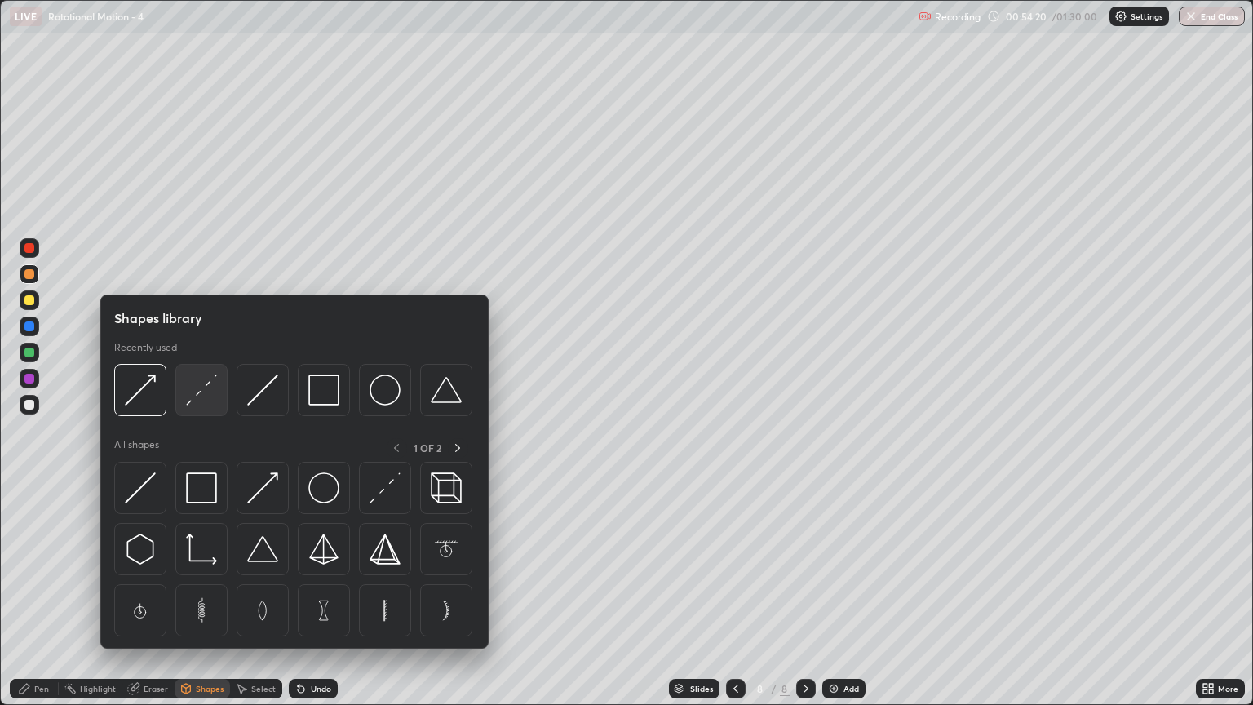
click at [197, 399] on img at bounding box center [201, 390] width 31 height 31
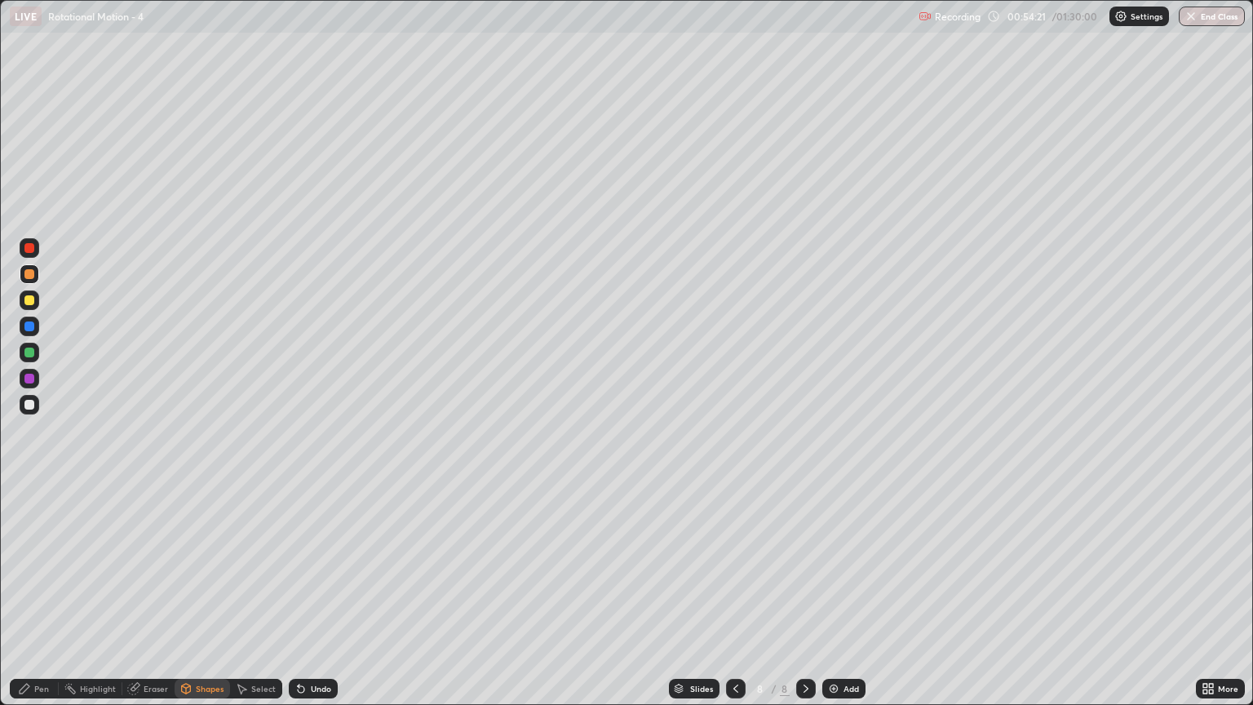
click at [29, 353] on div at bounding box center [29, 353] width 10 height 10
click at [51, 601] on div "Pen" at bounding box center [34, 689] width 49 height 20
click at [203, 601] on div "Shapes" at bounding box center [210, 689] width 28 height 8
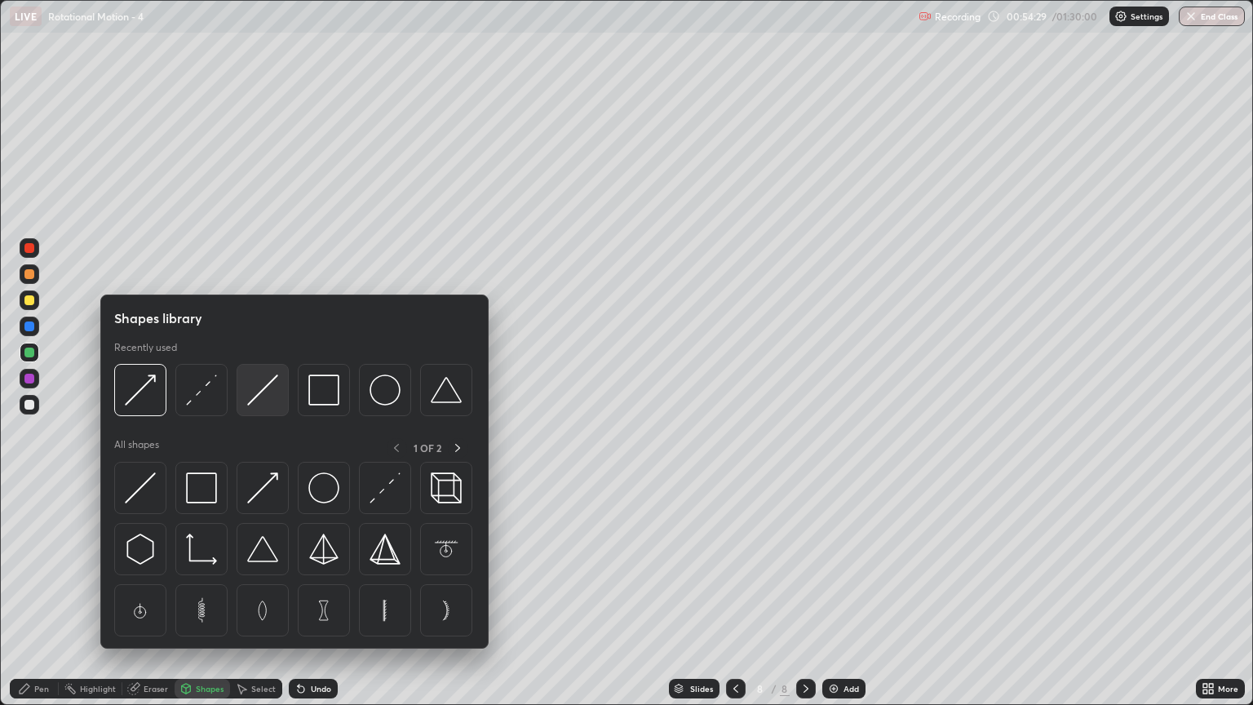
click at [261, 392] on img at bounding box center [262, 390] width 31 height 31
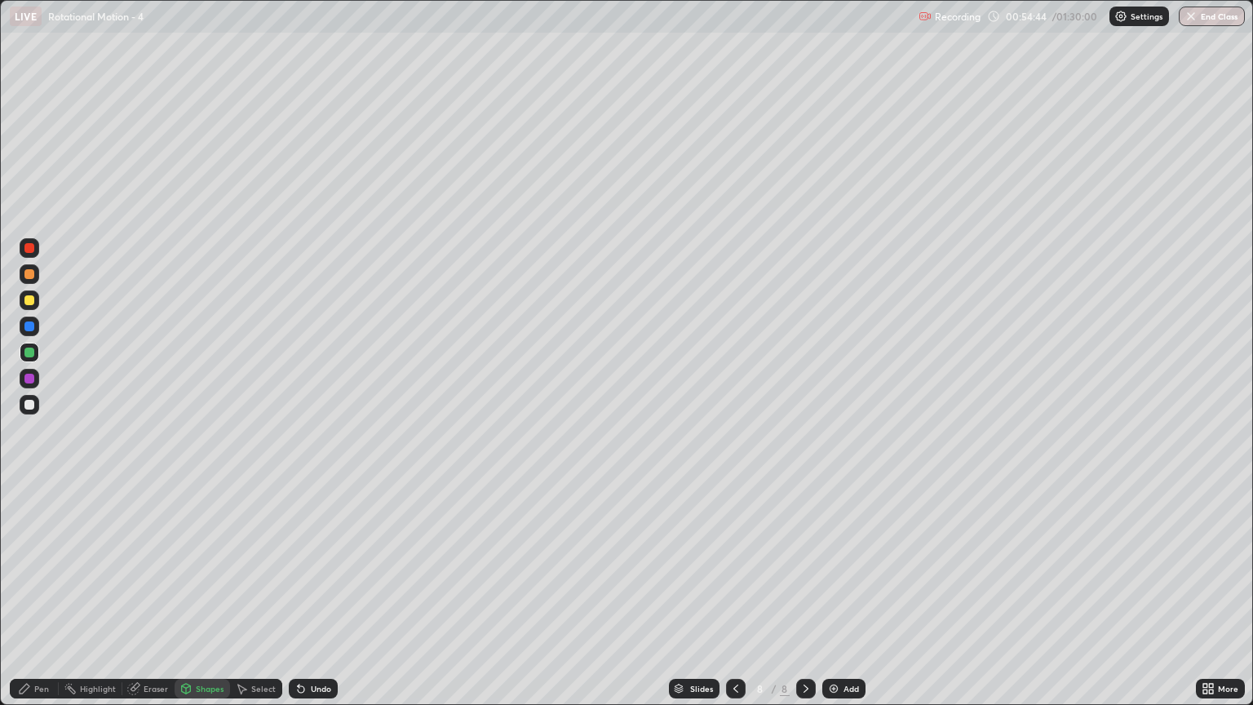
click at [44, 601] on div "Pen" at bounding box center [34, 689] width 49 height 20
click at [323, 601] on div "Undo" at bounding box center [321, 689] width 20 height 8
click at [201, 601] on div "Shapes" at bounding box center [210, 689] width 28 height 8
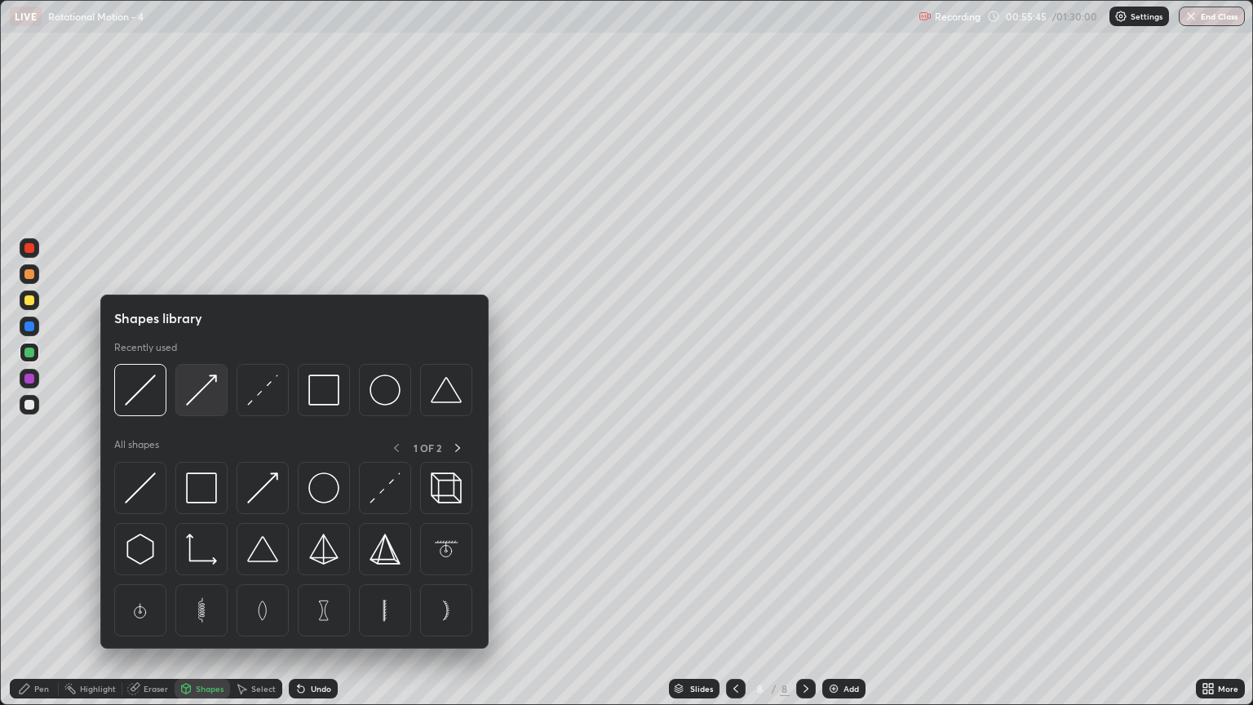
click at [212, 400] on img at bounding box center [201, 390] width 31 height 31
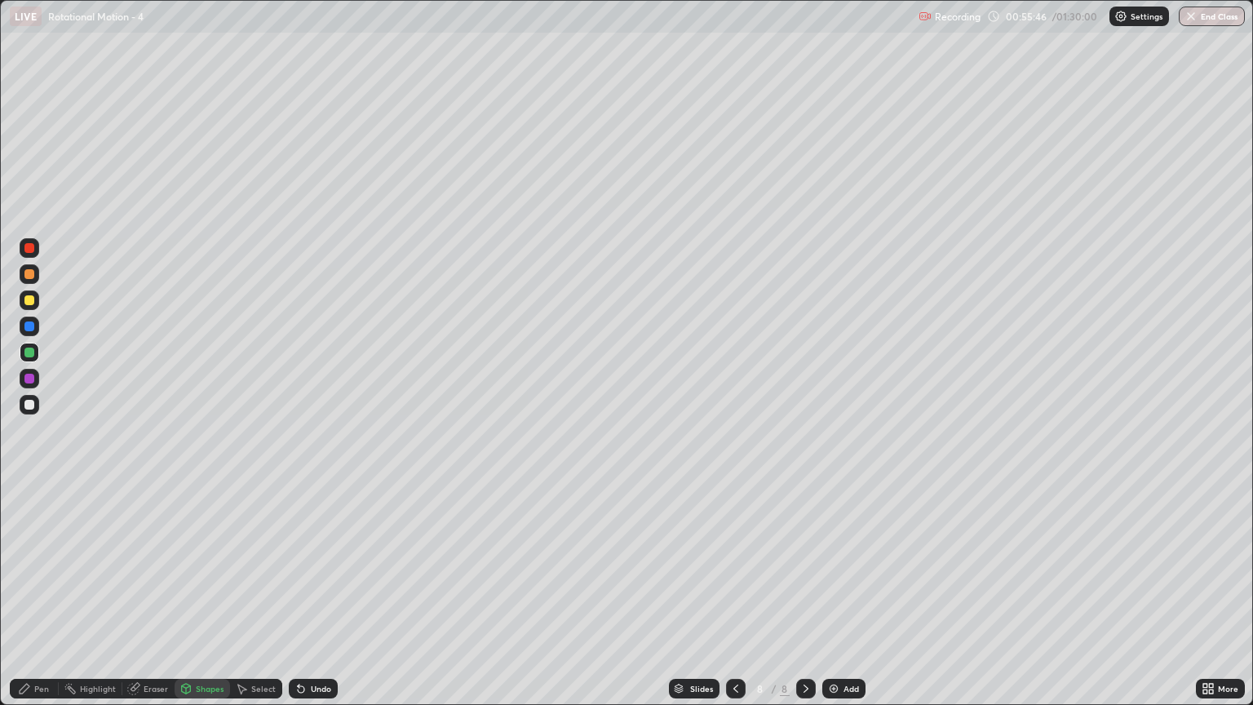
click at [28, 304] on div at bounding box center [29, 300] width 10 height 10
click at [32, 410] on div at bounding box center [30, 405] width 20 height 20
click at [41, 601] on div "Pen" at bounding box center [41, 689] width 15 height 8
click at [209, 601] on div "Shapes" at bounding box center [210, 689] width 28 height 8
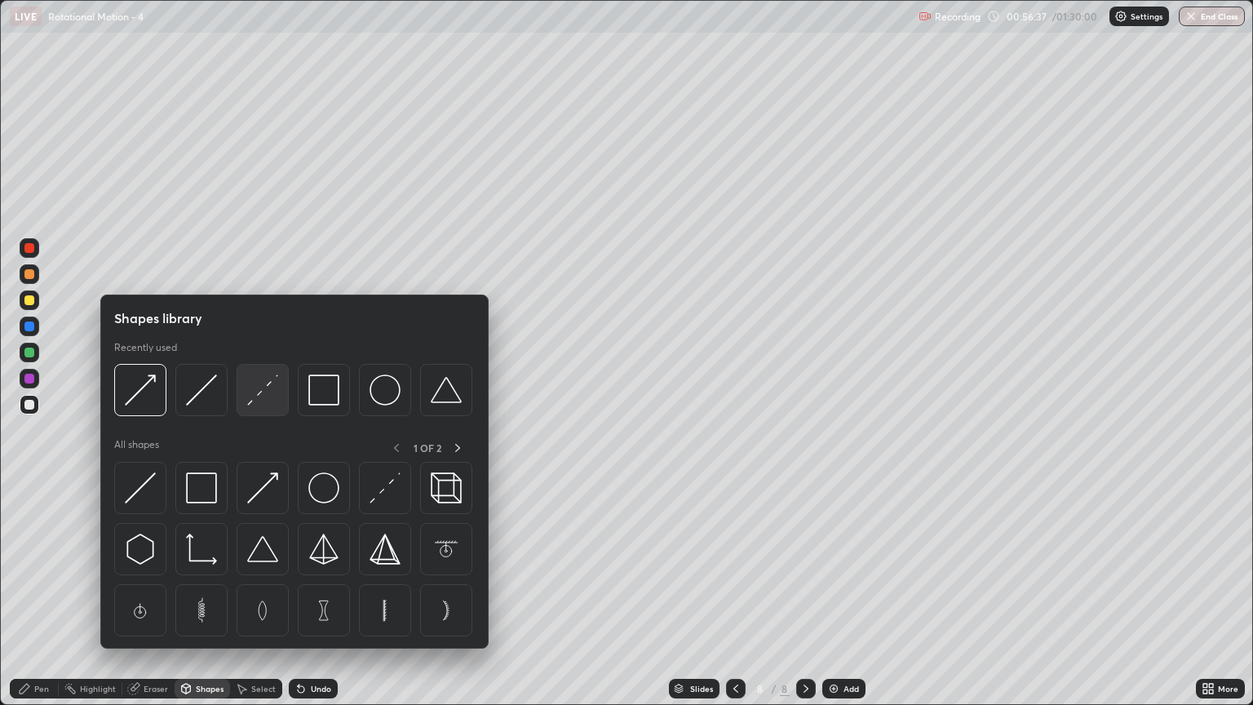
click at [261, 399] on img at bounding box center [262, 390] width 31 height 31
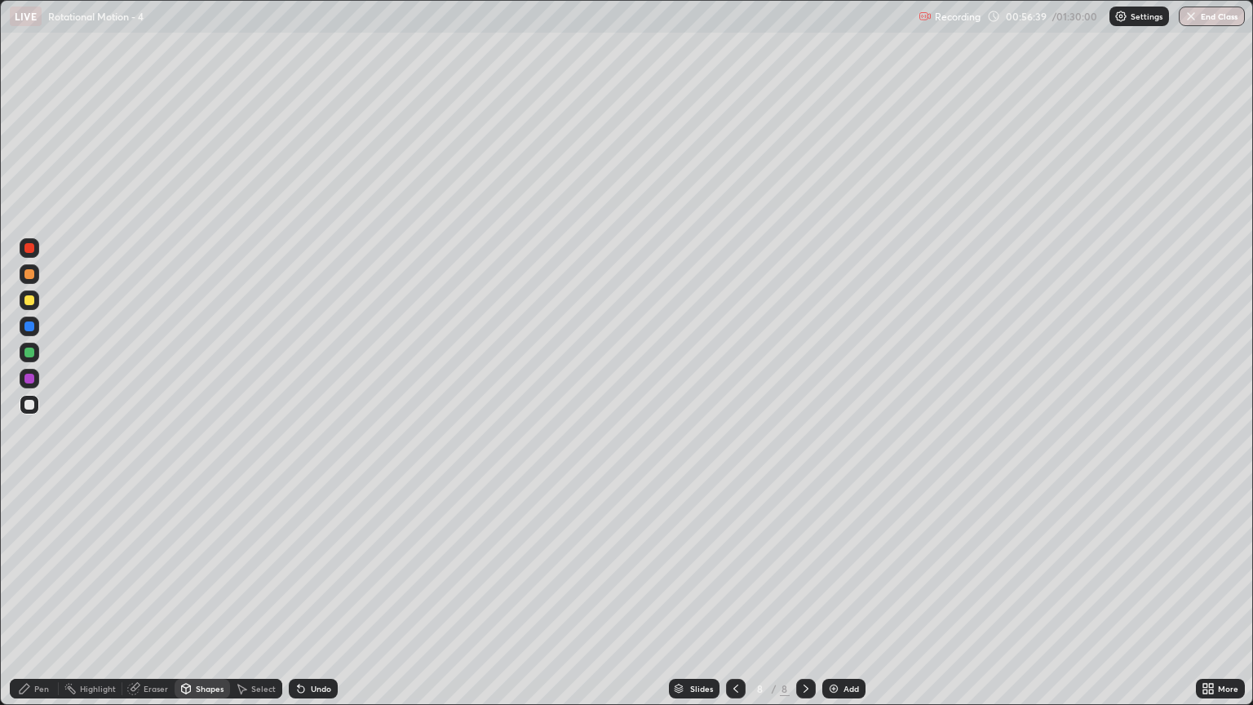
click at [30, 277] on div at bounding box center [29, 274] width 10 height 10
click at [29, 405] on div at bounding box center [29, 405] width 10 height 10
click at [38, 601] on div "Pen" at bounding box center [34, 689] width 49 height 20
click at [29, 301] on div at bounding box center [29, 300] width 10 height 10
click at [30, 248] on div at bounding box center [29, 248] width 10 height 10
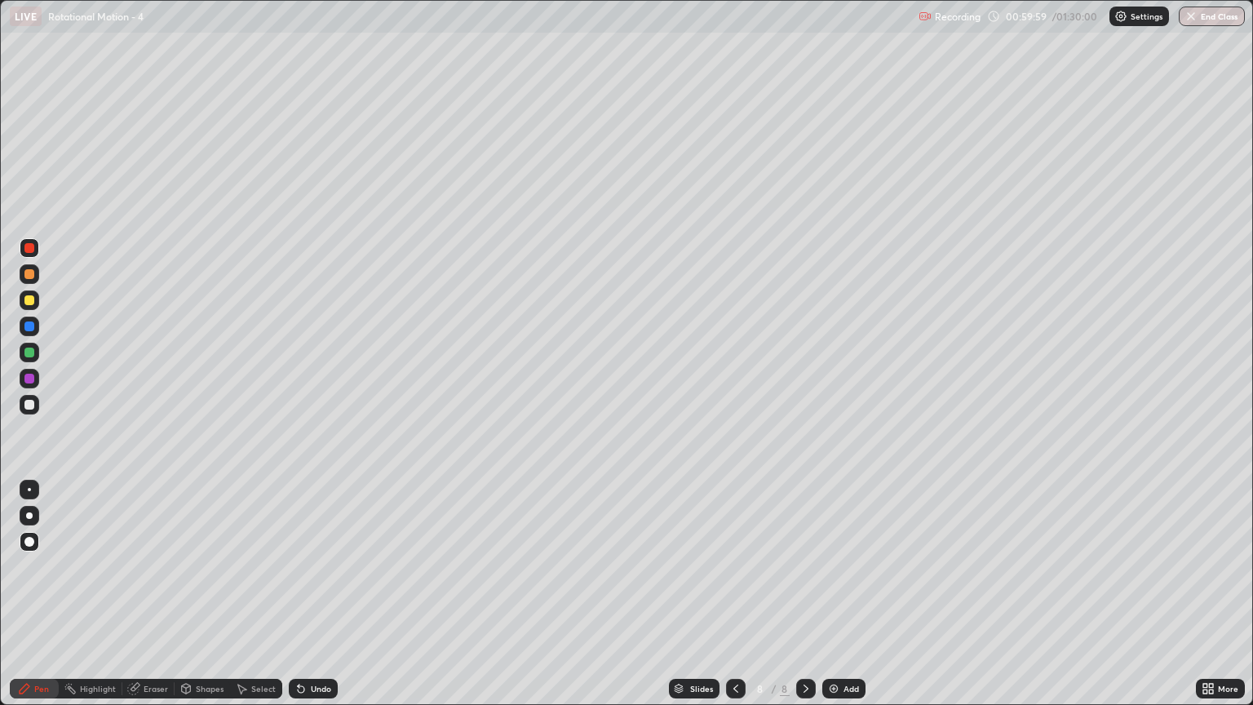
click at [29, 406] on div at bounding box center [29, 405] width 10 height 10
click at [204, 601] on div "Shapes" at bounding box center [210, 689] width 28 height 8
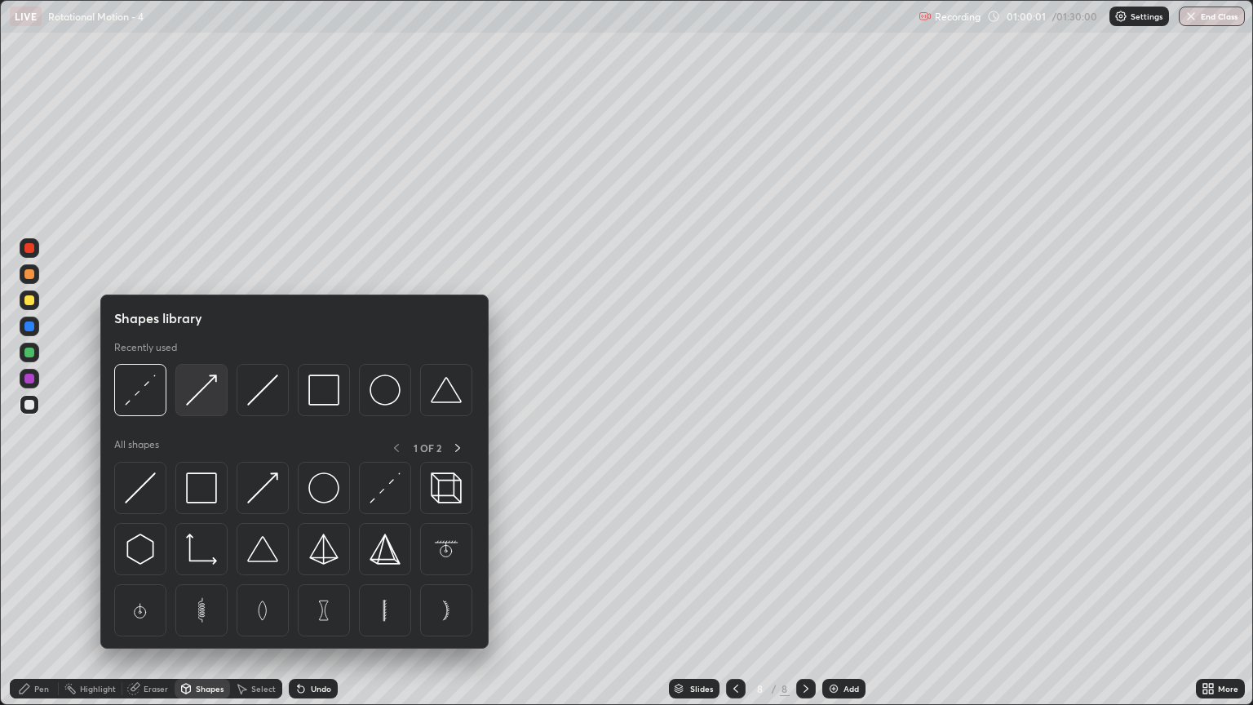
click at [208, 397] on img at bounding box center [201, 390] width 31 height 31
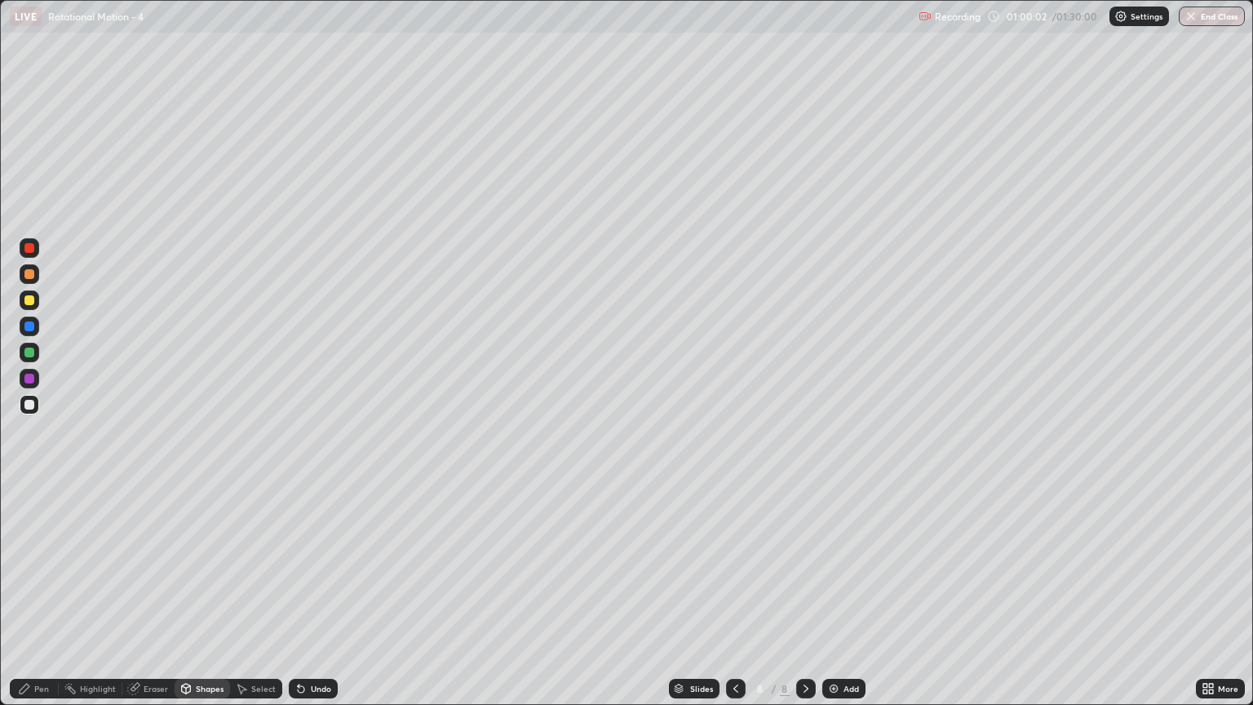
click at [32, 277] on div at bounding box center [29, 274] width 10 height 10
click at [31, 382] on div at bounding box center [29, 379] width 10 height 10
click at [37, 601] on div "Pen" at bounding box center [41, 689] width 15 height 8
click at [29, 406] on div at bounding box center [29, 405] width 10 height 10
click at [31, 300] on div at bounding box center [29, 300] width 10 height 10
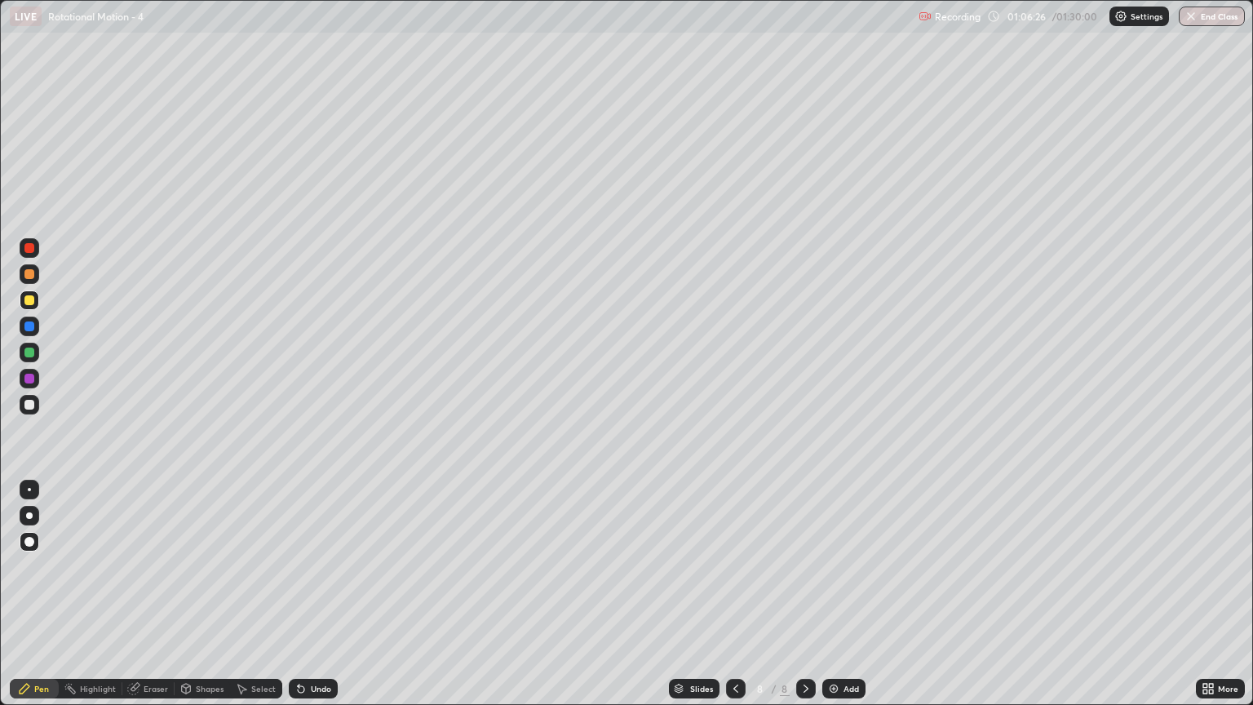
click at [830, 601] on img at bounding box center [833, 688] width 13 height 13
click at [155, 601] on div "Eraser" at bounding box center [156, 689] width 24 height 8
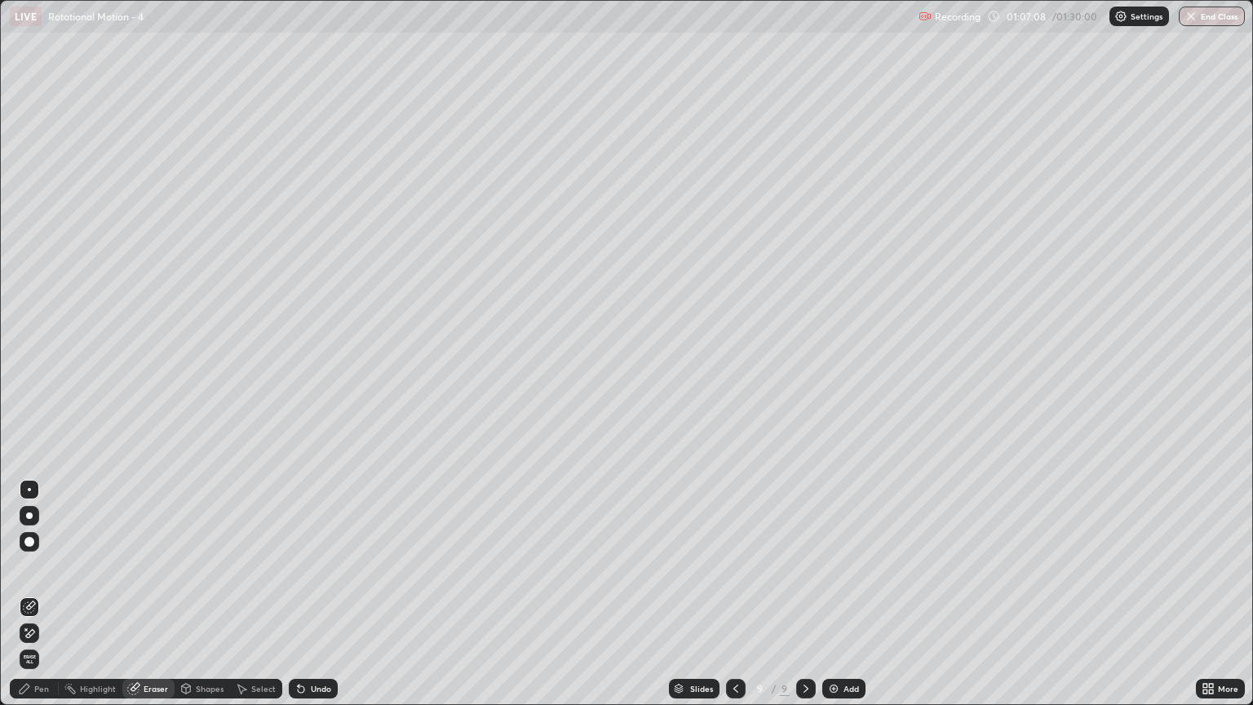
click at [39, 601] on div "Pen" at bounding box center [34, 689] width 49 height 20
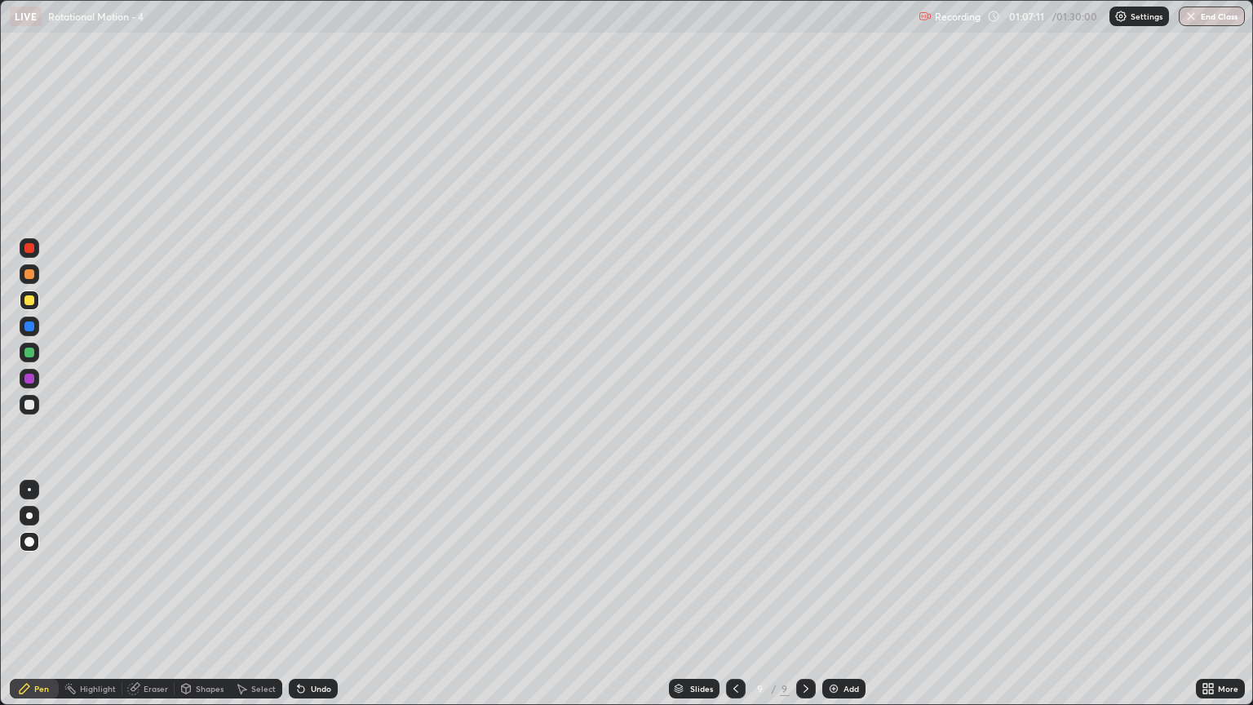
click at [30, 402] on div at bounding box center [29, 405] width 10 height 10
click at [28, 274] on div at bounding box center [29, 274] width 10 height 10
click at [33, 353] on div at bounding box center [29, 353] width 10 height 10
click at [35, 406] on div at bounding box center [30, 405] width 20 height 20
click at [33, 304] on div at bounding box center [29, 300] width 10 height 10
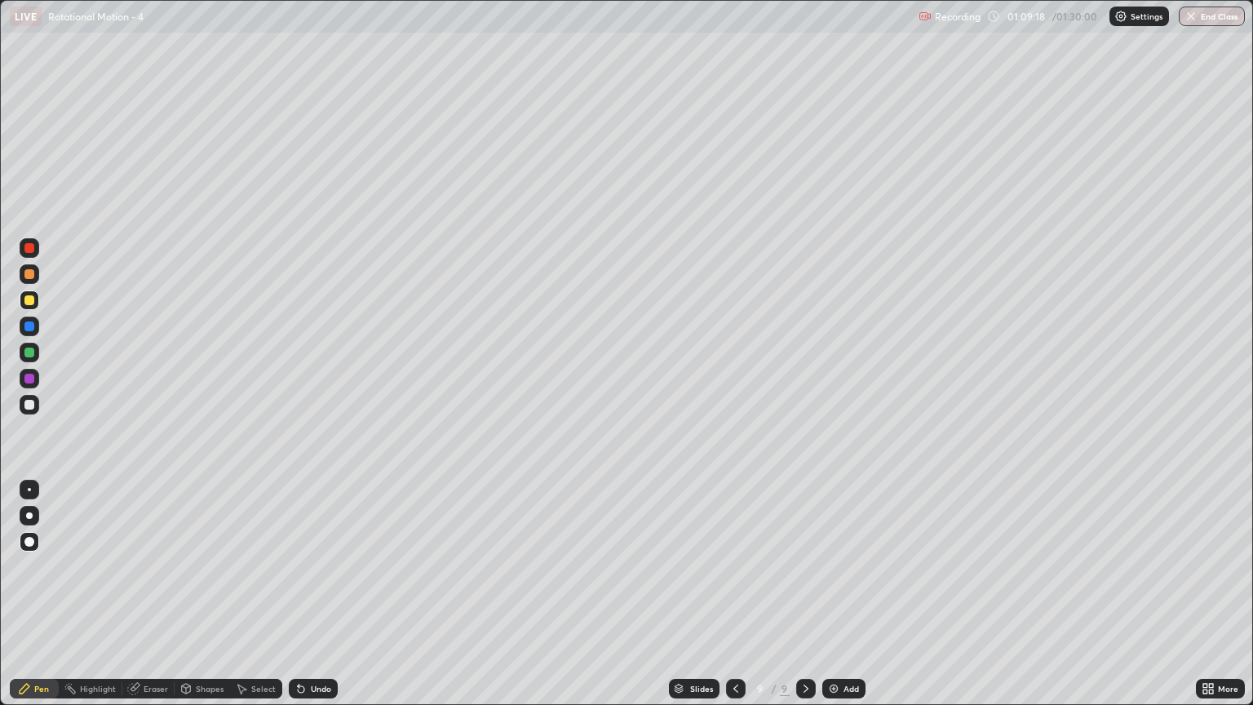
click at [31, 276] on div at bounding box center [29, 274] width 10 height 10
click at [29, 405] on div at bounding box center [29, 405] width 10 height 10
click at [29, 326] on div at bounding box center [29, 327] width 10 height 10
click at [29, 408] on div at bounding box center [29, 405] width 10 height 10
click at [844, 601] on div "Add" at bounding box center [852, 689] width 16 height 8
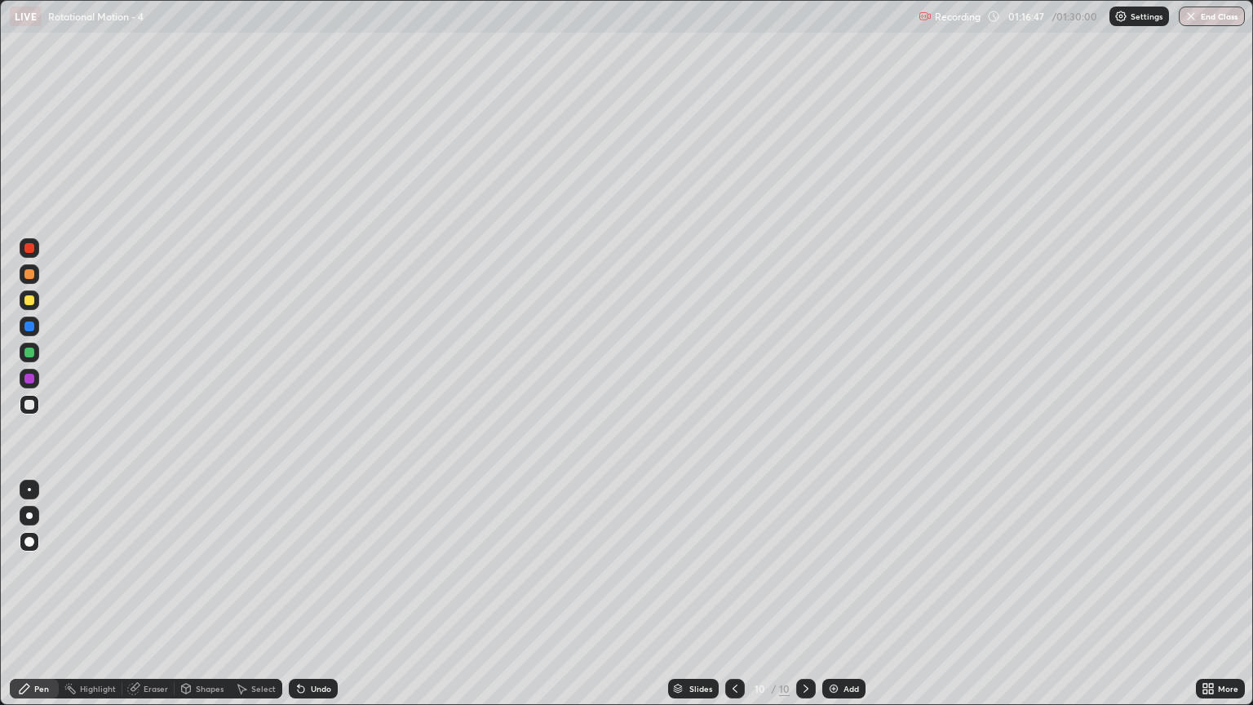
click at [205, 601] on div "Shapes" at bounding box center [210, 689] width 28 height 8
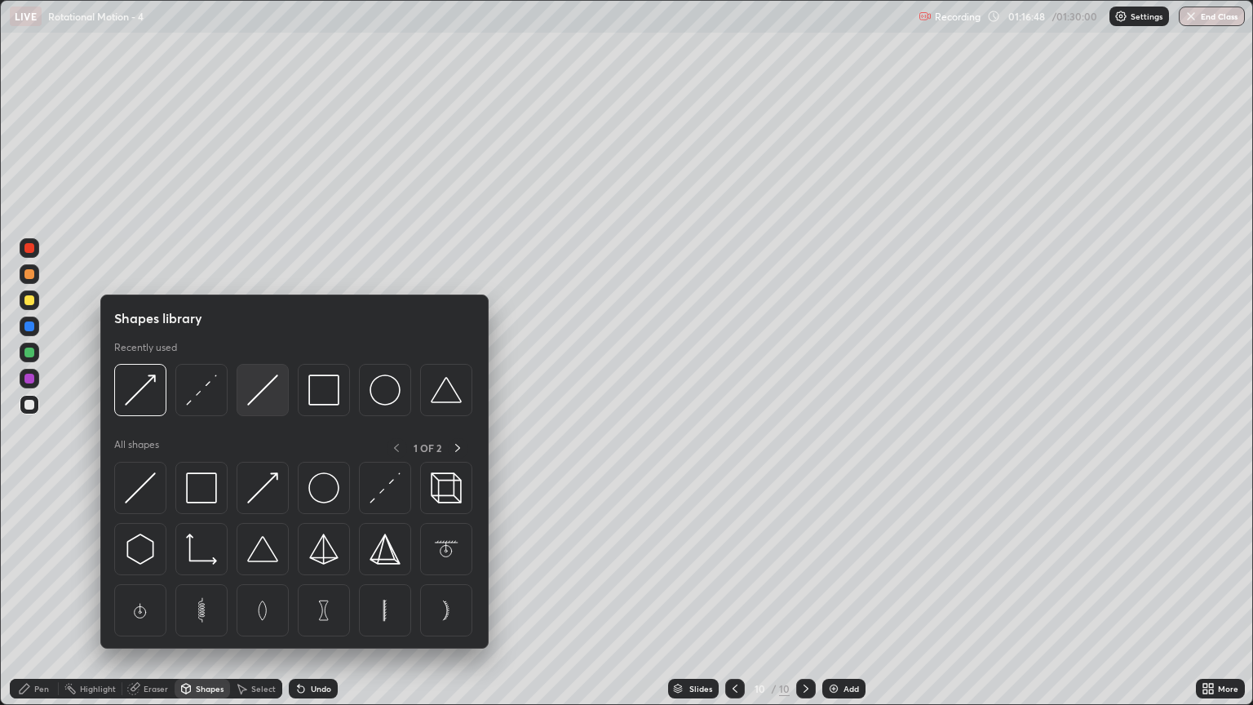
click at [258, 393] on img at bounding box center [262, 390] width 31 height 31
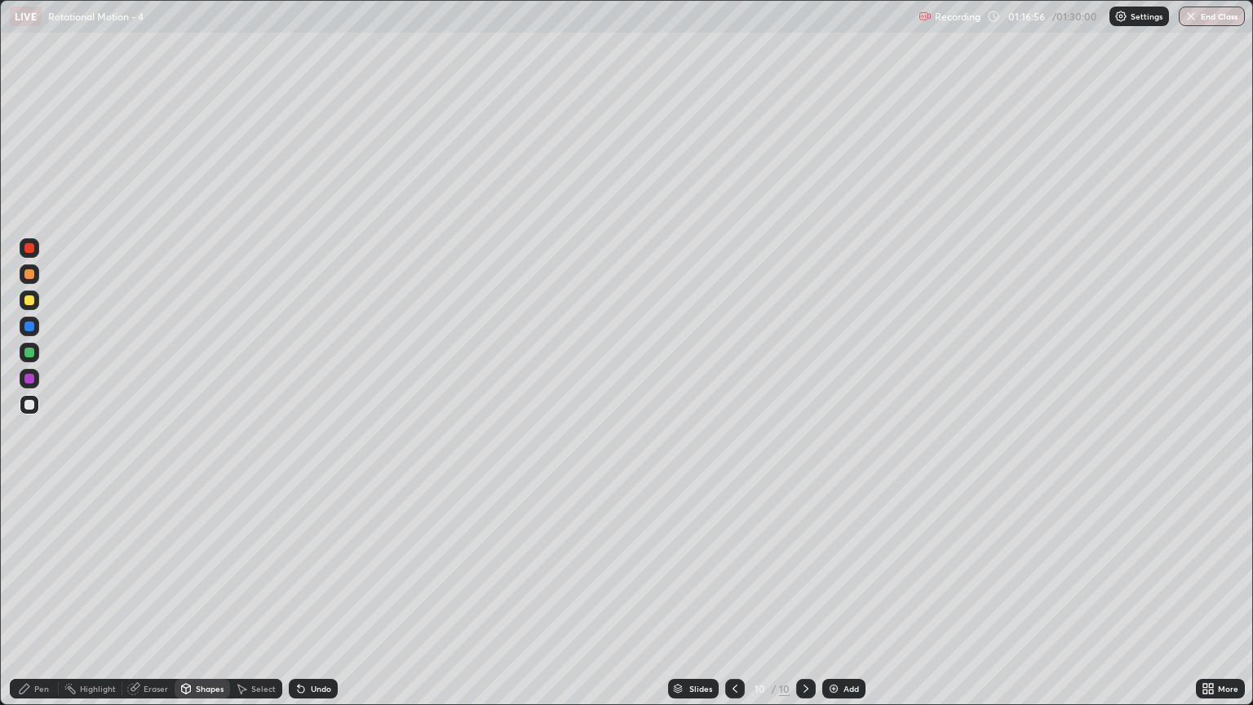
click at [29, 275] on div at bounding box center [29, 274] width 10 height 10
click at [46, 601] on div "Pen" at bounding box center [41, 689] width 15 height 8
click at [211, 601] on div "Shapes" at bounding box center [210, 689] width 28 height 8
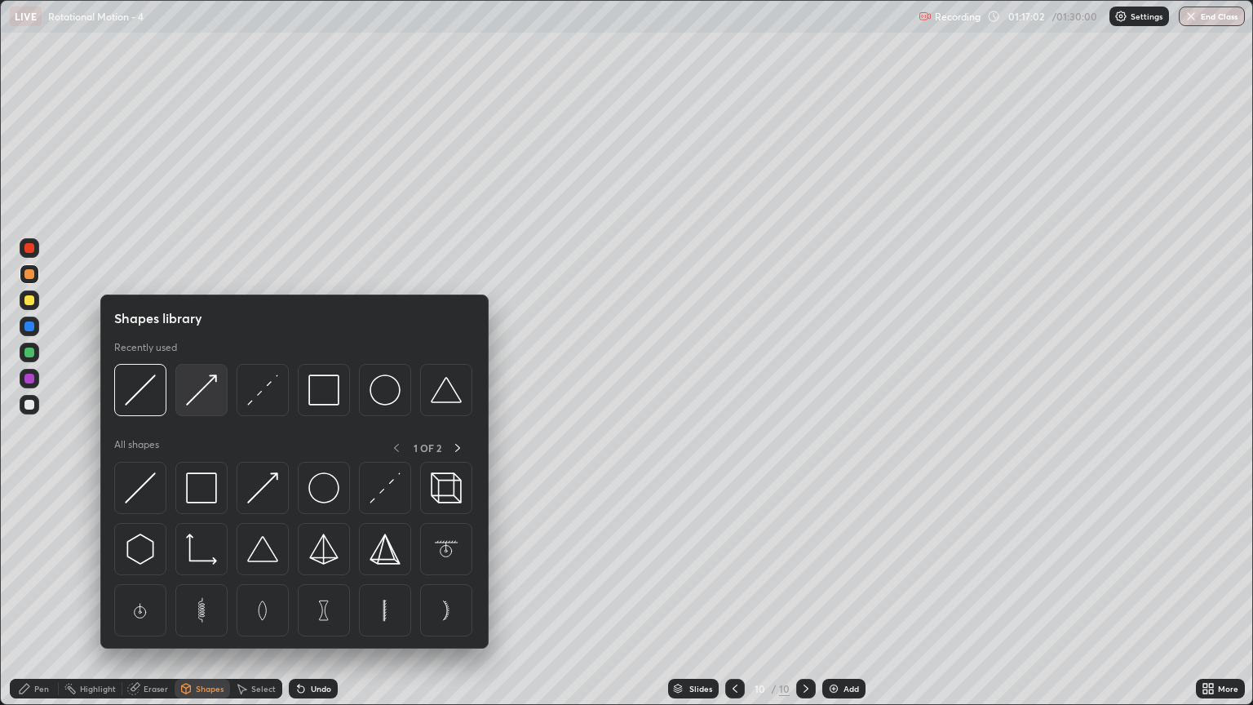
click at [203, 402] on img at bounding box center [201, 390] width 31 height 31
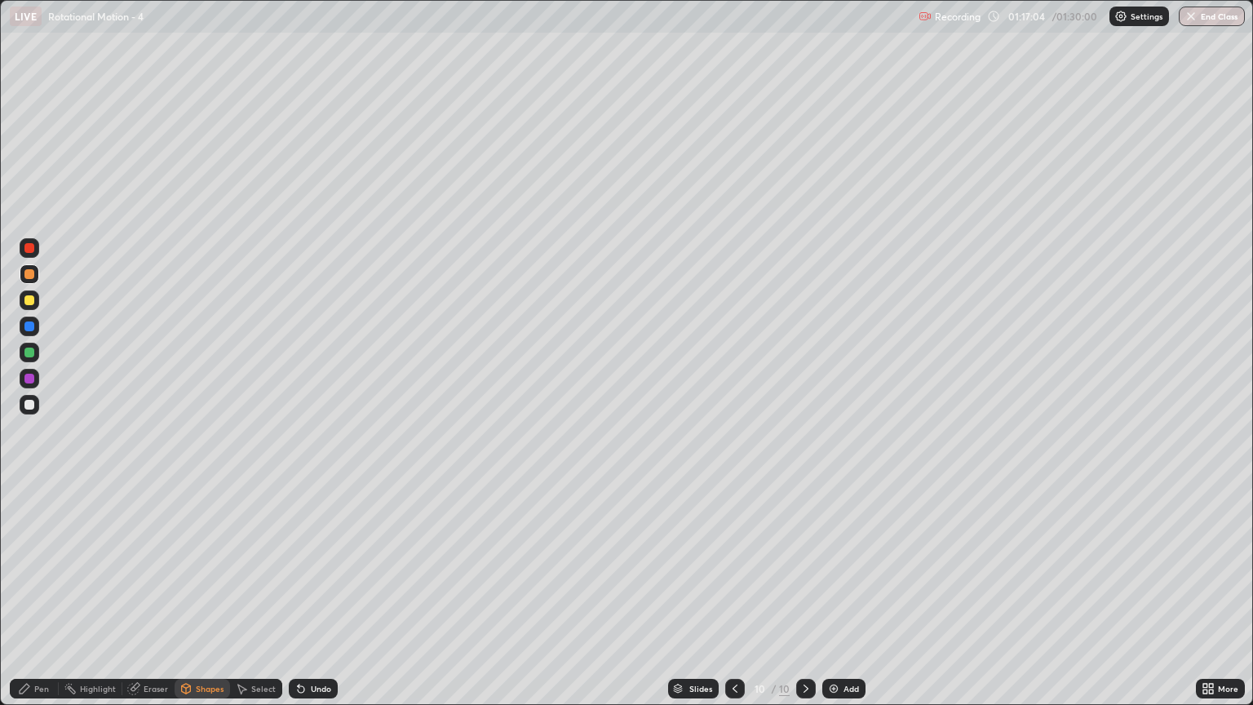
click at [37, 356] on div at bounding box center [30, 353] width 20 height 20
click at [41, 601] on div "Pen" at bounding box center [41, 689] width 15 height 8
click at [29, 304] on div at bounding box center [29, 300] width 10 height 10
click at [205, 601] on div "Shapes" at bounding box center [210, 689] width 28 height 8
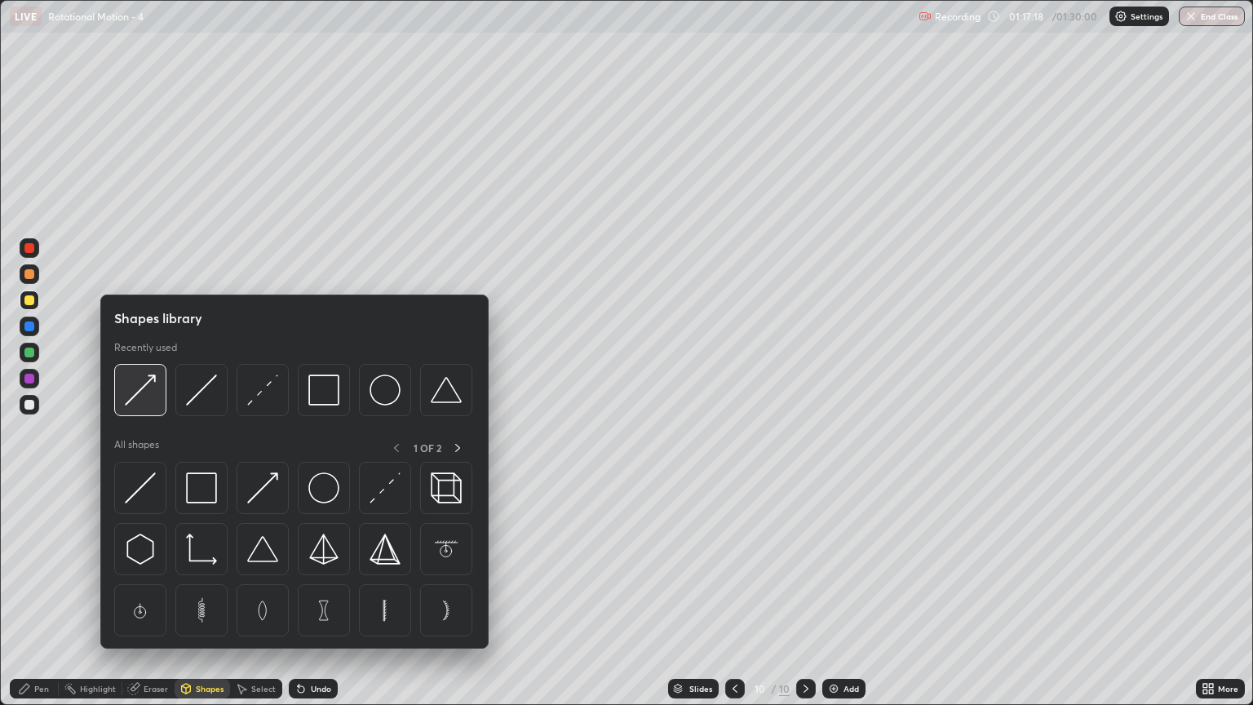
click at [149, 406] on div at bounding box center [140, 390] width 52 height 52
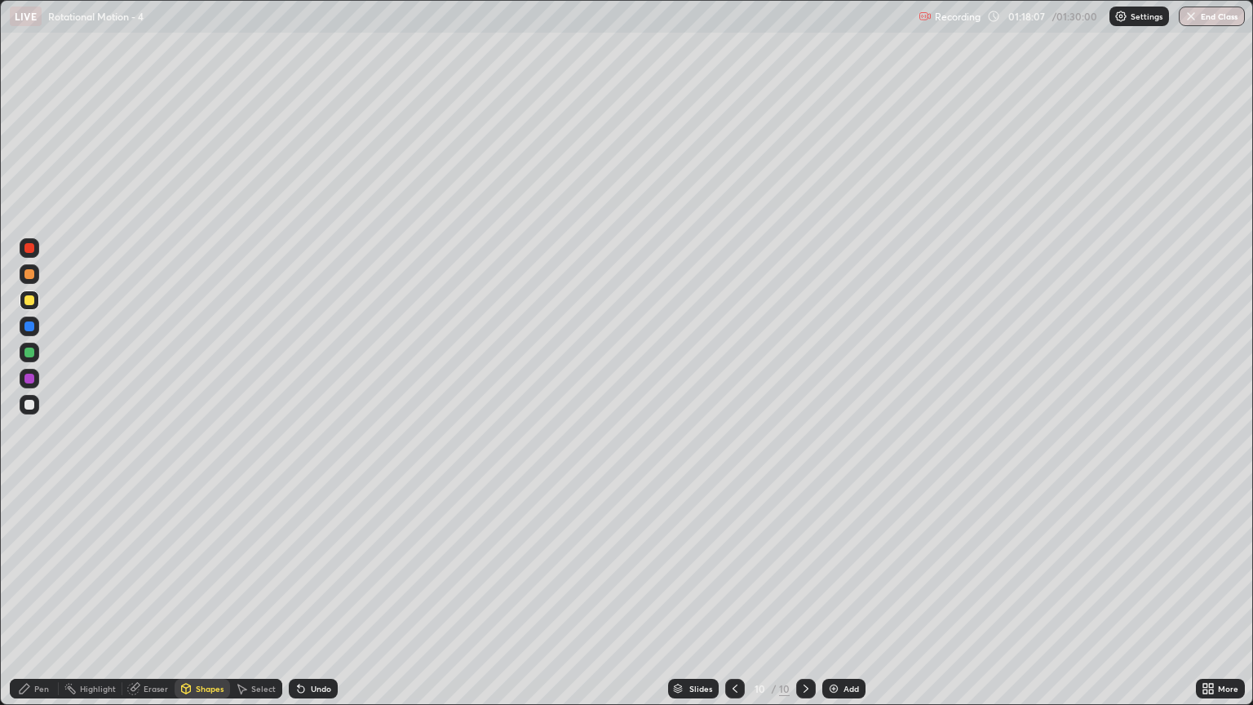
click at [317, 601] on div "Undo" at bounding box center [321, 689] width 20 height 8
click at [46, 601] on div "Pen" at bounding box center [41, 689] width 15 height 8
click at [199, 601] on div "Shapes" at bounding box center [210, 689] width 28 height 8
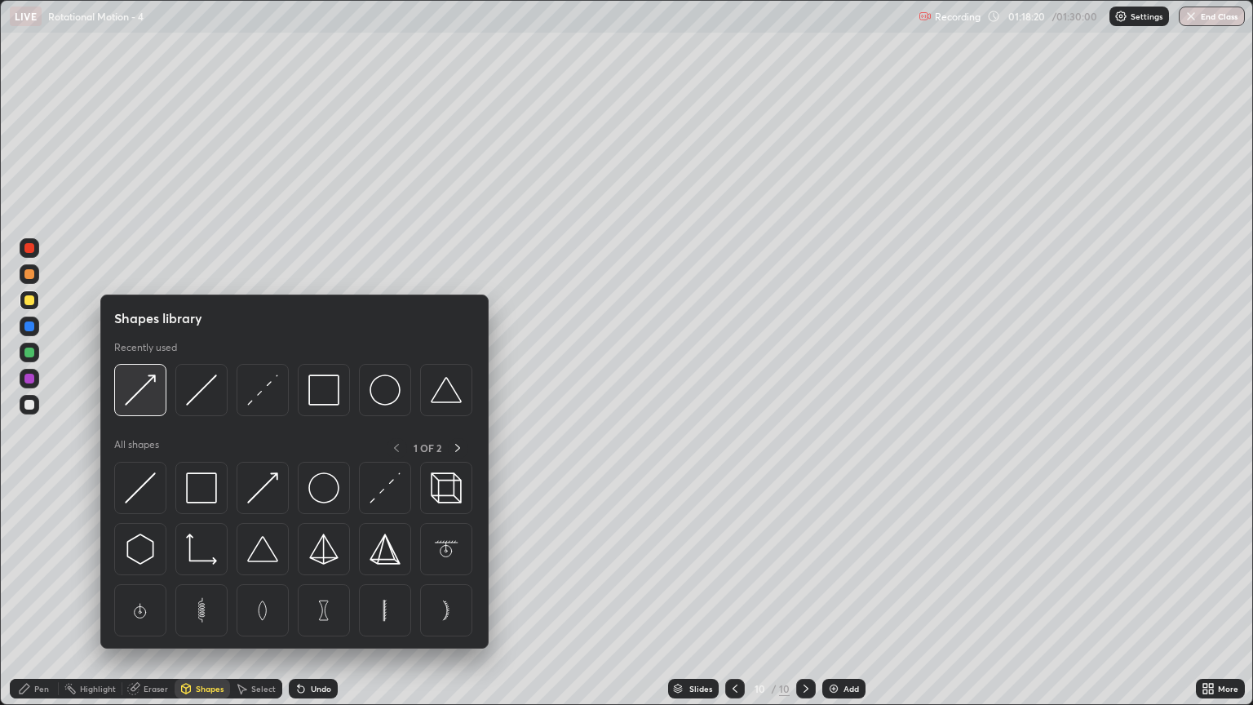
click at [152, 397] on img at bounding box center [140, 390] width 31 height 31
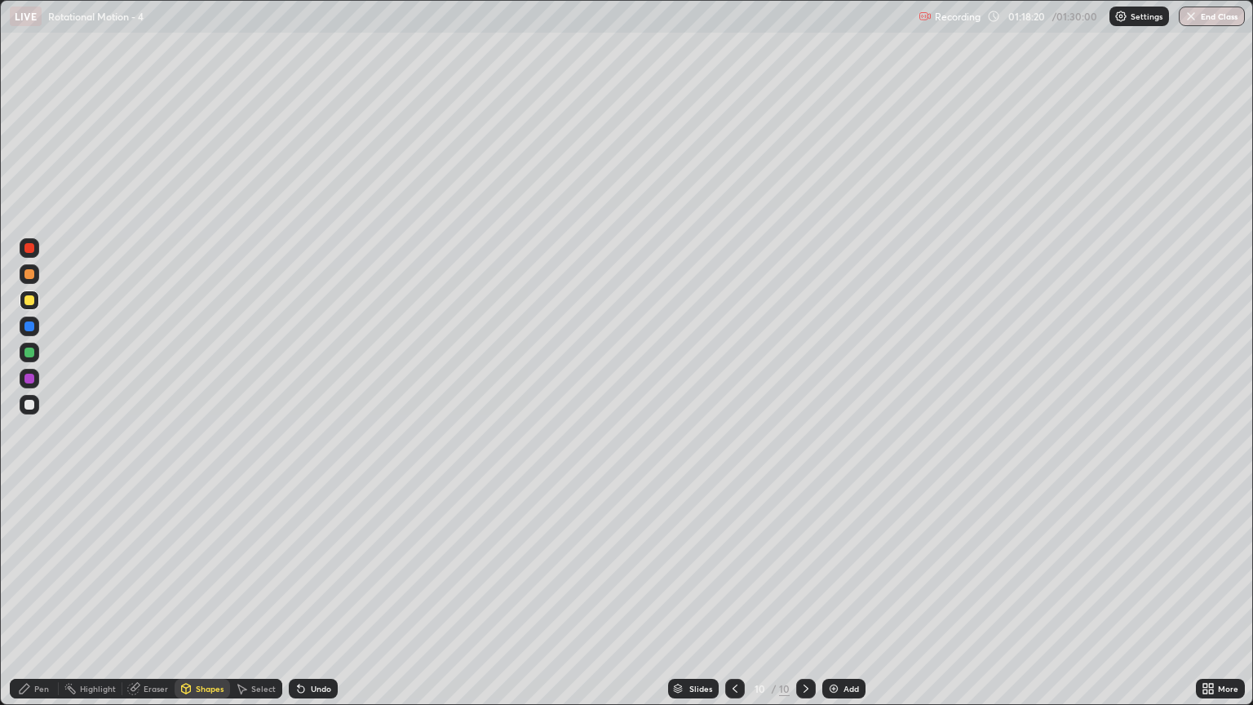
click at [29, 406] on div at bounding box center [29, 405] width 10 height 10
click at [46, 601] on div "Pen" at bounding box center [41, 689] width 15 height 8
click at [203, 601] on div "Shapes" at bounding box center [210, 689] width 28 height 8
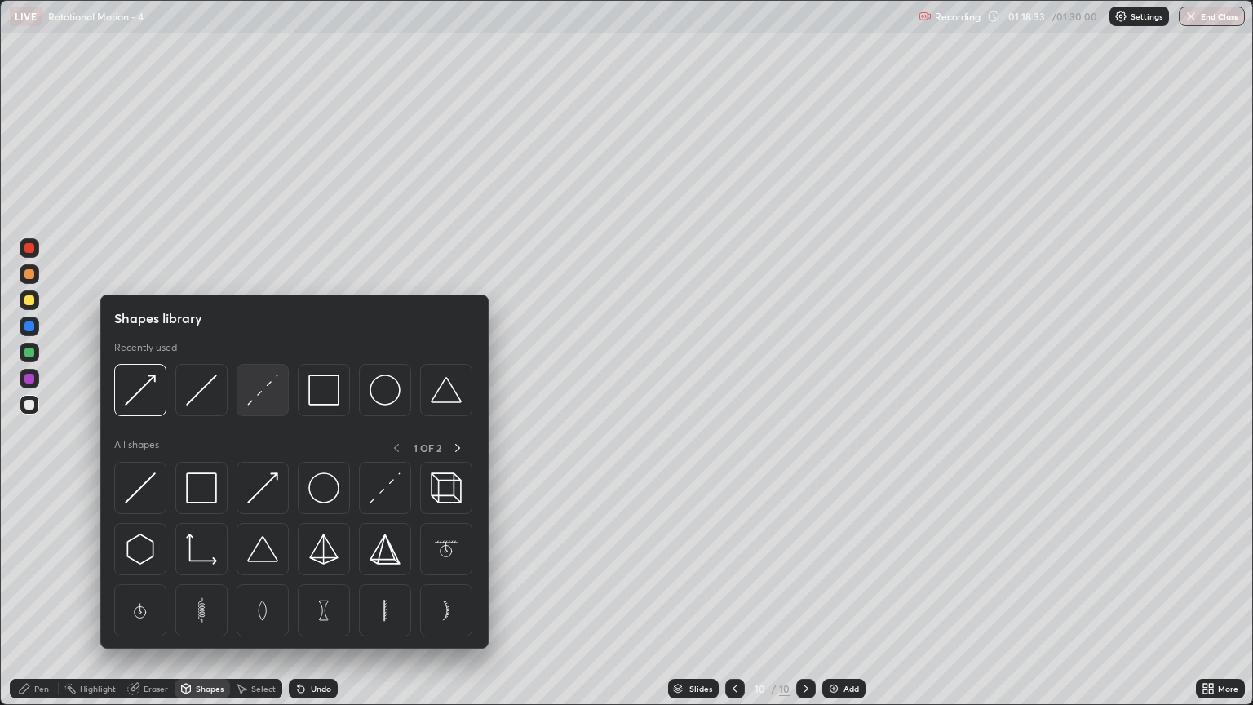
click at [256, 398] on img at bounding box center [262, 390] width 31 height 31
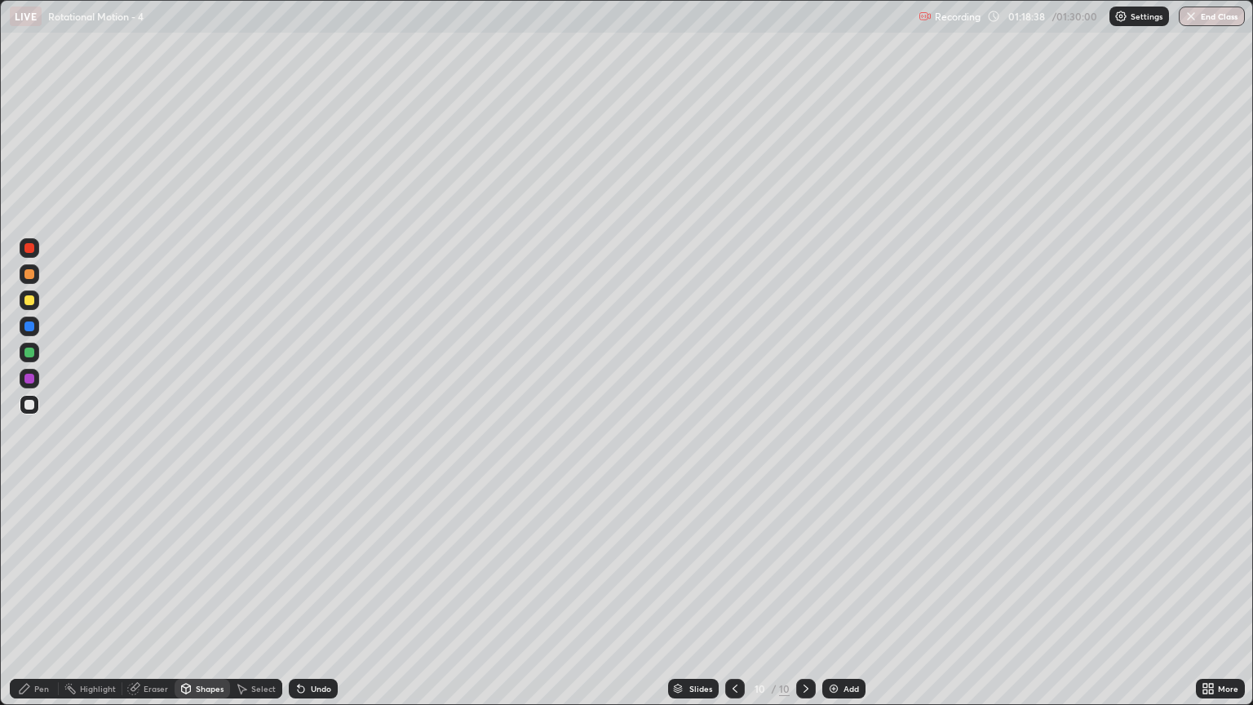
click at [31, 276] on div at bounding box center [29, 274] width 10 height 10
click at [42, 601] on div "Pen" at bounding box center [41, 689] width 15 height 8
click at [211, 601] on div "Shapes" at bounding box center [210, 689] width 28 height 8
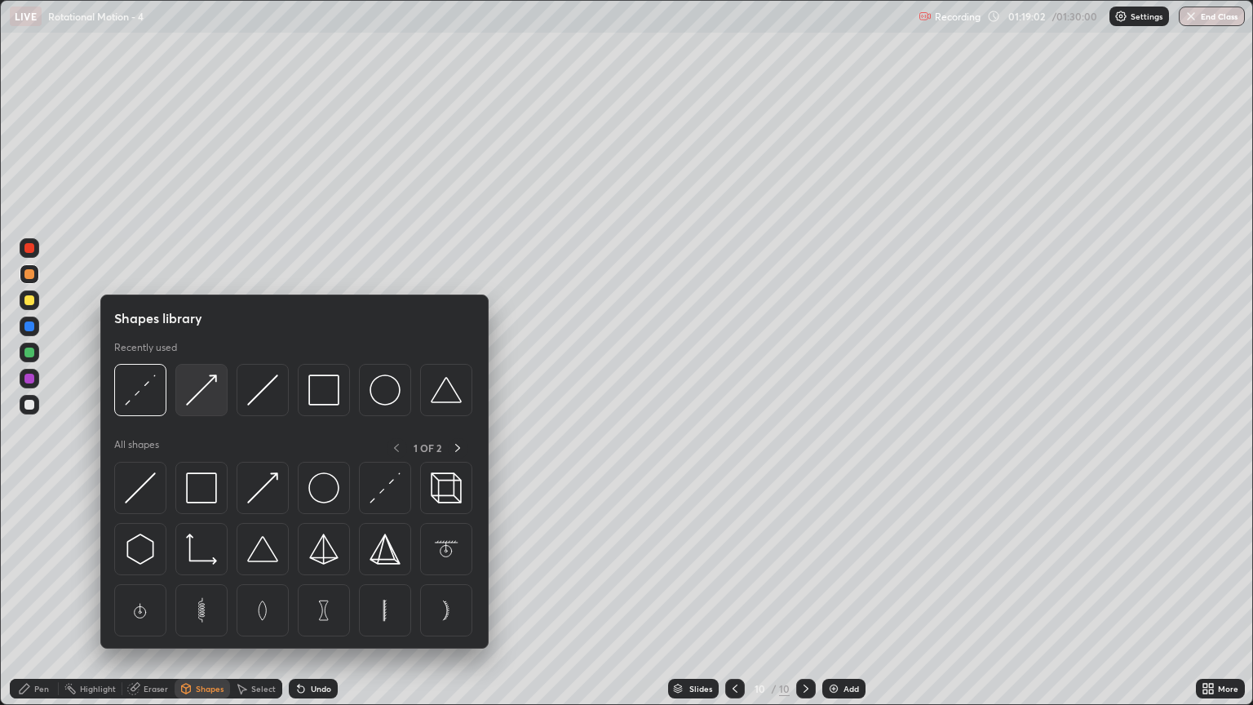
click at [198, 396] on img at bounding box center [201, 390] width 31 height 31
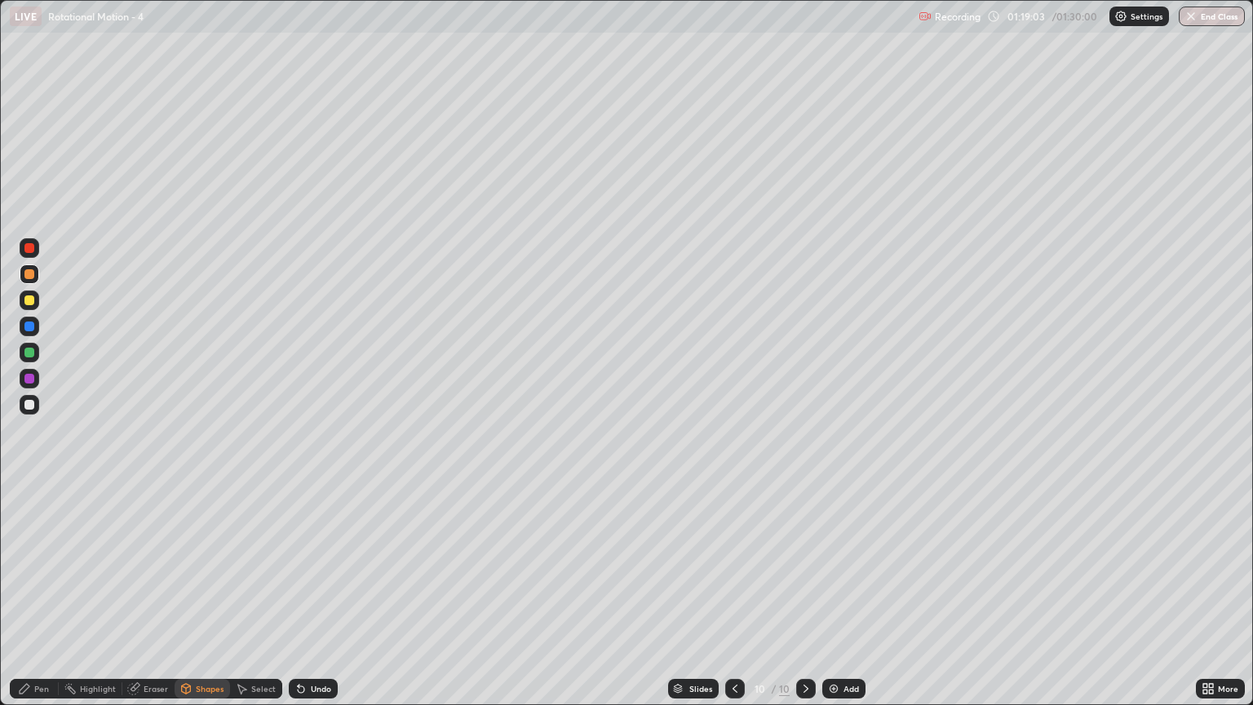
click at [29, 326] on div at bounding box center [29, 327] width 10 height 10
click at [45, 601] on div "Pen" at bounding box center [41, 689] width 15 height 8
click at [1215, 12] on button "End Class" at bounding box center [1212, 17] width 66 height 20
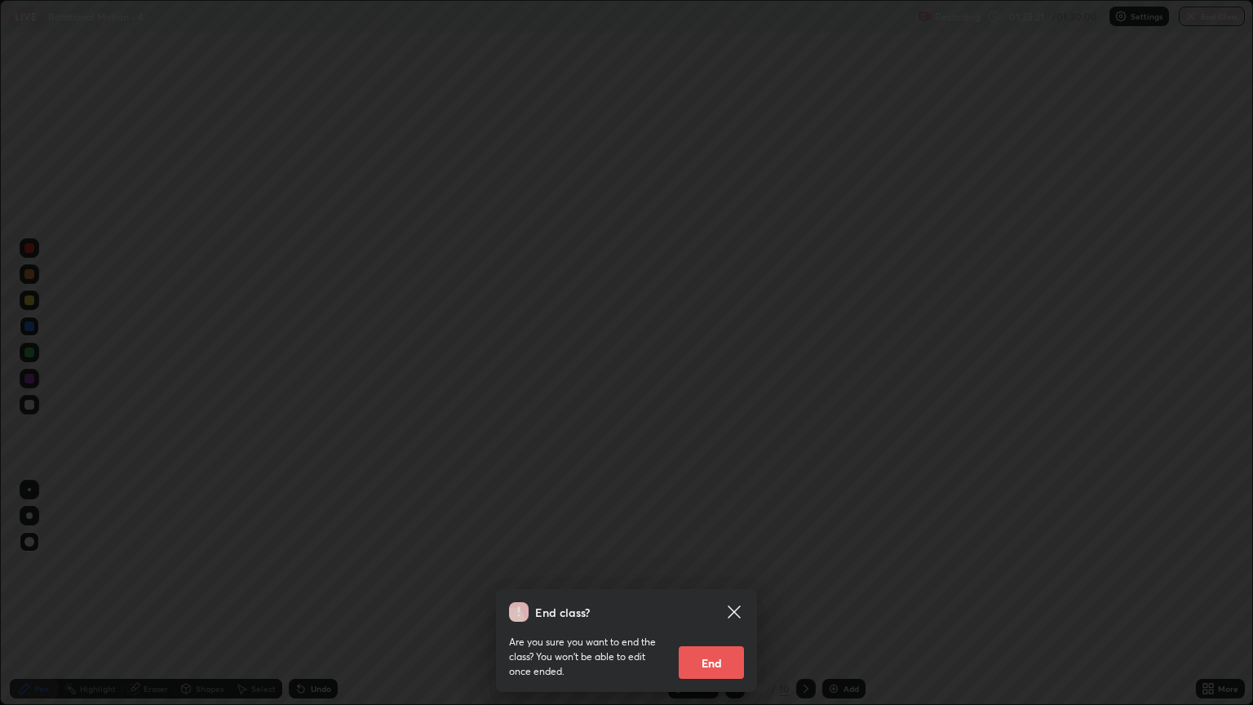
click at [724, 601] on button "End" at bounding box center [711, 662] width 65 height 33
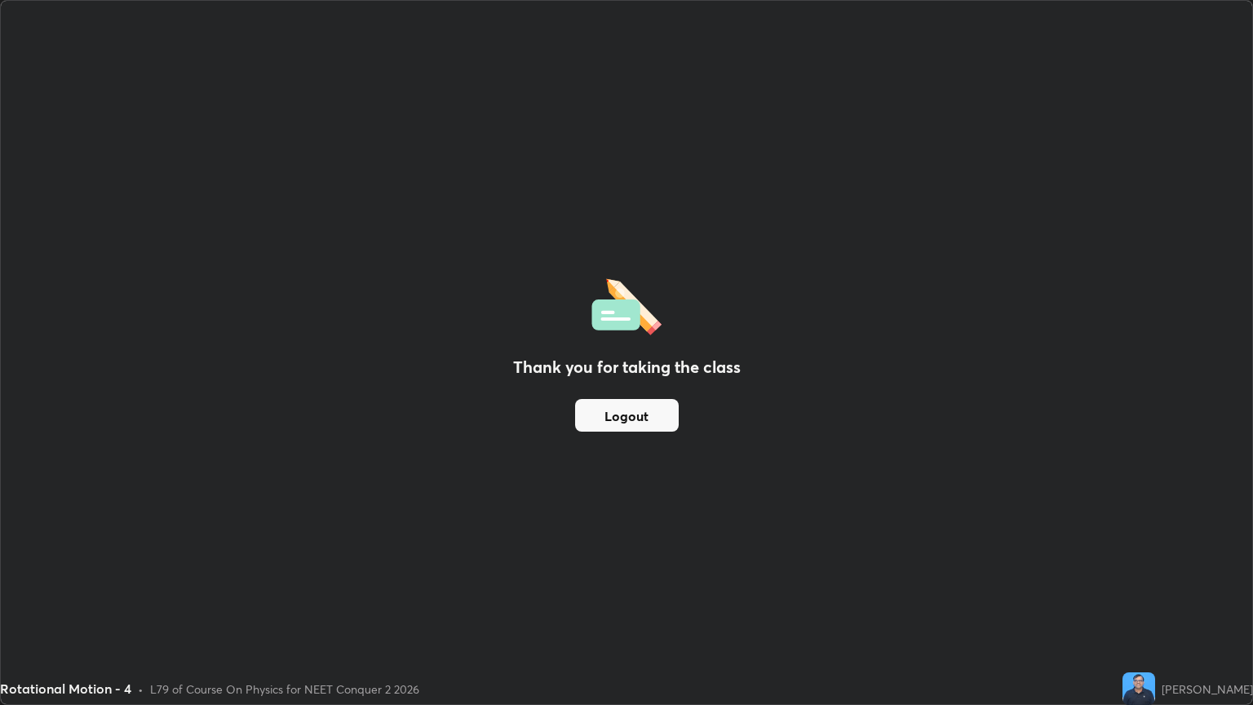
click at [639, 415] on button "Logout" at bounding box center [627, 415] width 104 height 33
